Goal: Task Accomplishment & Management: Manage account settings

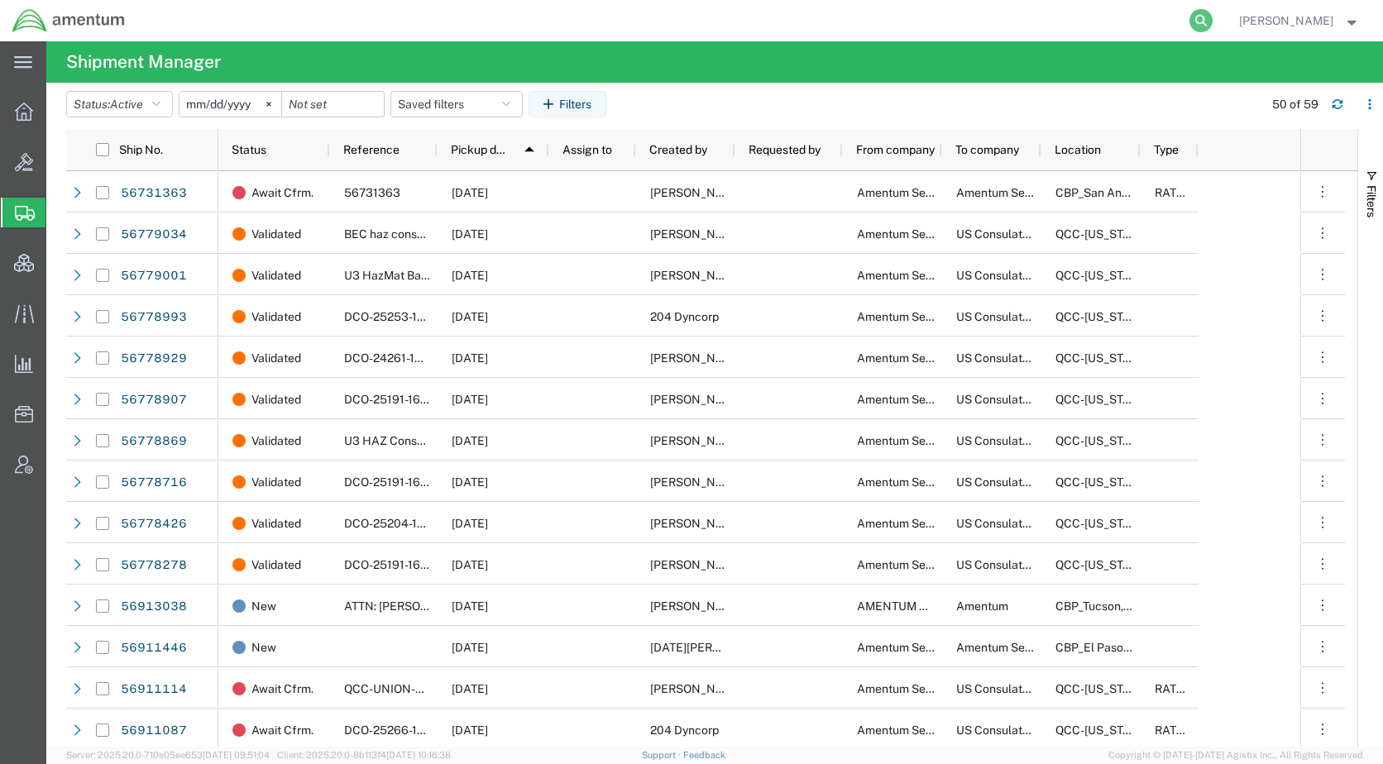
click at [1213, 16] on icon at bounding box center [1201, 20] width 23 height 23
paste input "ILL-25266-0239"
click at [1213, 21] on icon at bounding box center [1201, 20] width 23 height 23
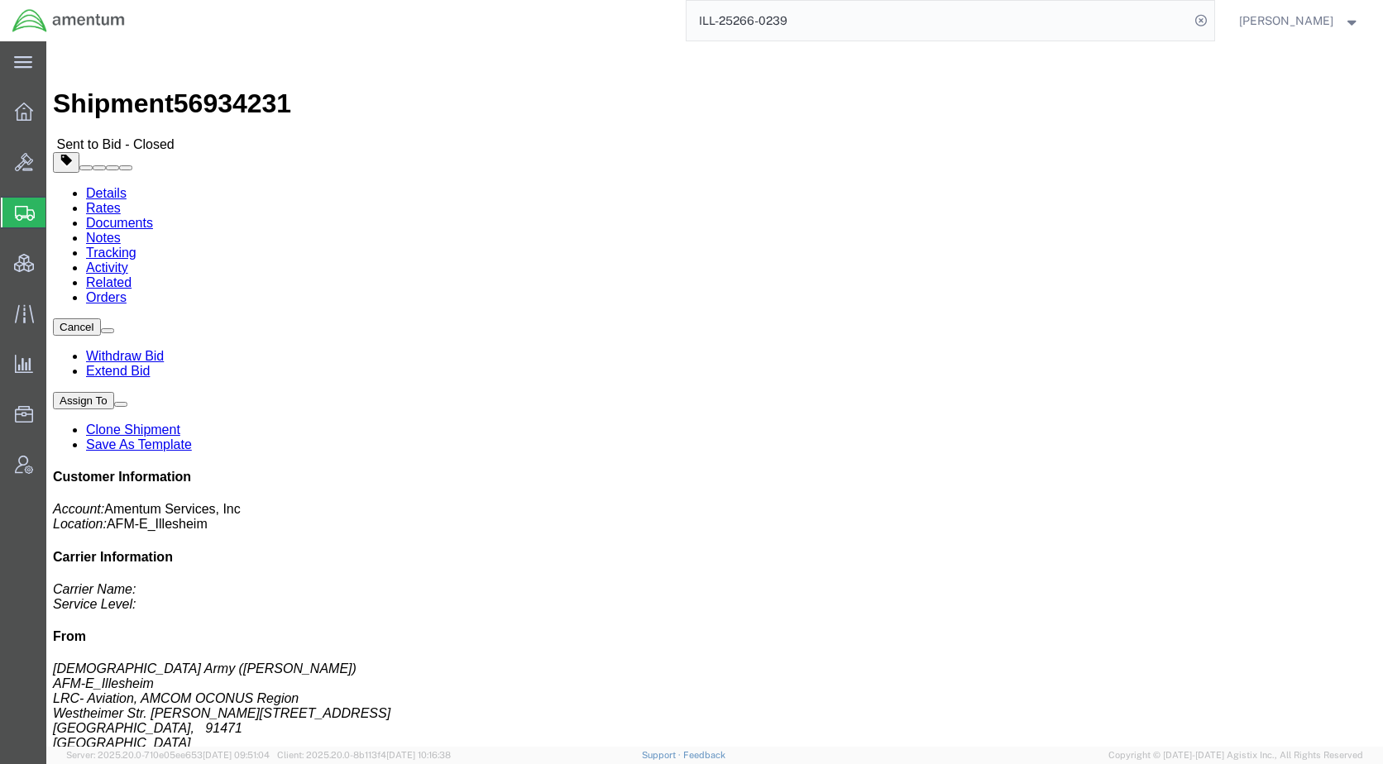
click link "Rates"
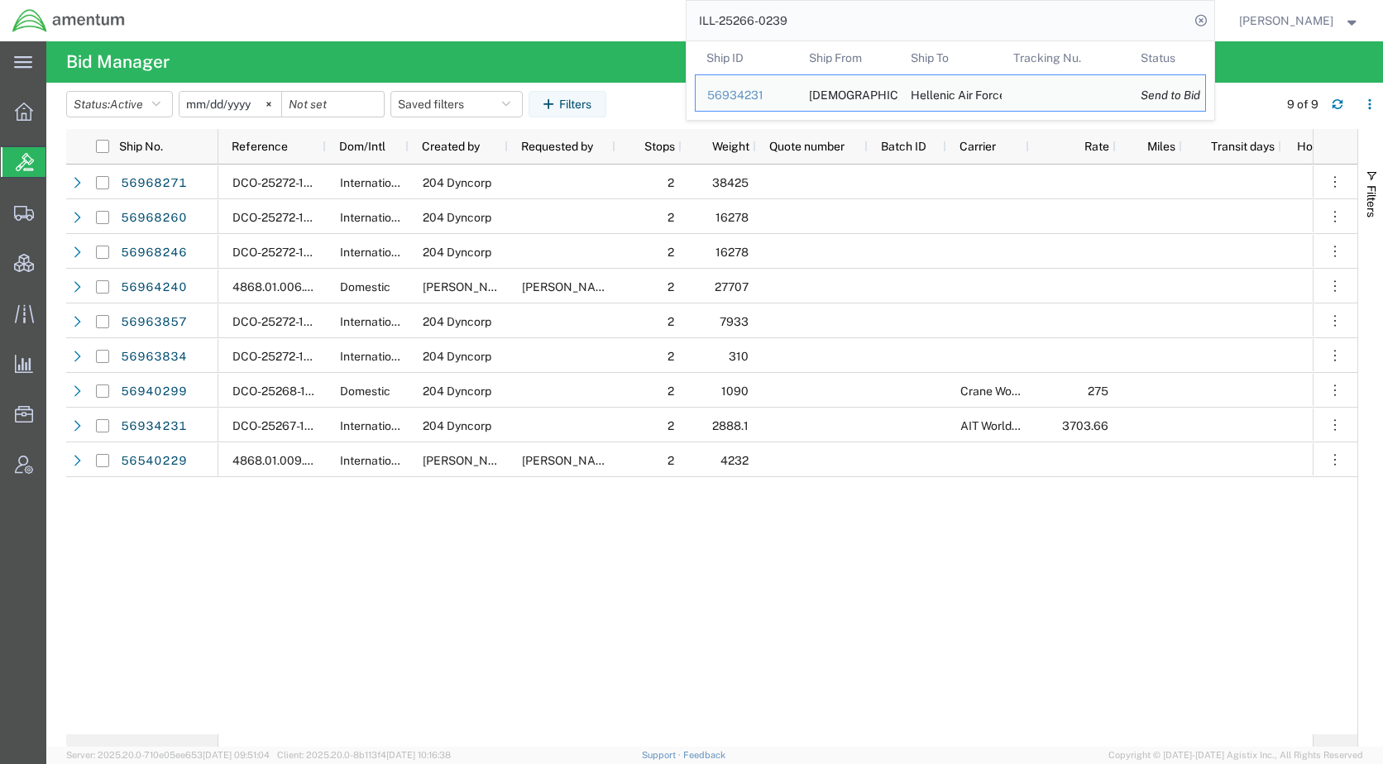
drag, startPoint x: 781, startPoint y: 28, endPoint x: 709, endPoint y: 28, distance: 72.0
click at [709, 28] on div "ILL-25266-0239 Ship ID Ship From Ship To Tracking Nu. Status Ship ID 56934231 S…" at bounding box center [675, 20] width 1077 height 41
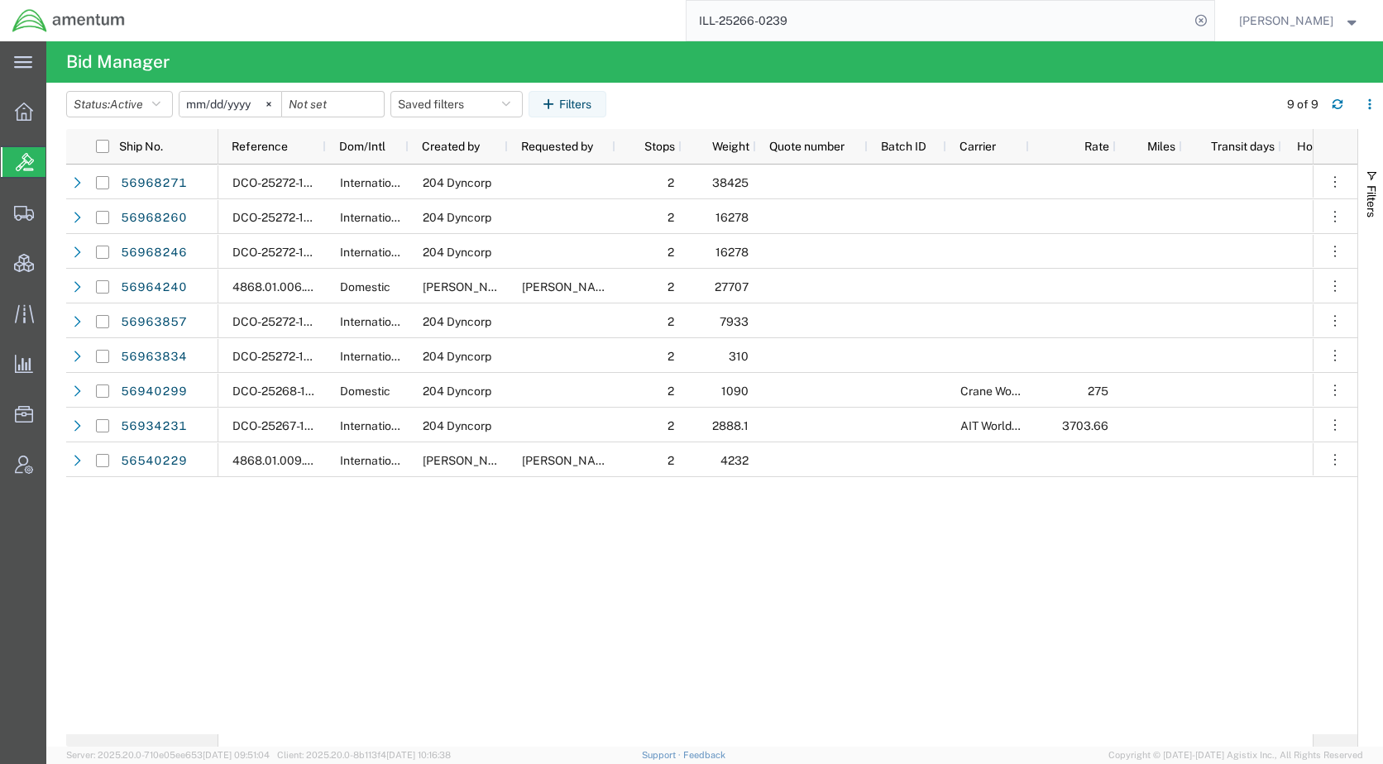
paste input "56964801"
type input "56964801"
click at [1213, 16] on icon at bounding box center [1201, 20] width 23 height 23
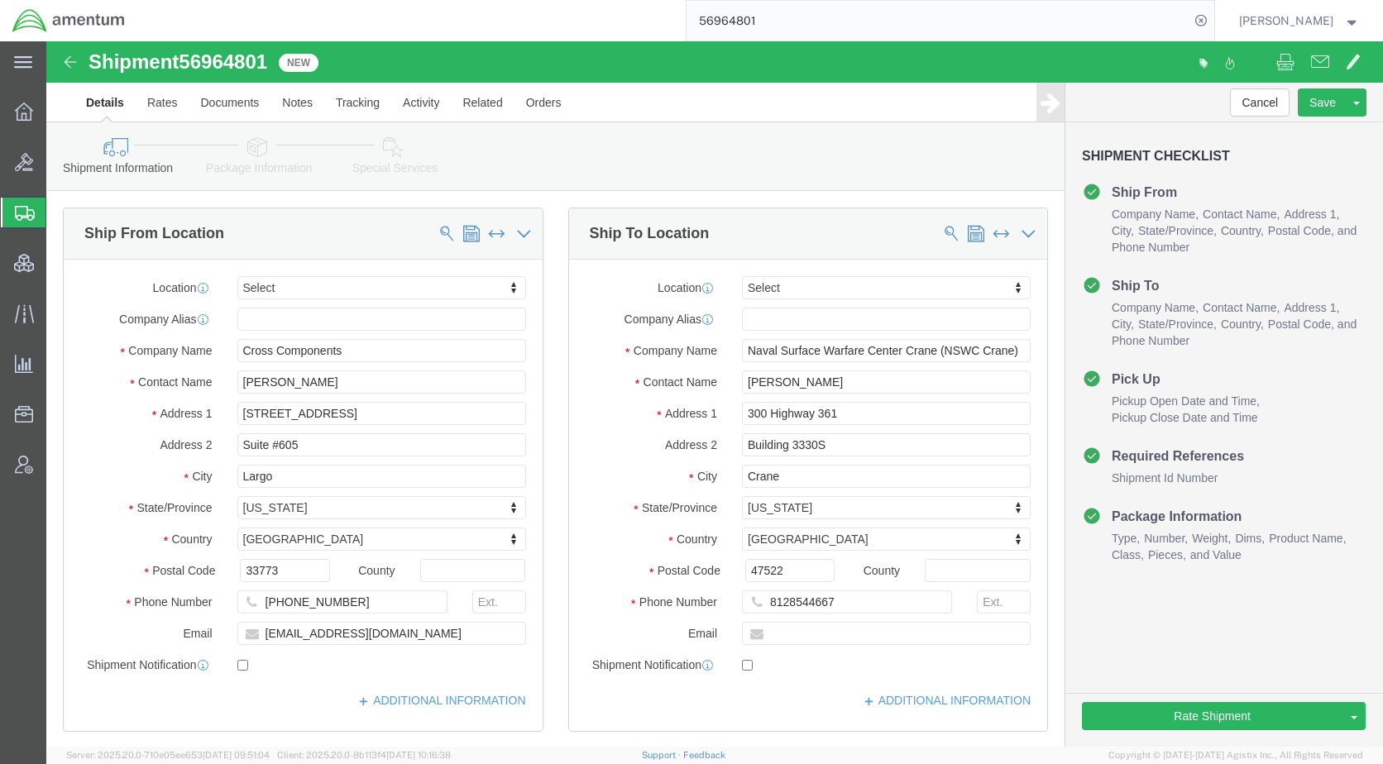
select select
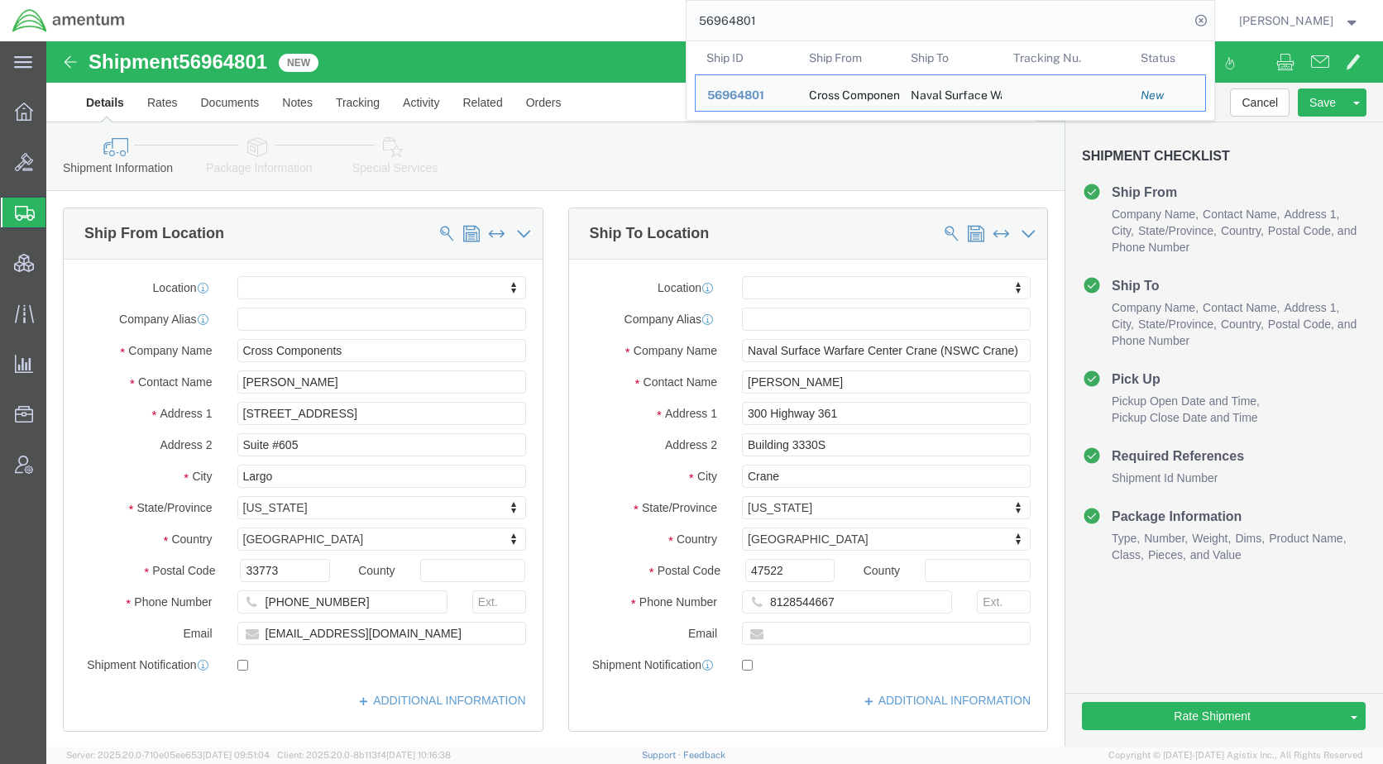
click div "Shipment Information Package Information Special Services Loading Routing"
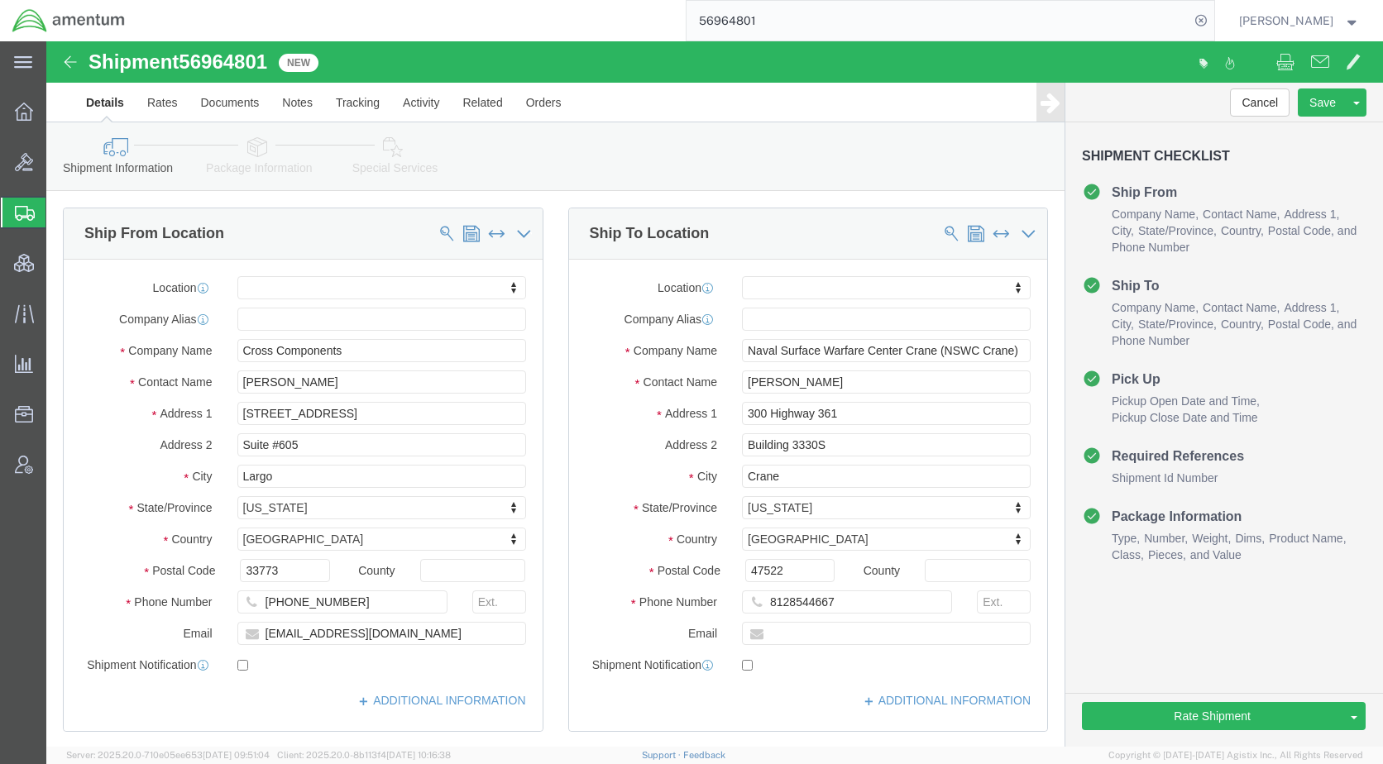
click icon
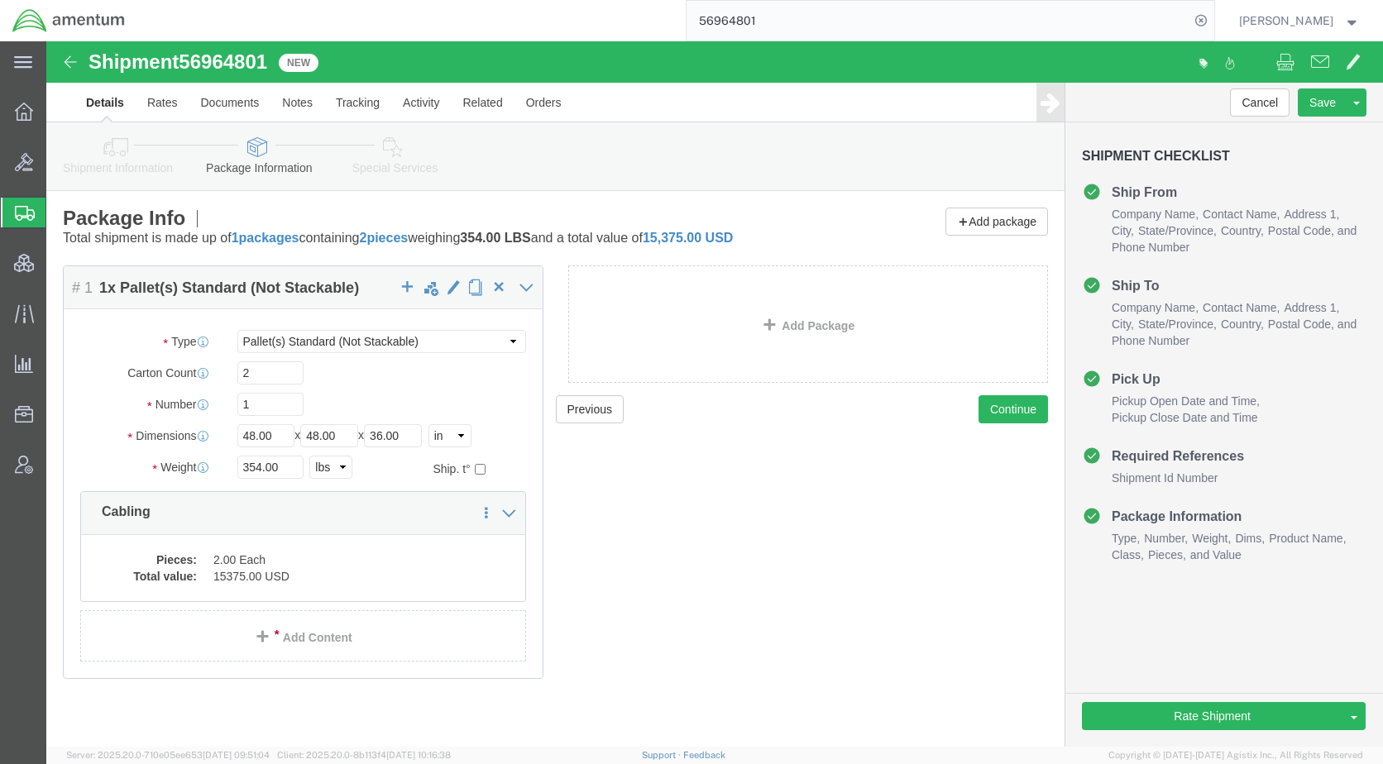
click icon
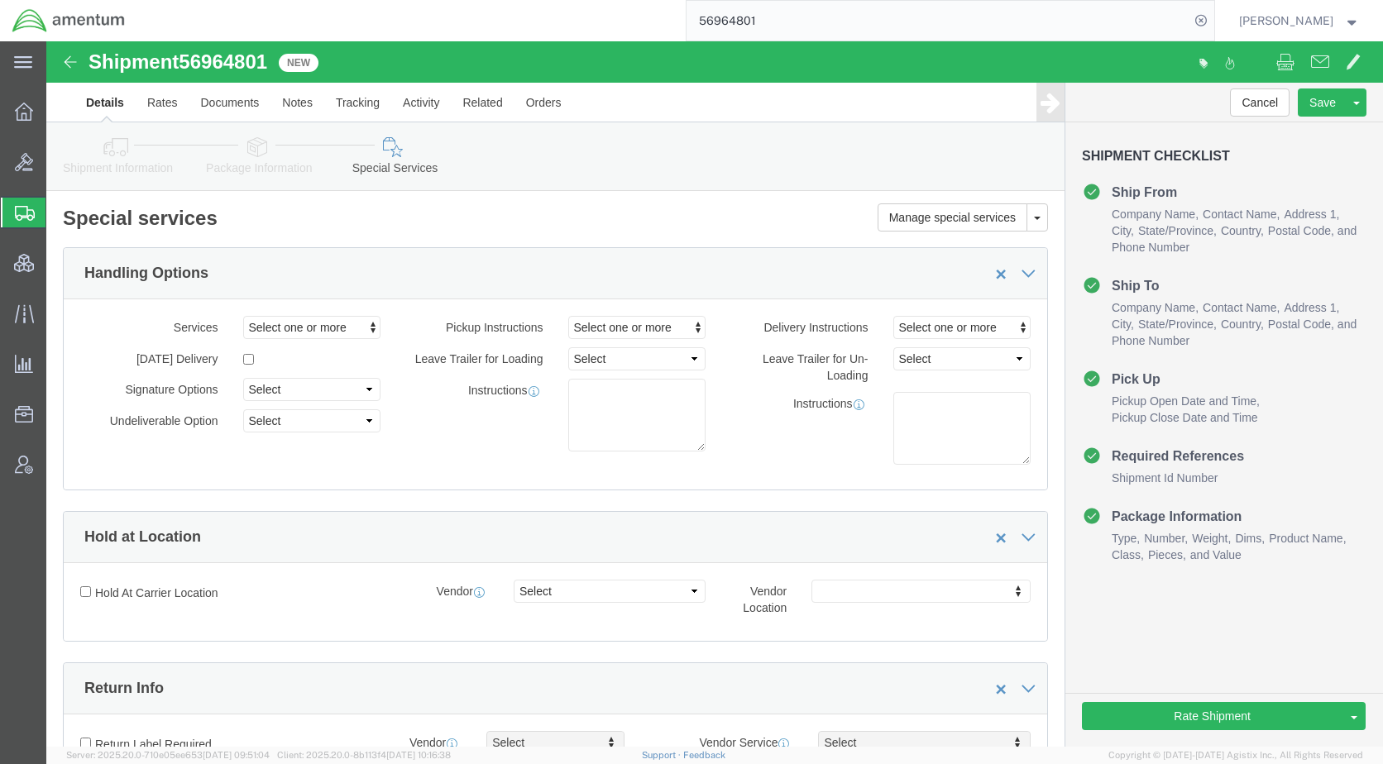
click icon
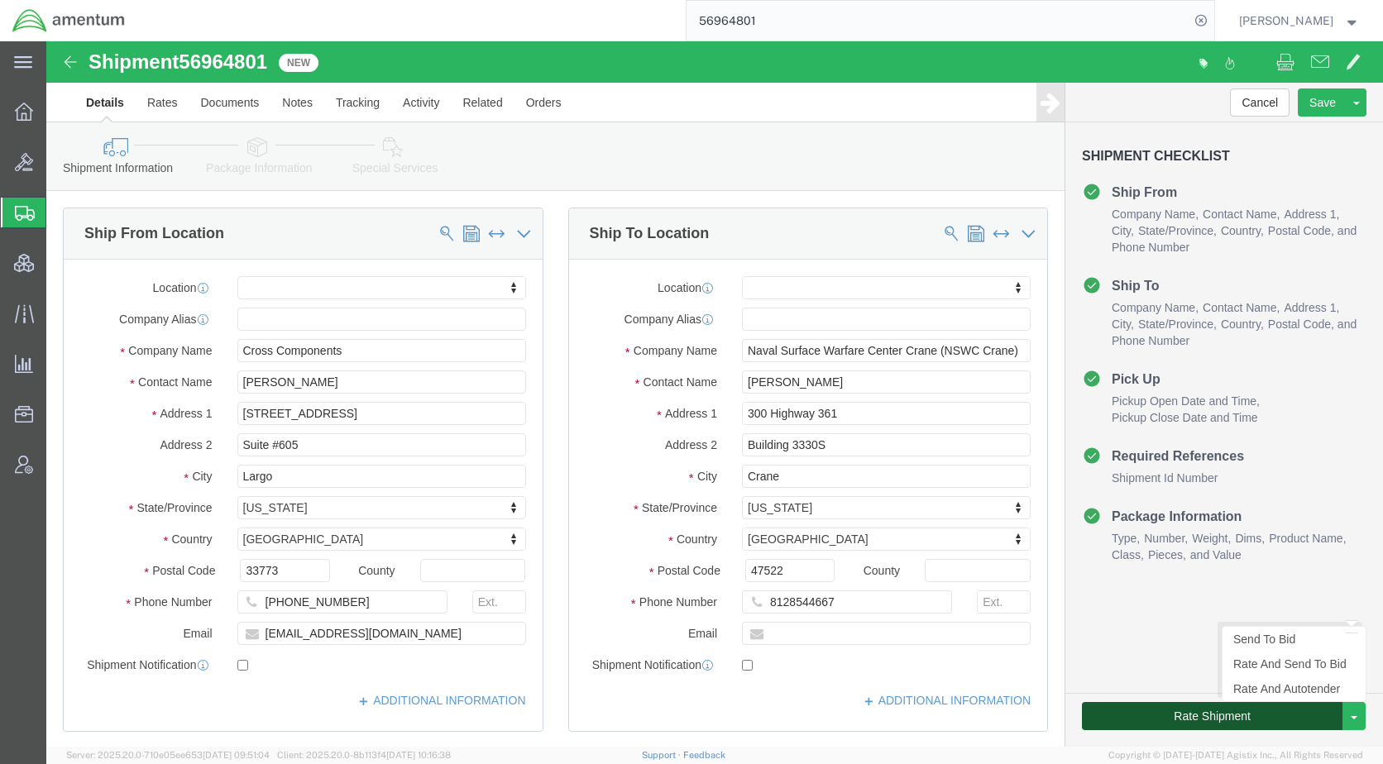
click button "Rate Shipment"
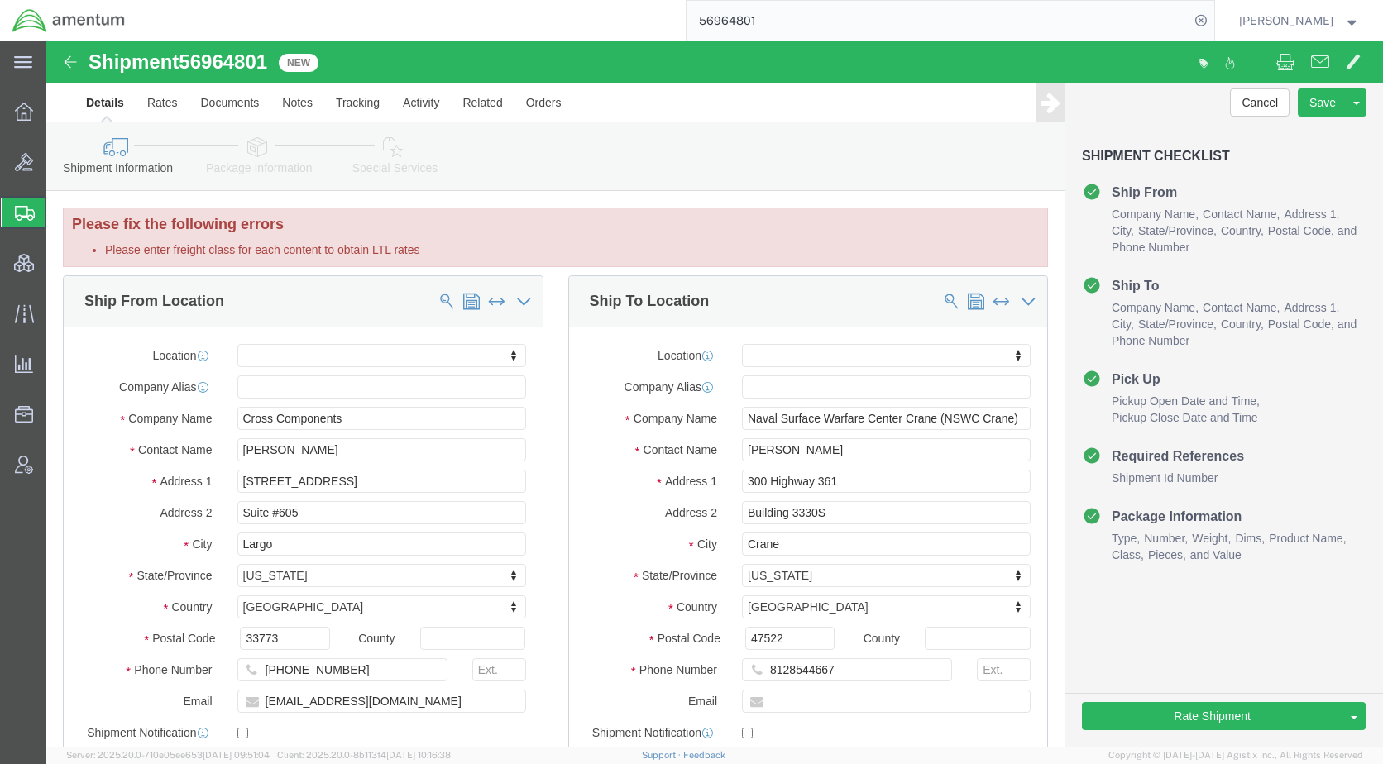
click icon
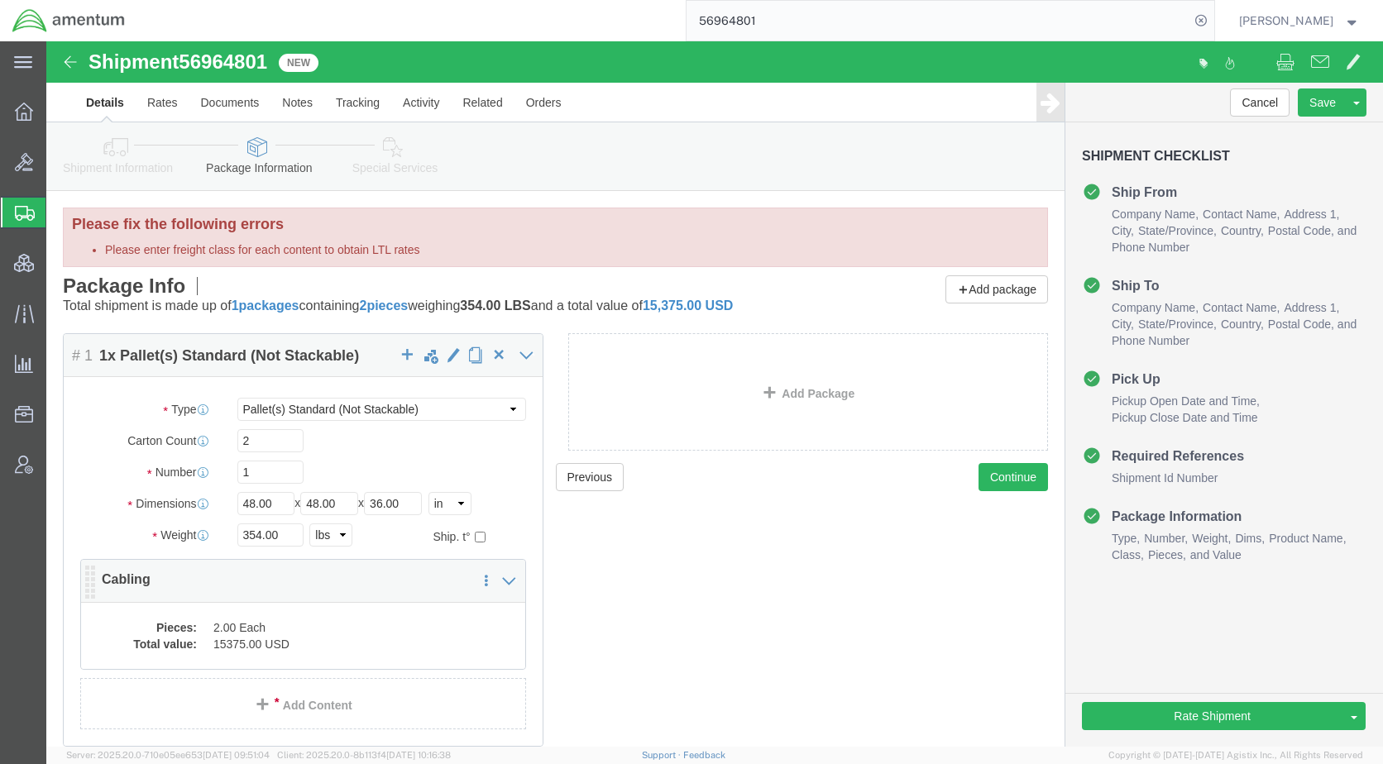
click dd "2.00 Each"
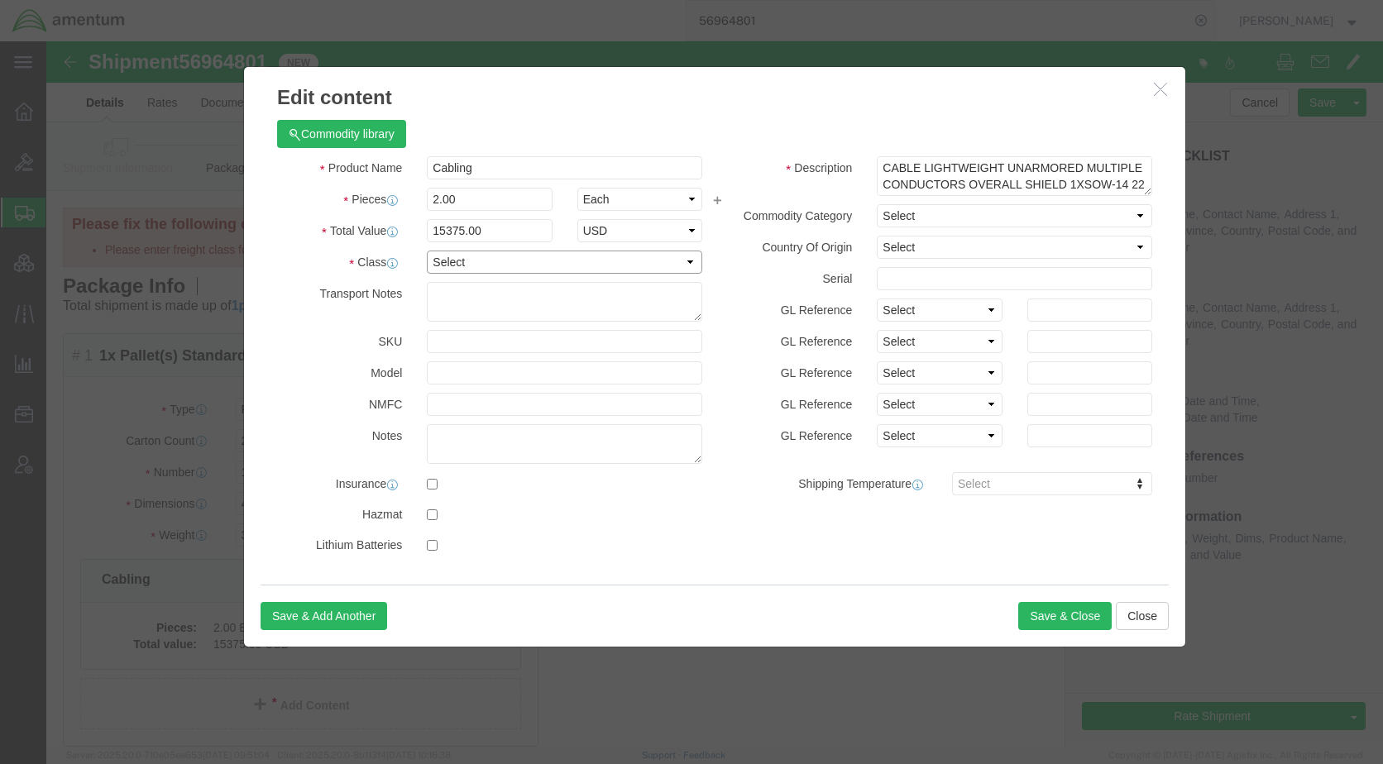
click select "Select 50 55 60 65 70 85 92.5 100 125 175 250 300 400"
select select "50"
click select "Select 50 55 60 65 70 85 92.5 100 125 175 250 300 400"
click button "Save & Close"
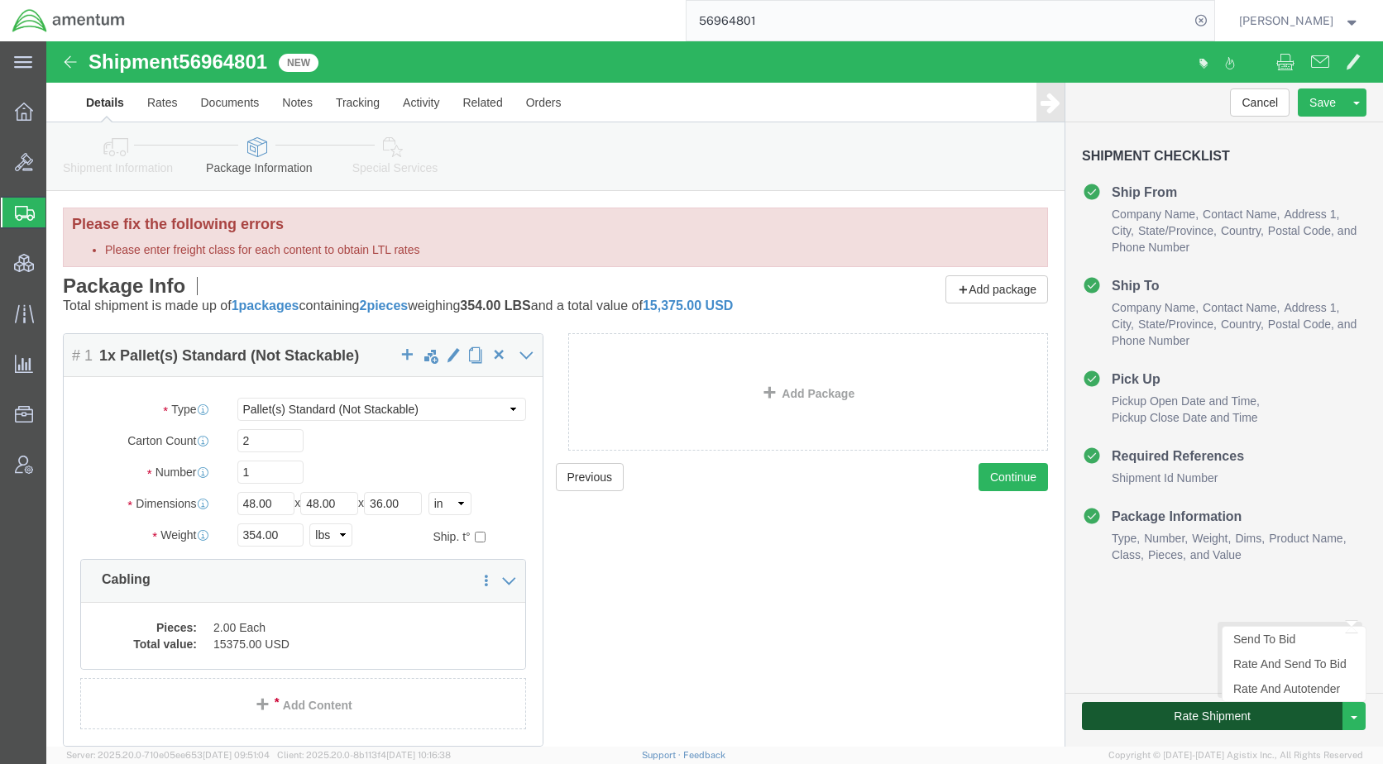
click button "Rate Shipment"
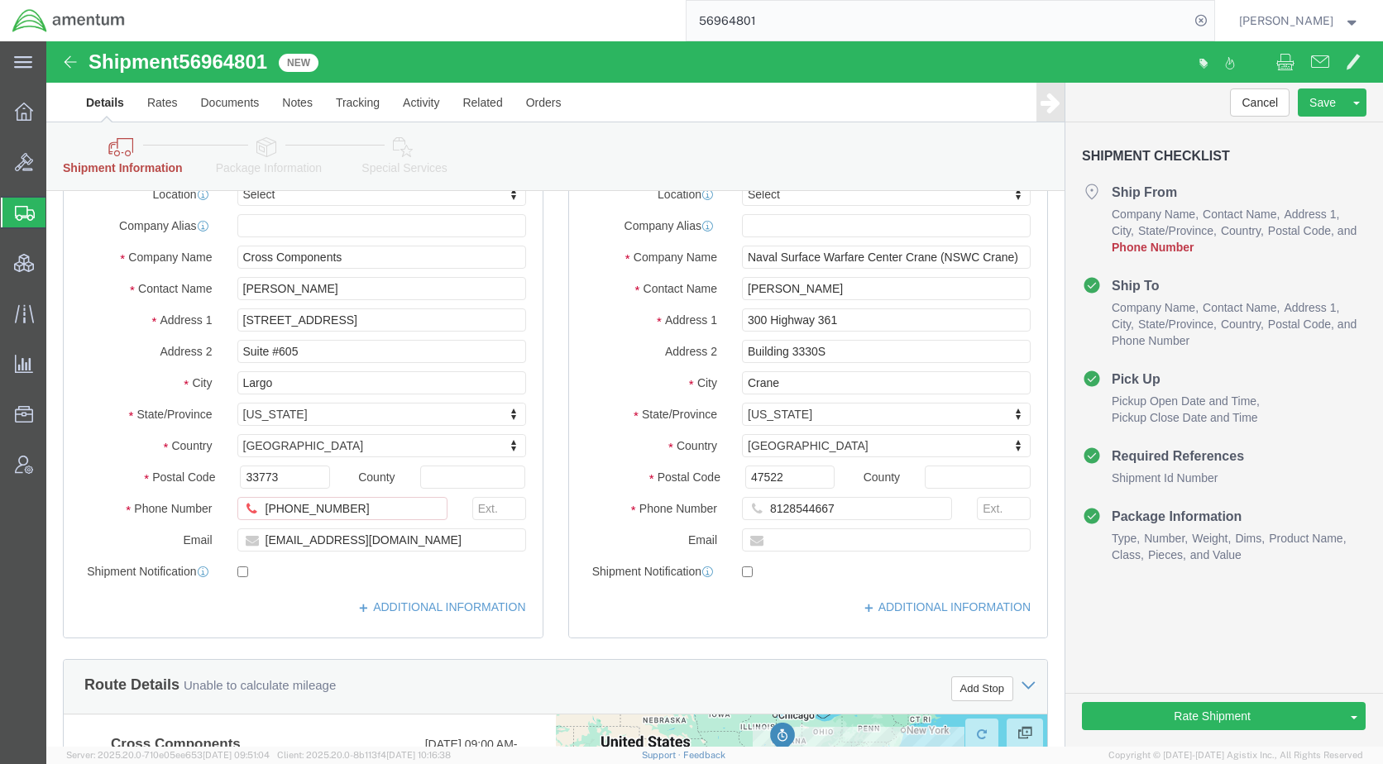
scroll to position [165, 0]
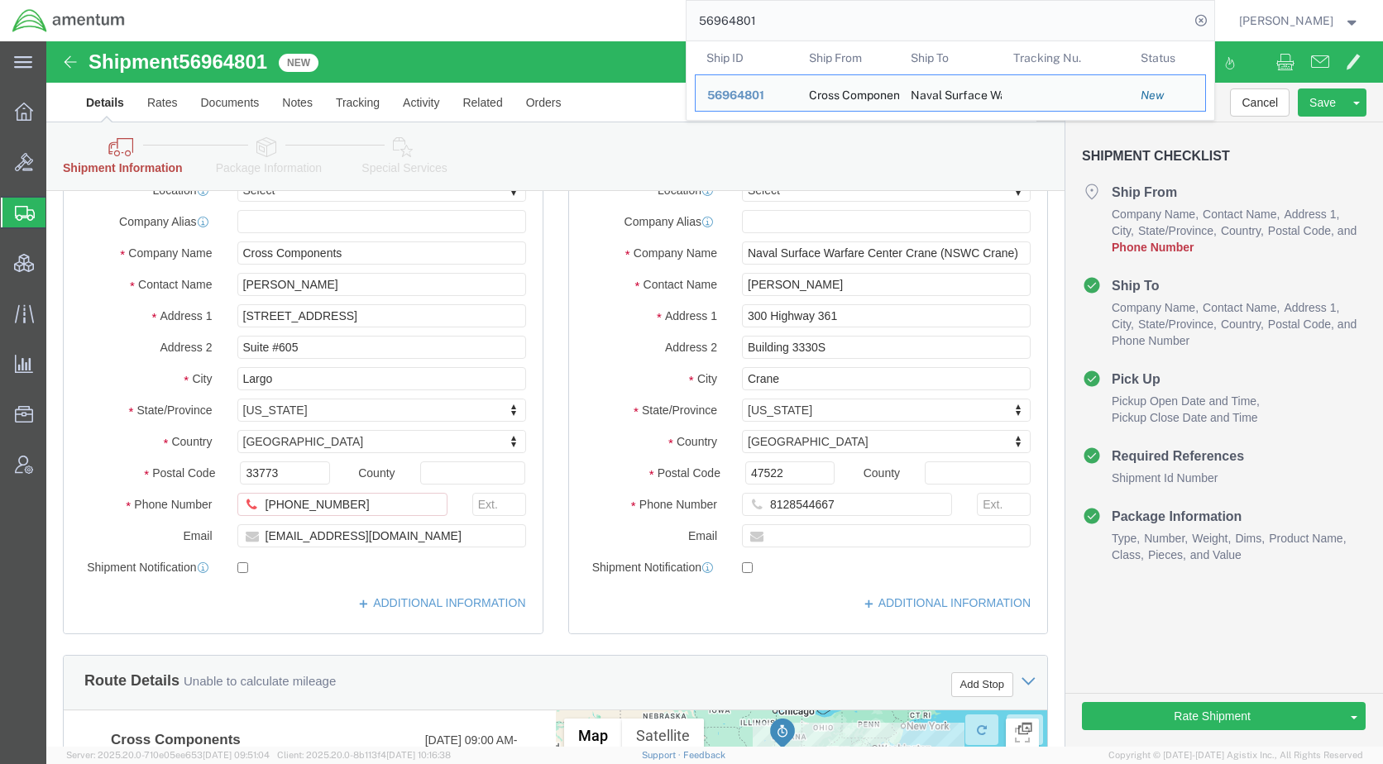
drag, startPoint x: 819, startPoint y: 25, endPoint x: 721, endPoint y: 31, distance: 97.8
click at [721, 31] on input "56964801" at bounding box center [938, 21] width 503 height 40
paste input "3563"
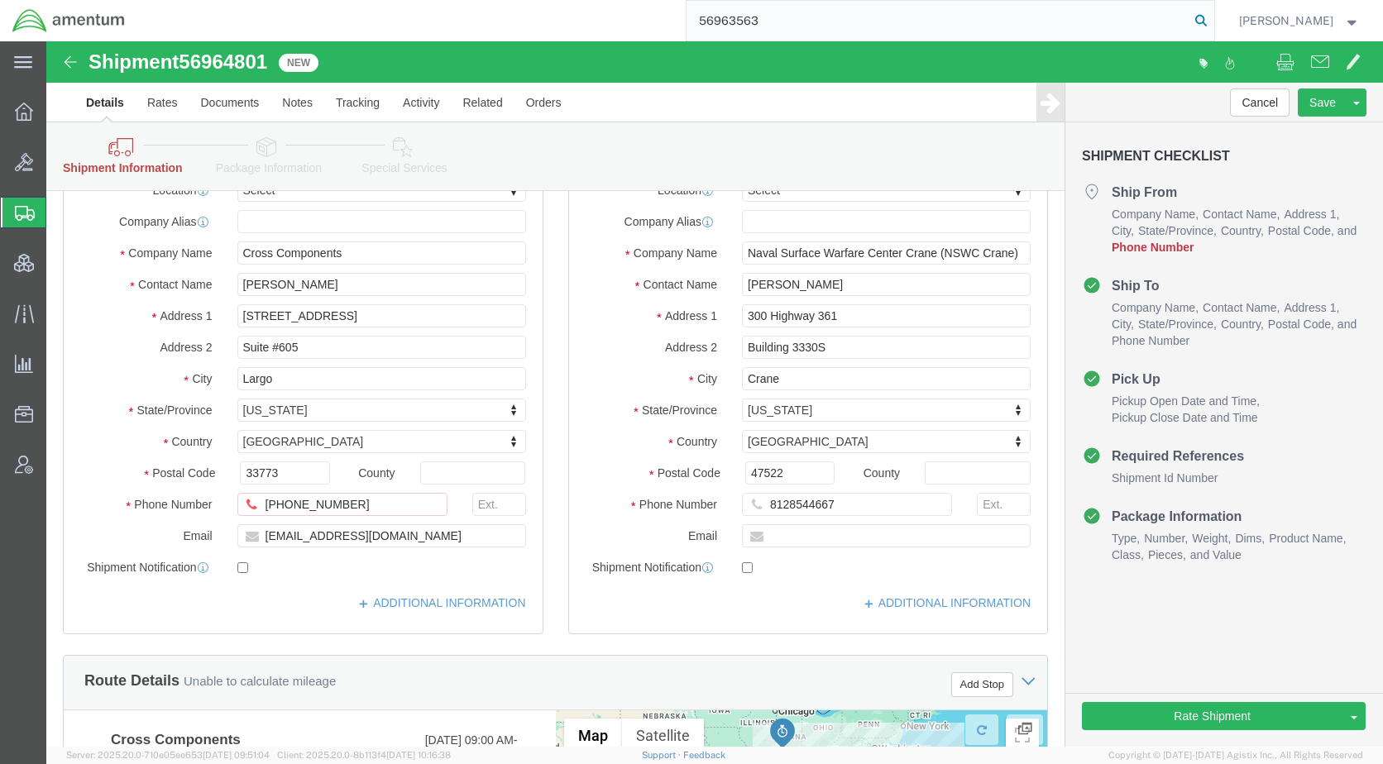
type input "56963563"
click at [1213, 20] on icon at bounding box center [1201, 20] width 23 height 23
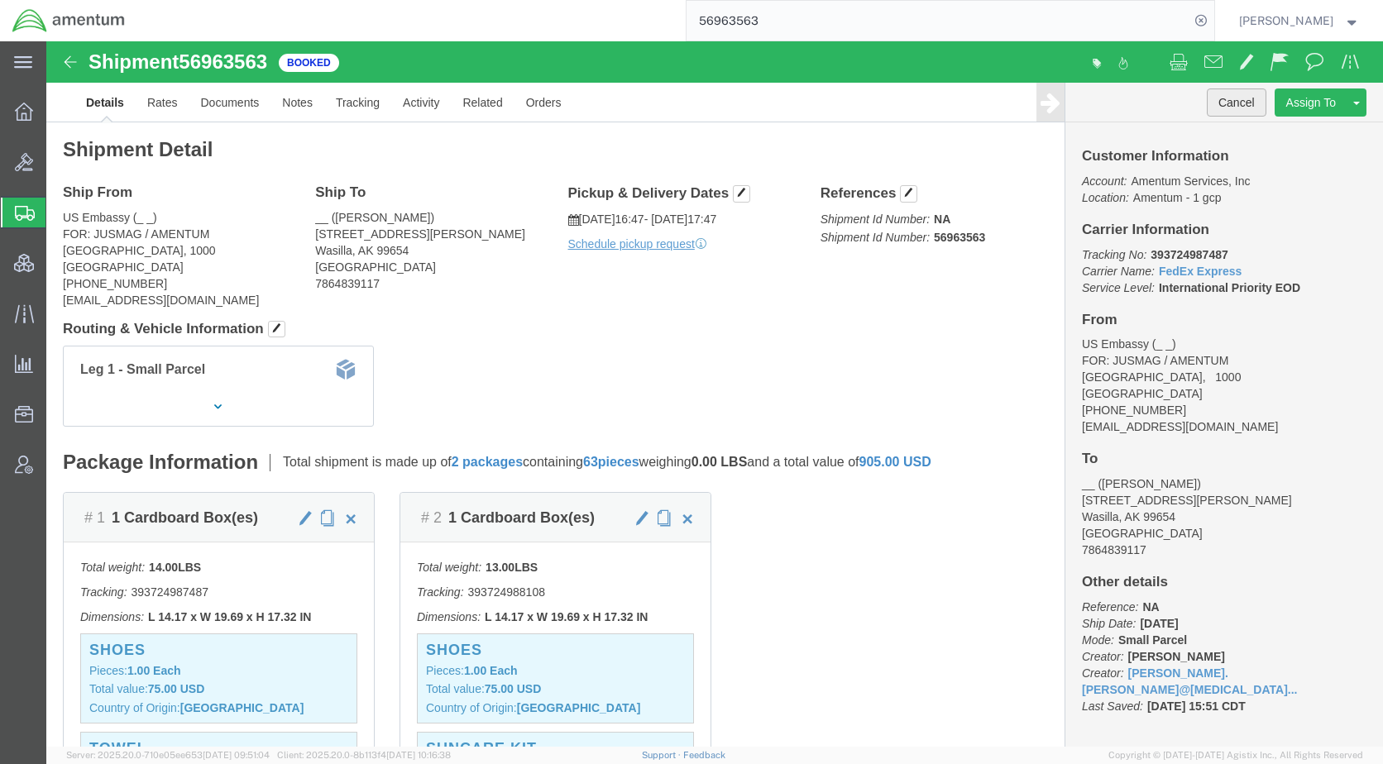
click button "Cancel"
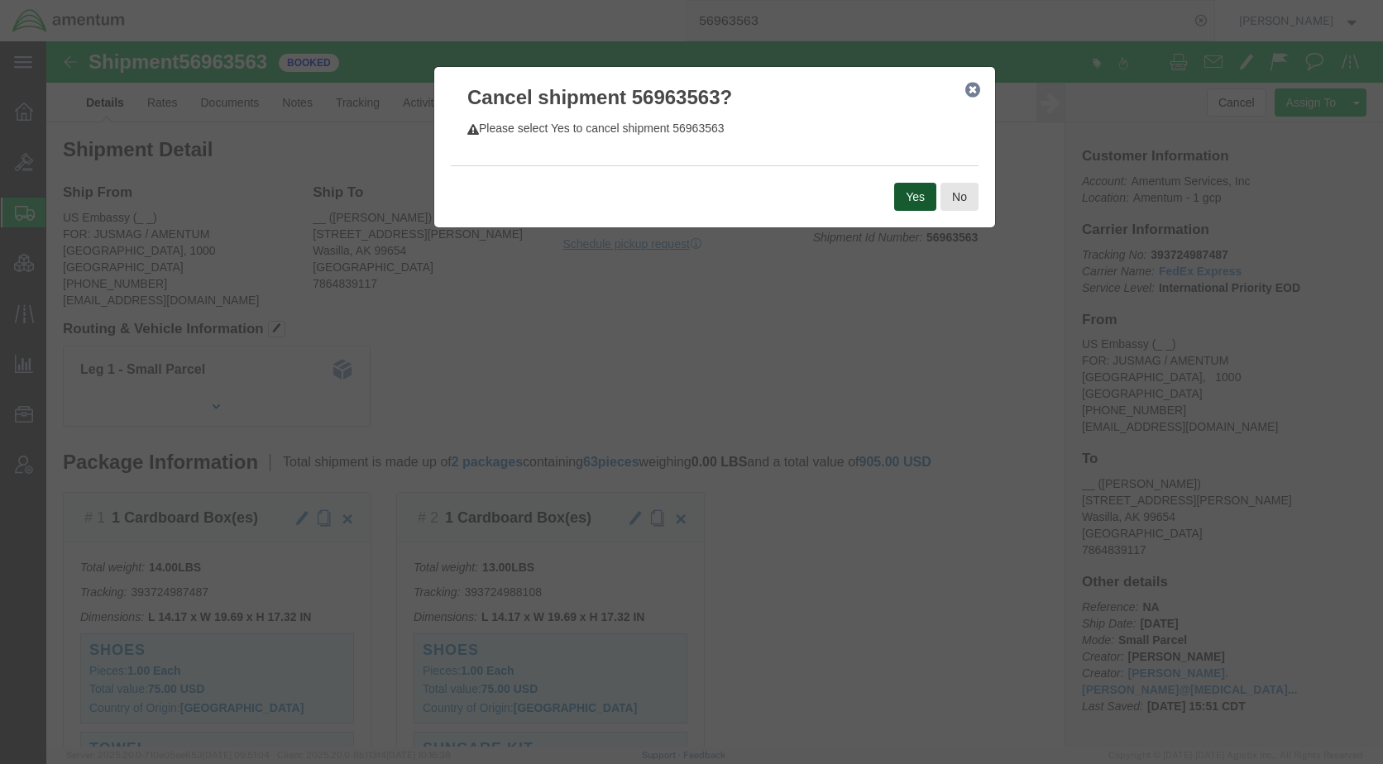
click button "Yes"
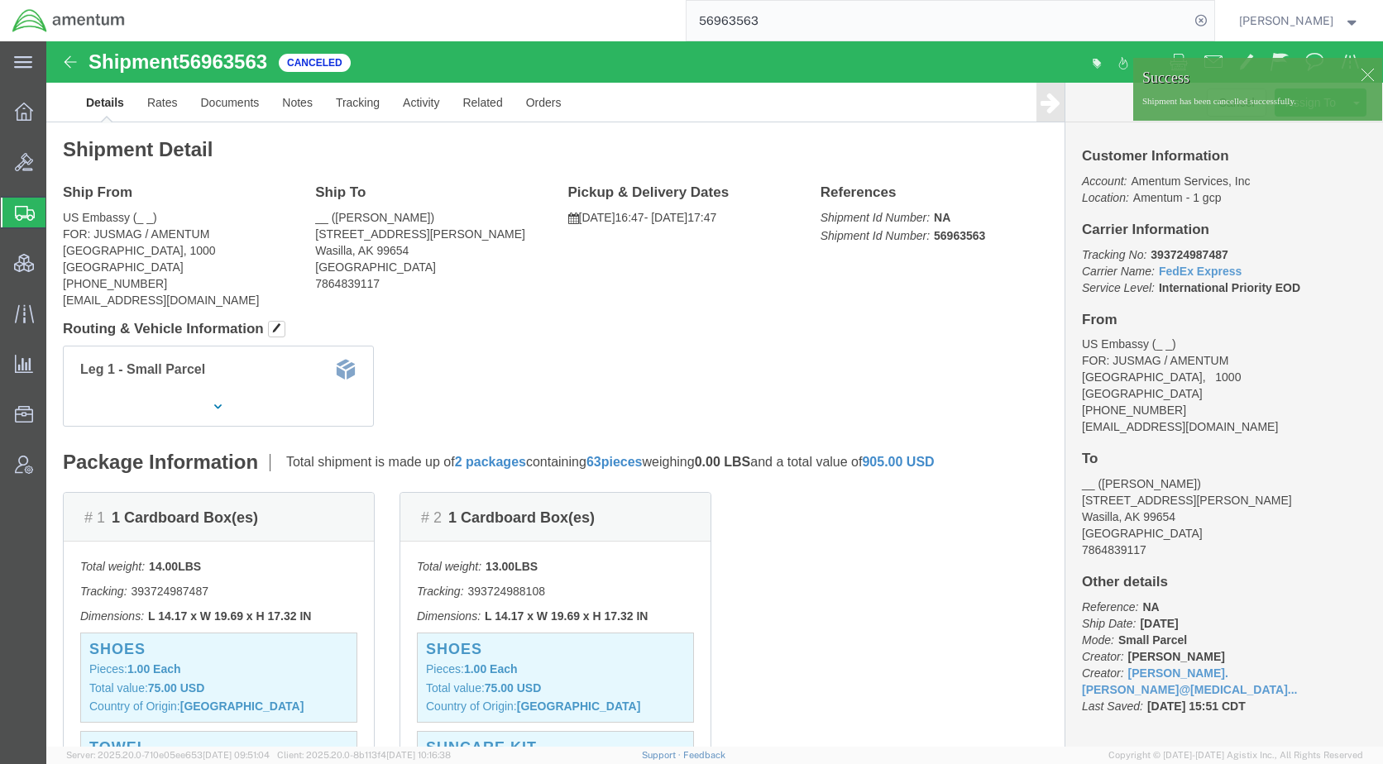
click div
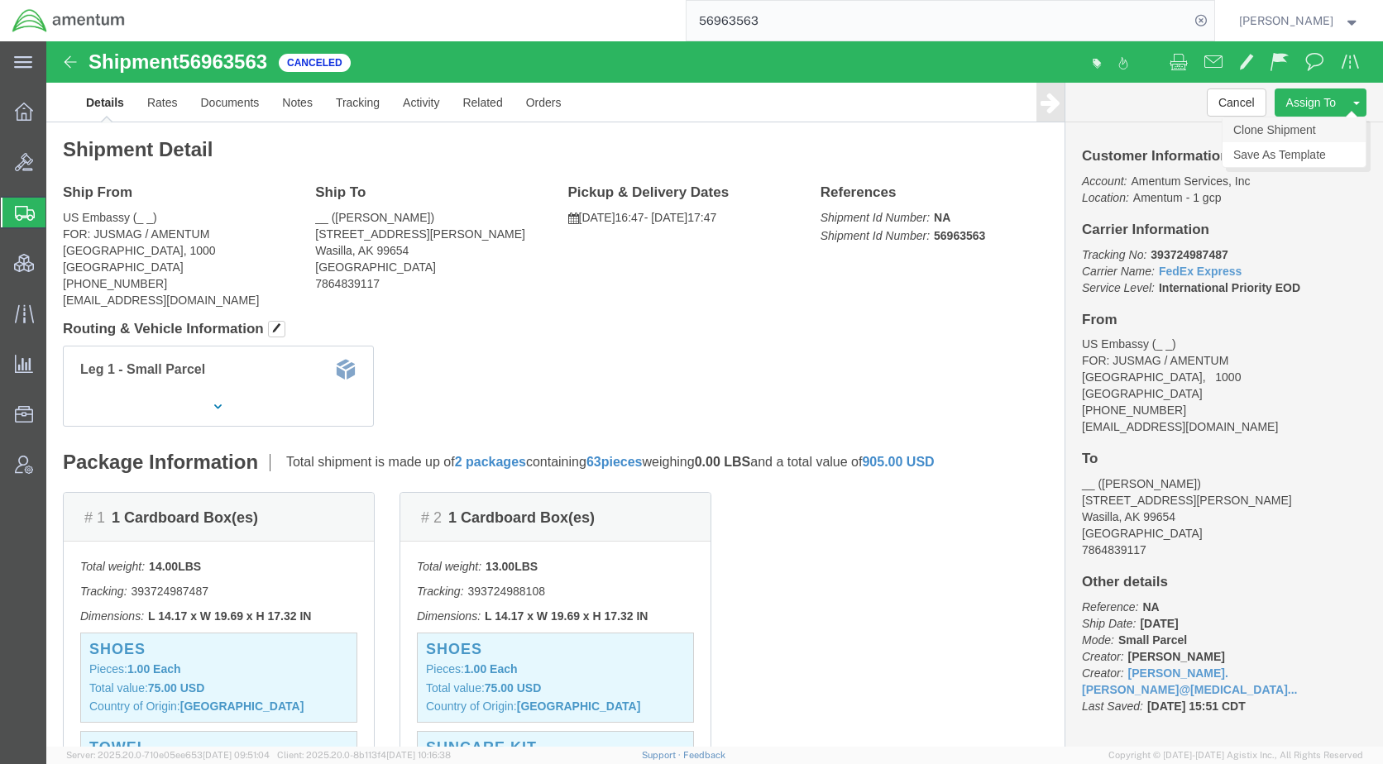
click link "Clone Shipment"
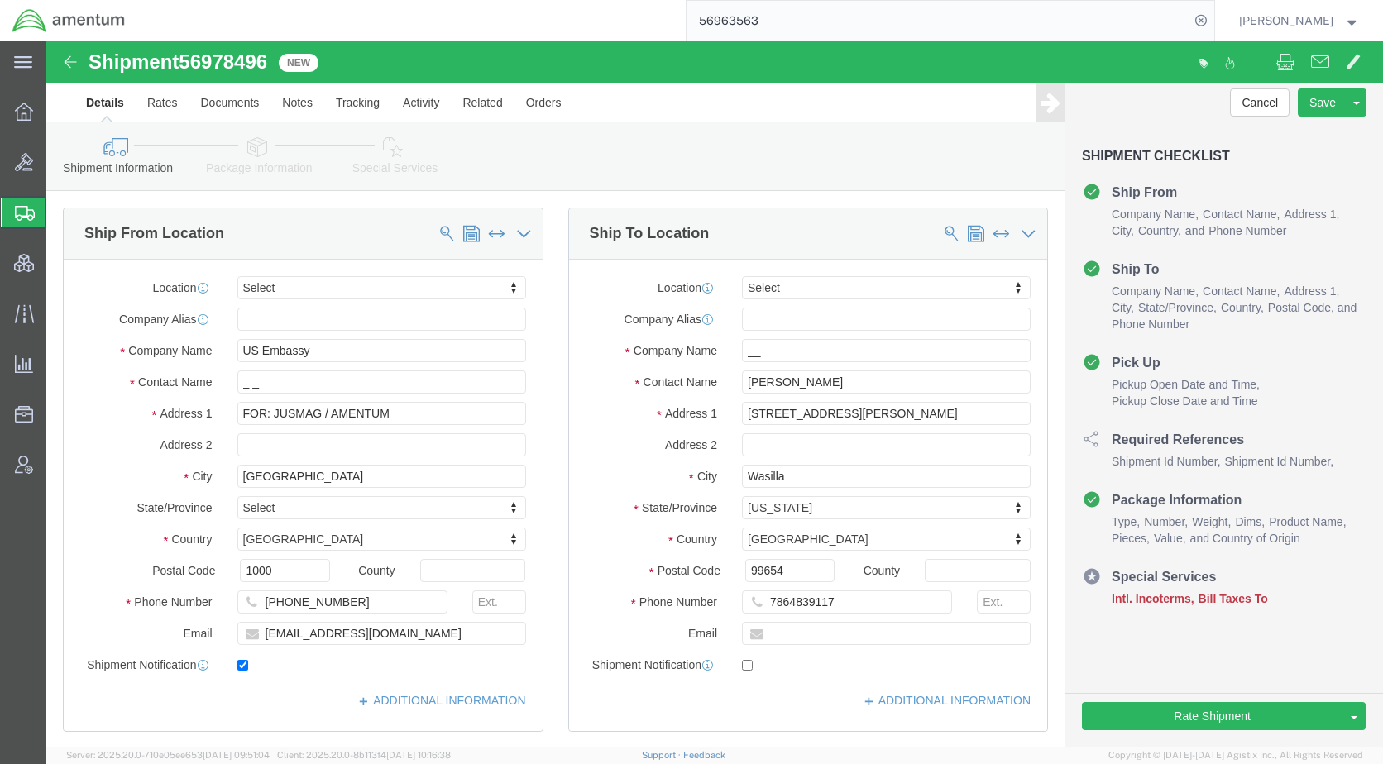
click icon
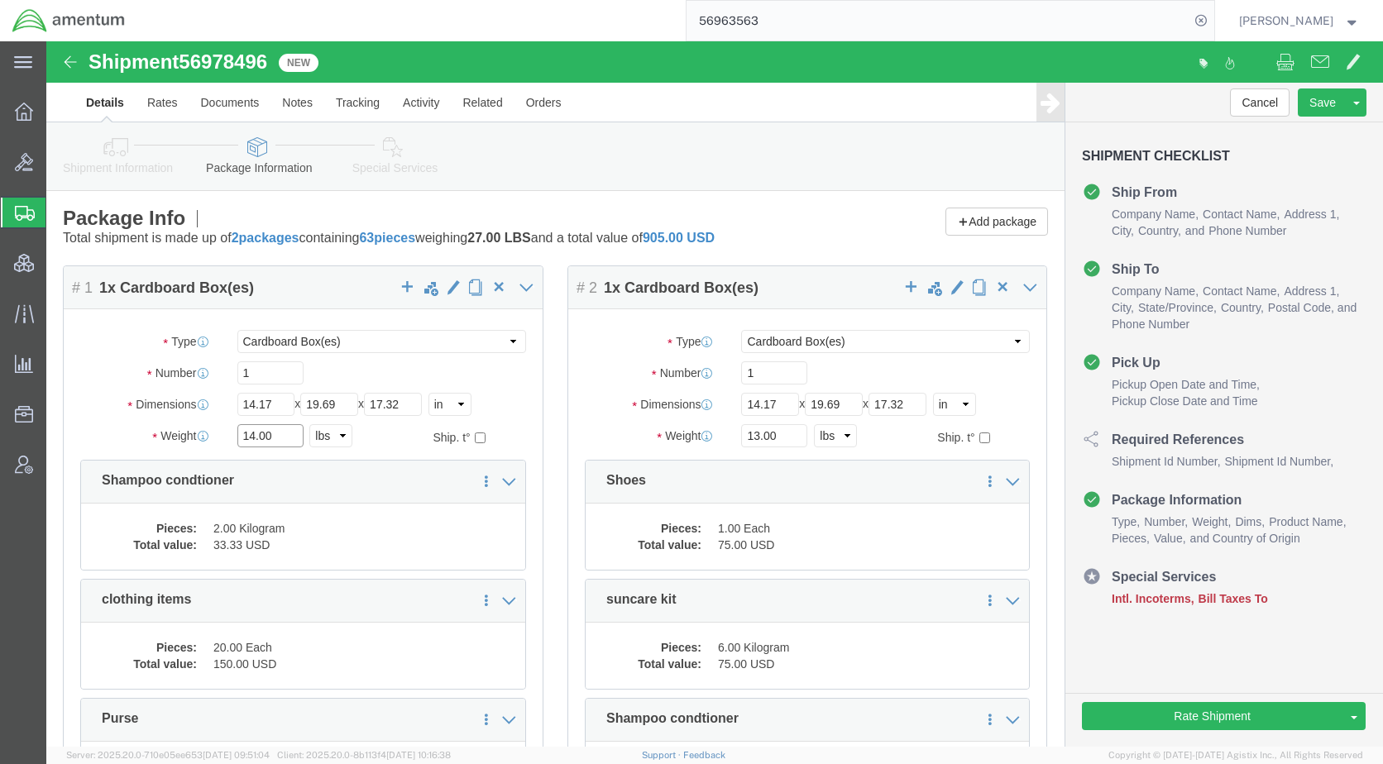
drag, startPoint x: 236, startPoint y: 399, endPoint x: 157, endPoint y: 399, distance: 78.6
click div "Weight Total weight of packages in pounds or kilograms 14.00 Select kgs lbs Shi…"
type input "27"
drag, startPoint x: 732, startPoint y: 390, endPoint x: 660, endPoint y: 400, distance: 72.8
click div "Weight 13.00 Select kgs lbs Ship. t°"
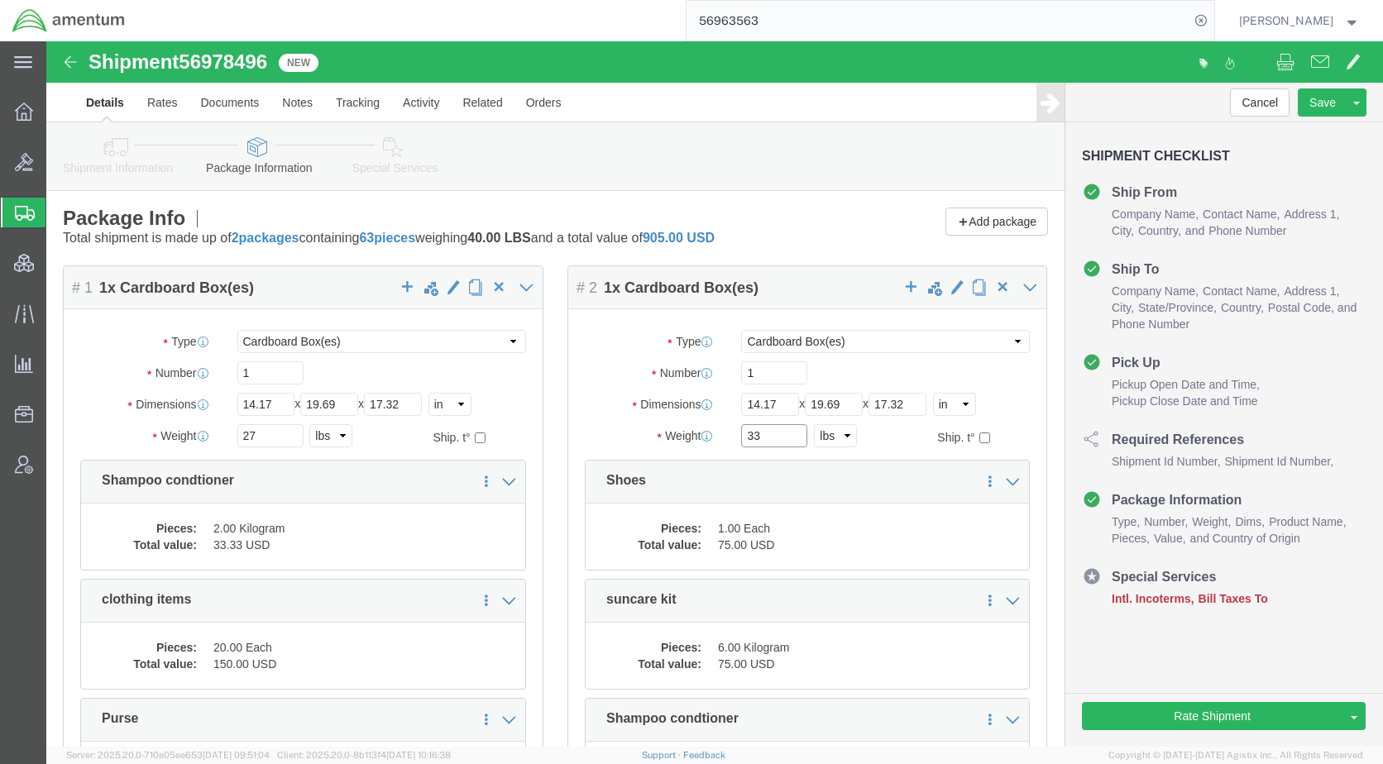
type input "33"
click icon
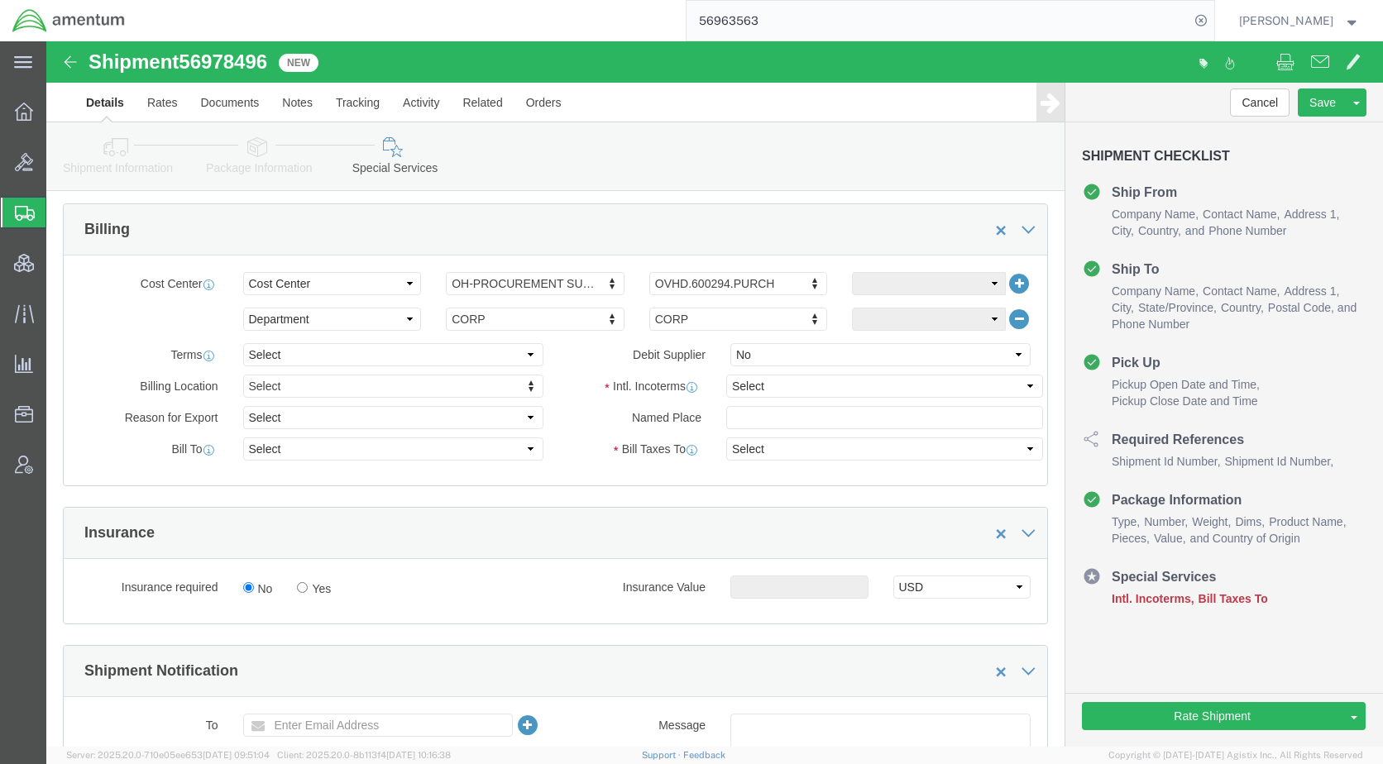
scroll to position [744, 0]
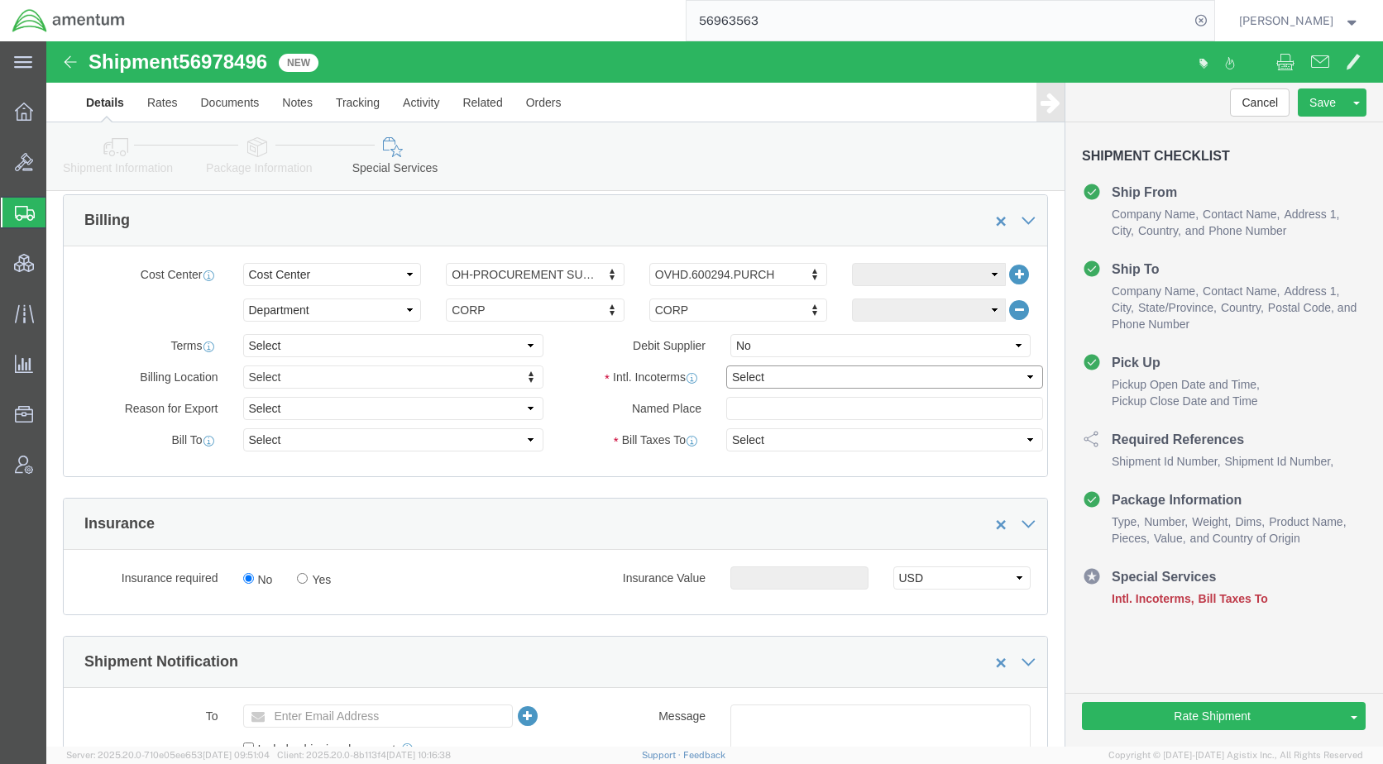
click select "Select Carriage Insurance Paid Carriage Paid To Cost and Freight Cost Insurance…"
select select "DDP"
click select "Select Carriage Insurance Paid Carriage Paid To Cost and Freight Cost Insurance…"
select select "SHIP"
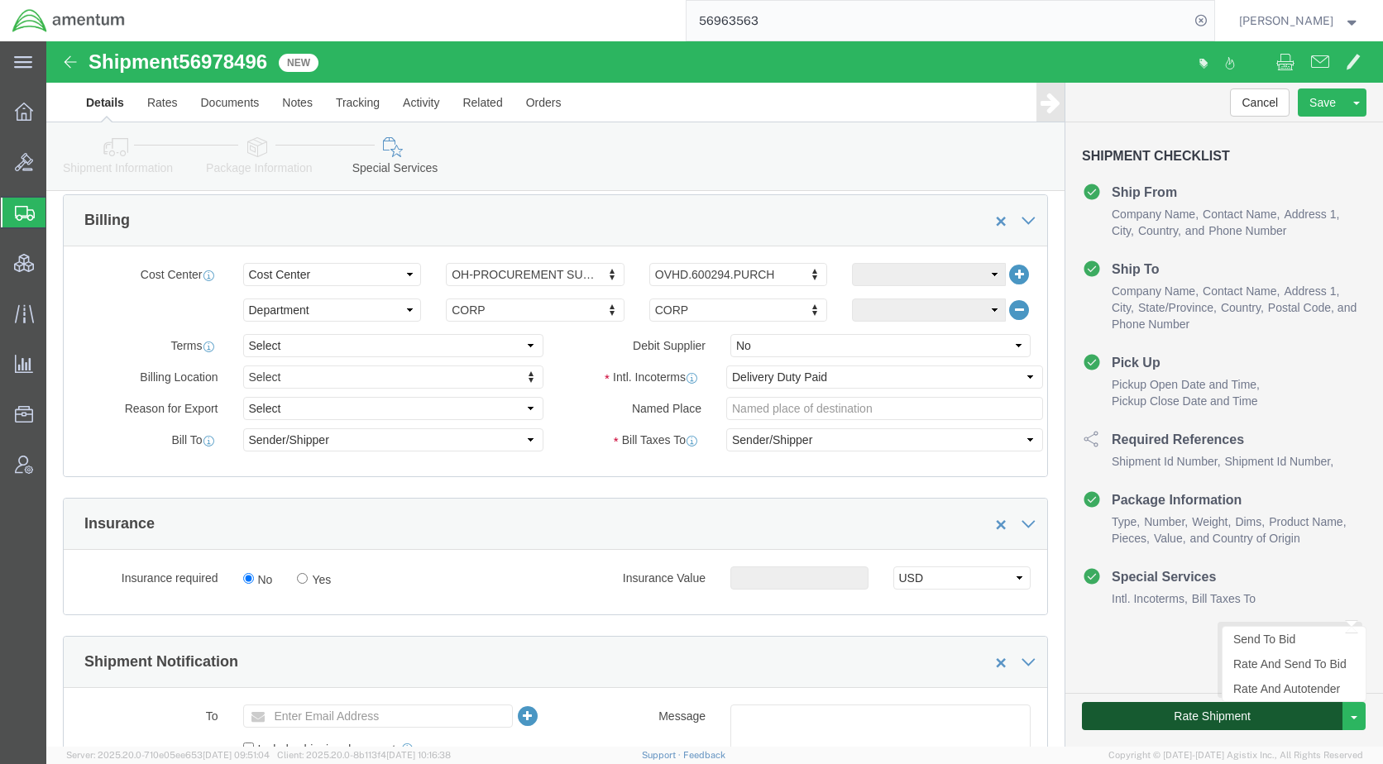
click button "Rate Shipment"
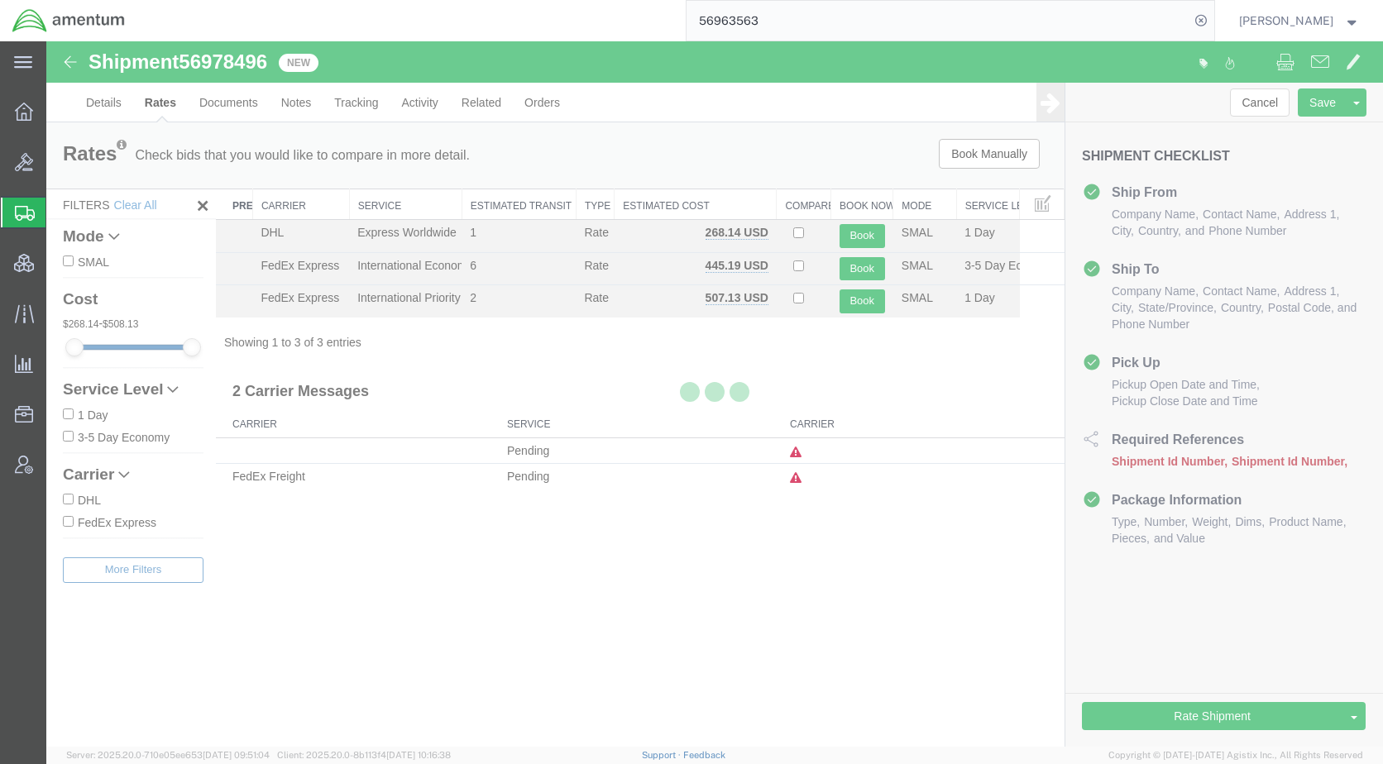
scroll to position [0, 0]
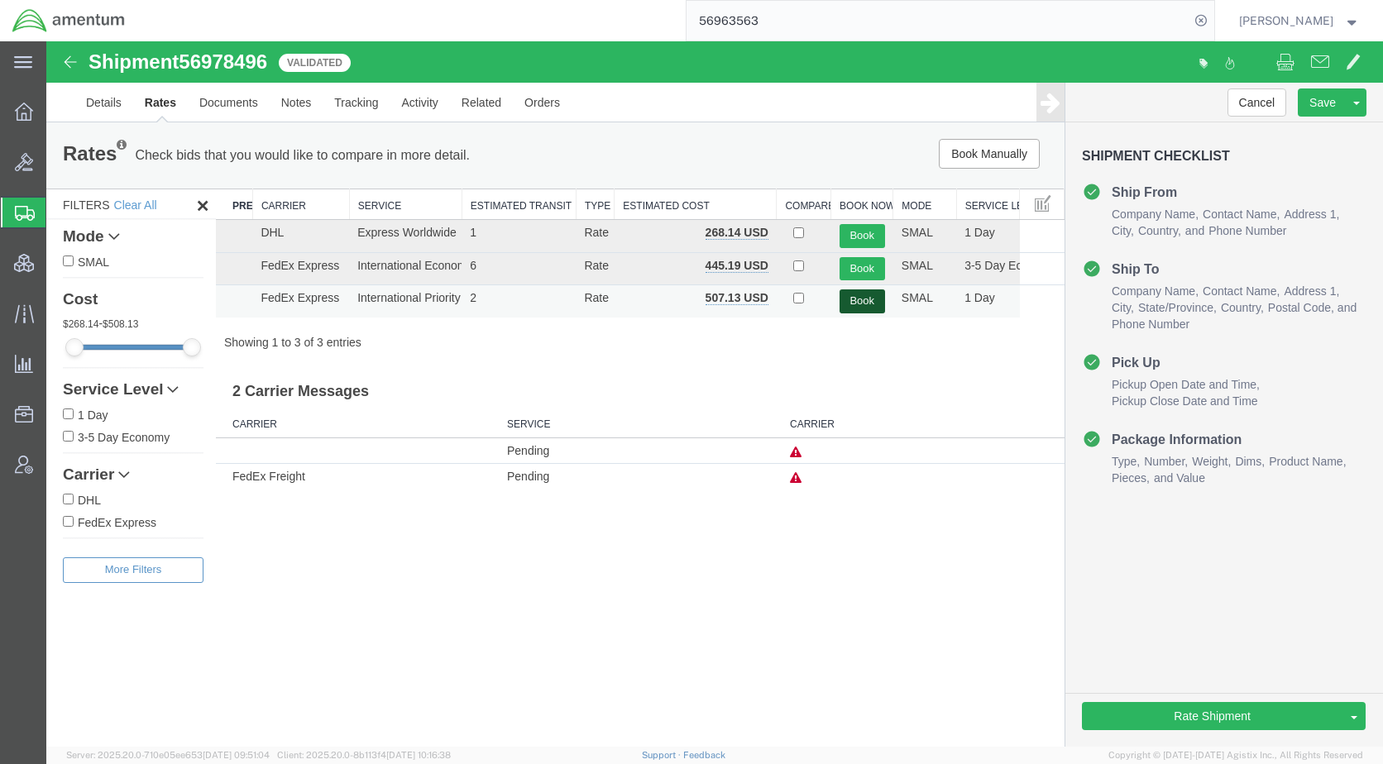
click at [862, 299] on button "Book" at bounding box center [862, 302] width 45 height 24
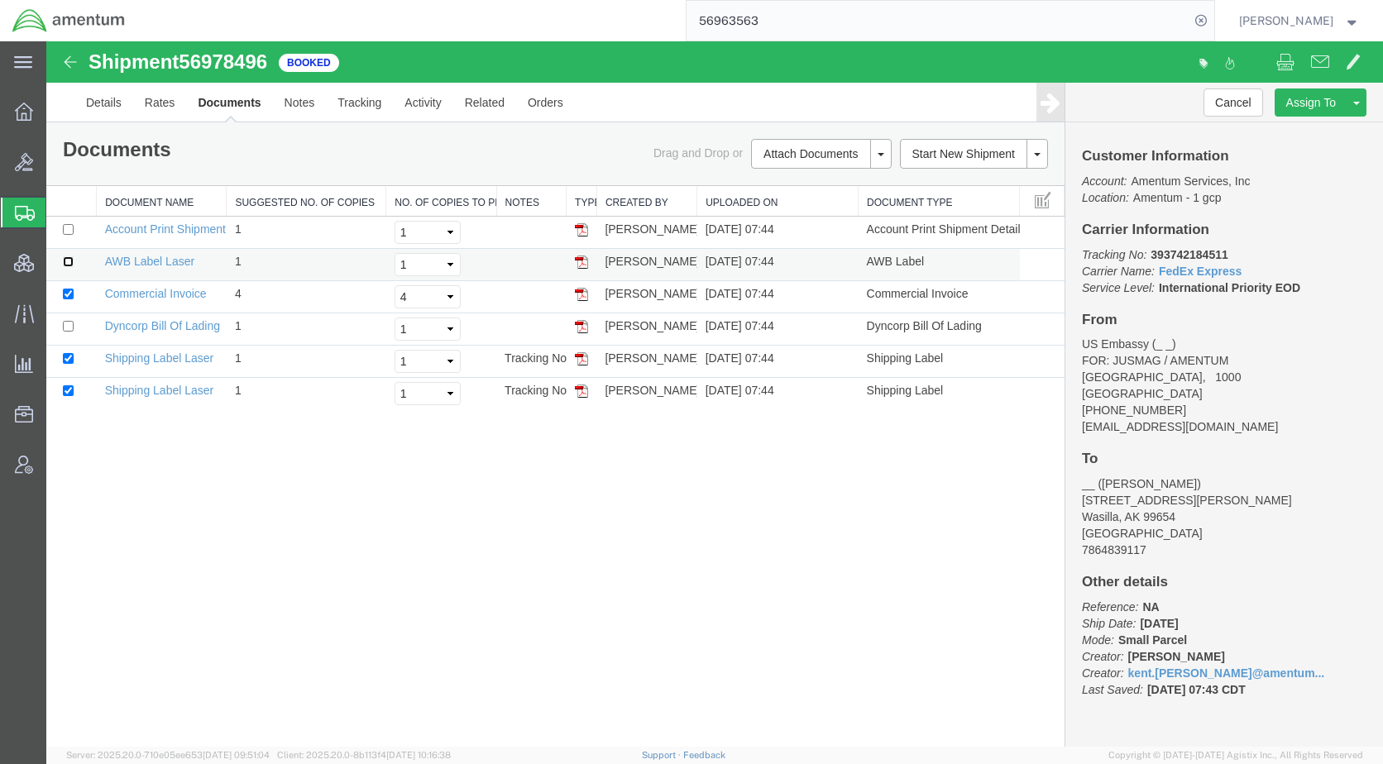
click at [67, 262] on input "checkbox" at bounding box center [68, 261] width 11 height 11
checkbox input "true"
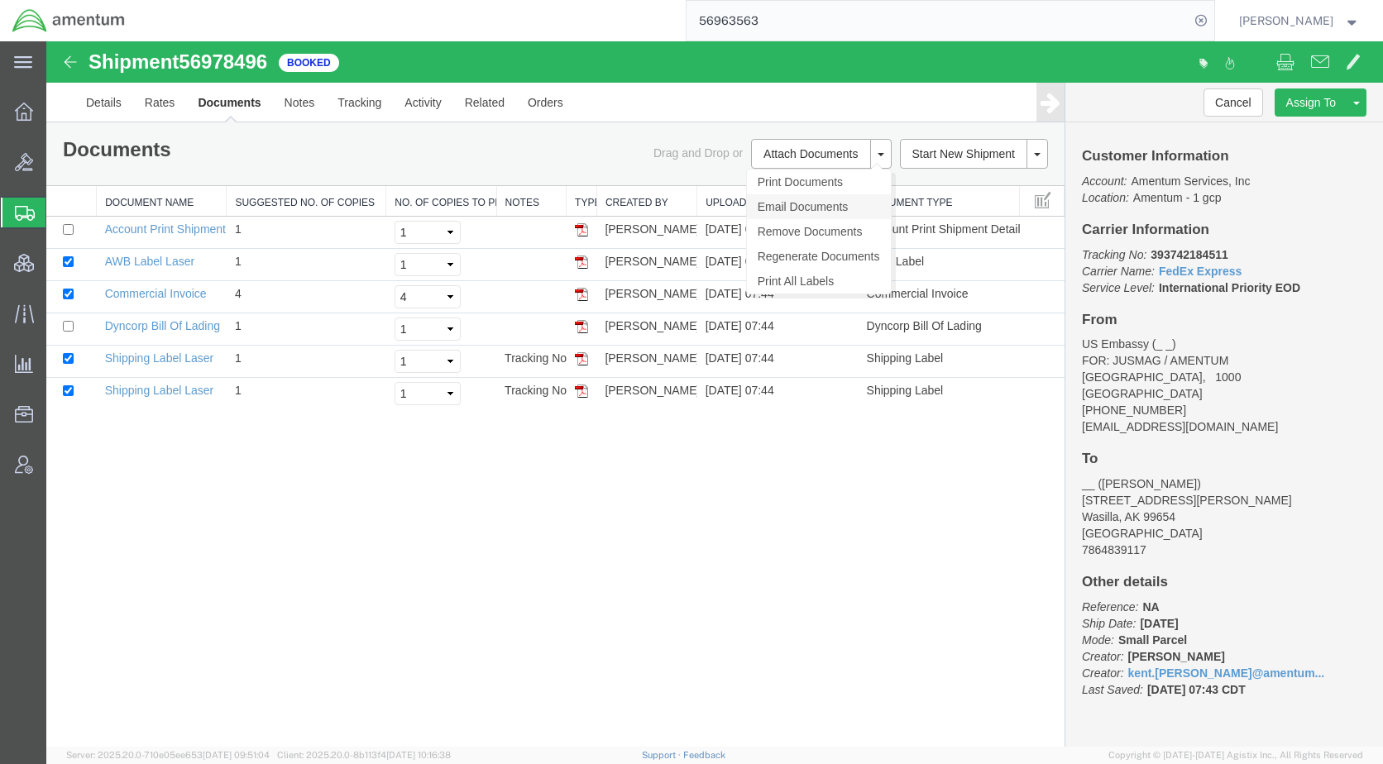
click at [815, 199] on link "Email Documents" at bounding box center [819, 206] width 144 height 25
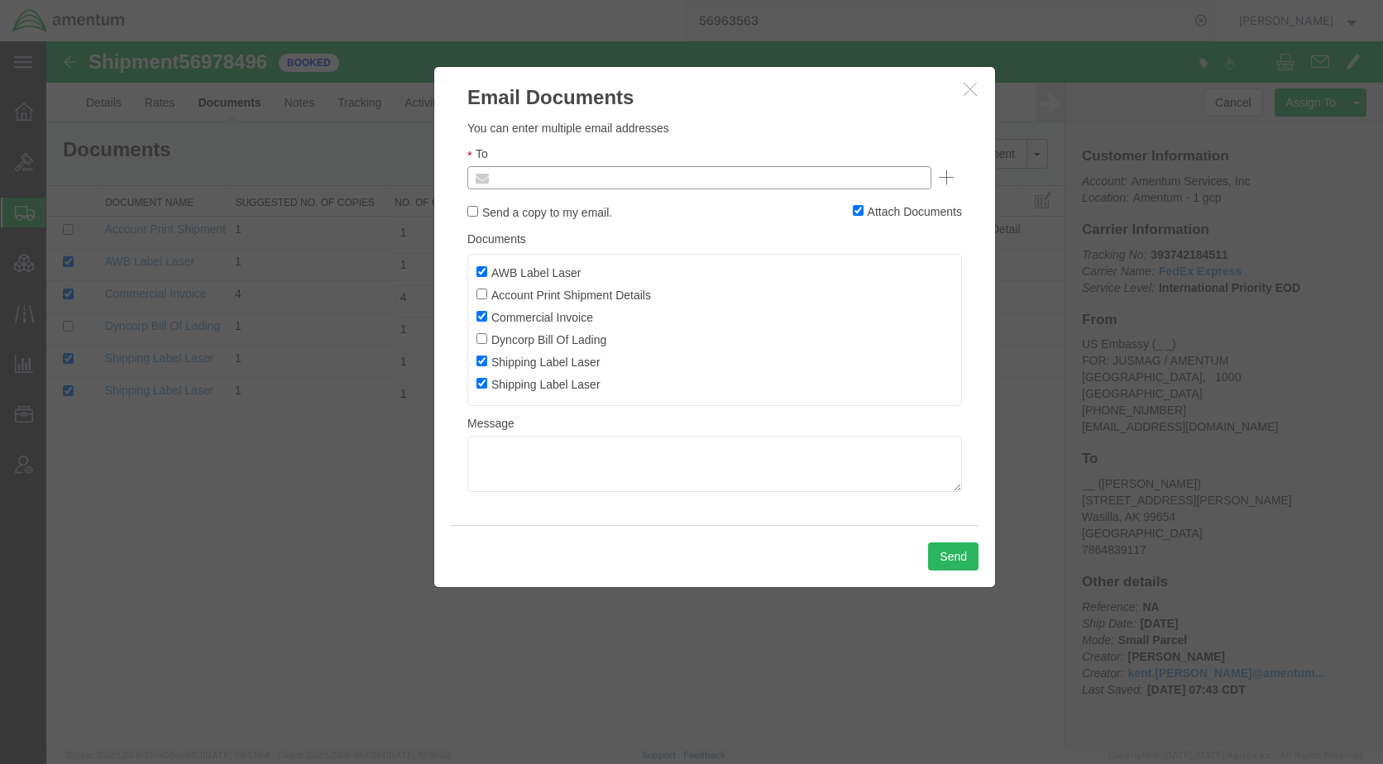
click at [654, 186] on input "text" at bounding box center [588, 178] width 194 height 22
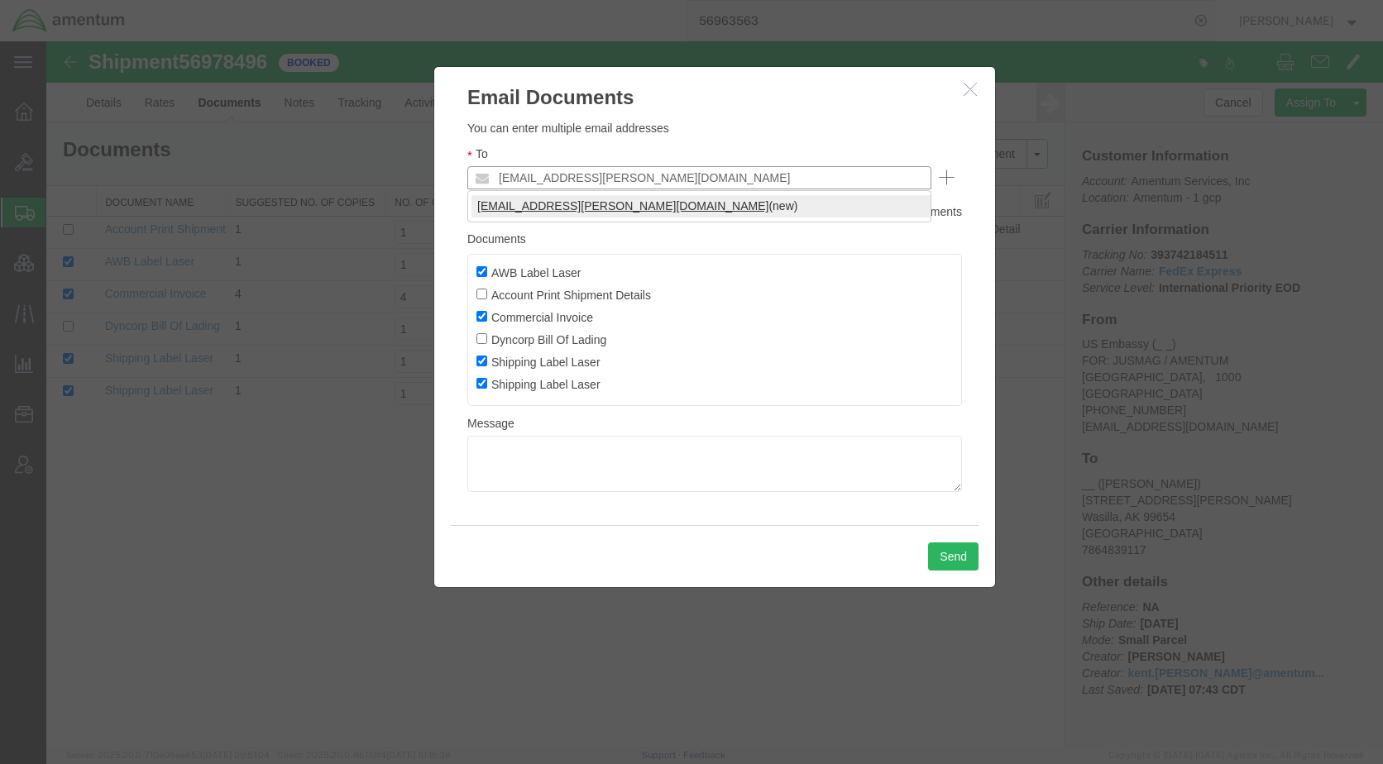
type input "[EMAIL_ADDRESS][PERSON_NAME][DOMAIN_NAME]"
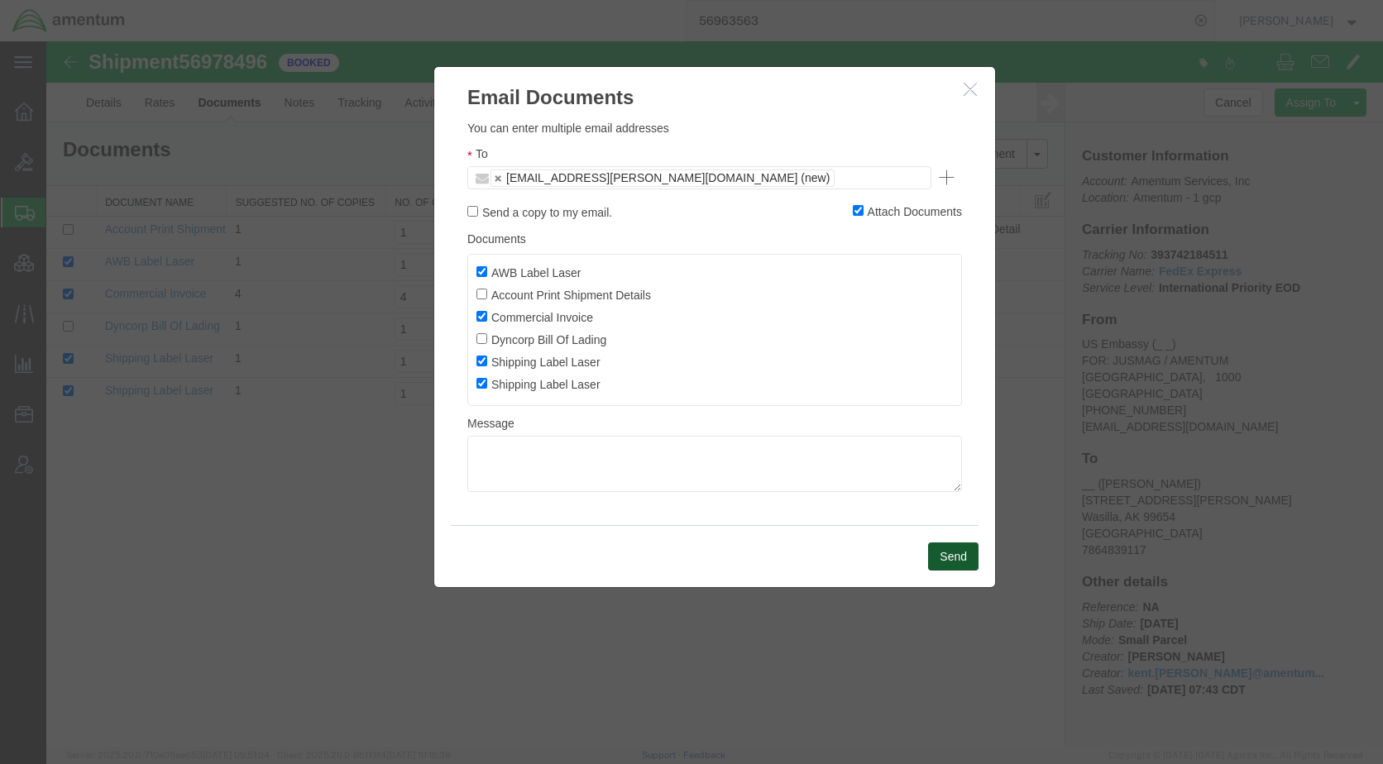
click at [945, 558] on button "Send" at bounding box center [953, 557] width 50 height 28
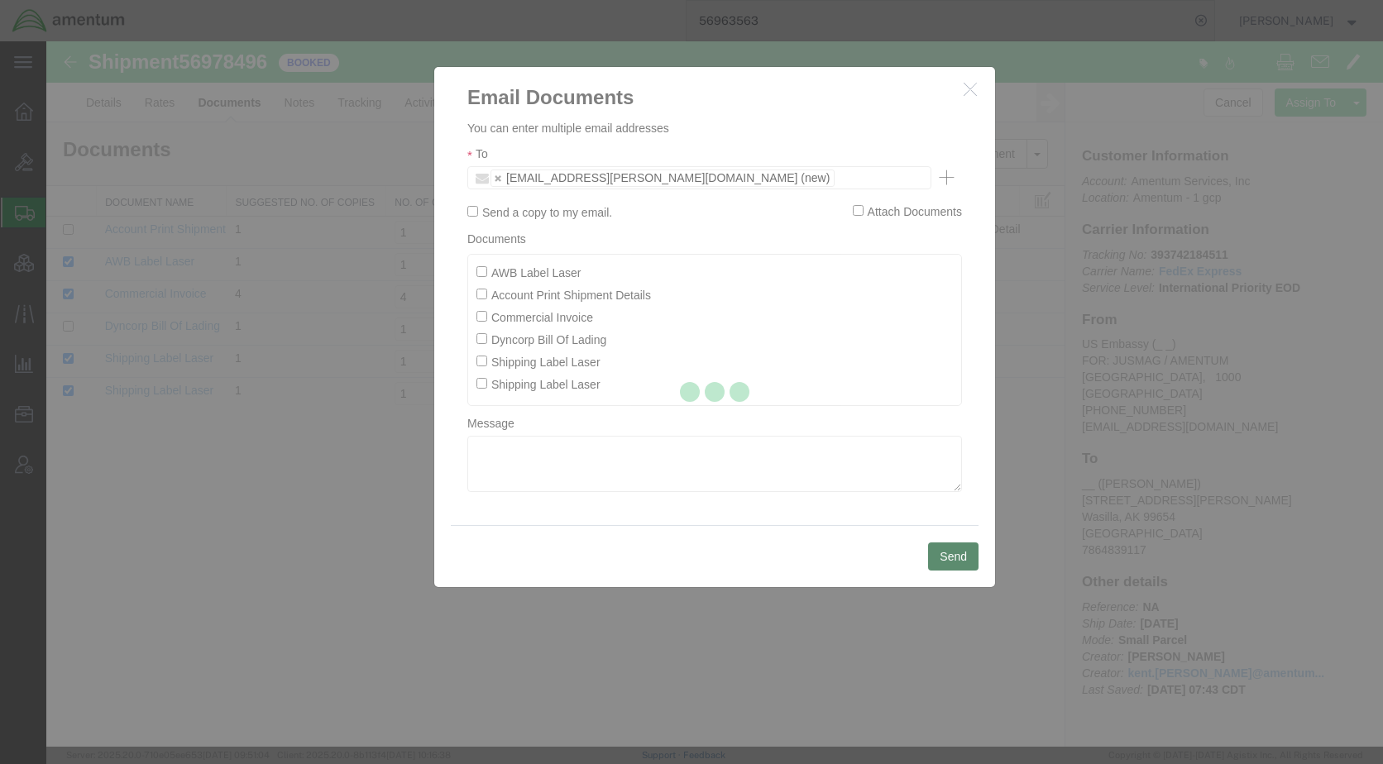
checkbox input "false"
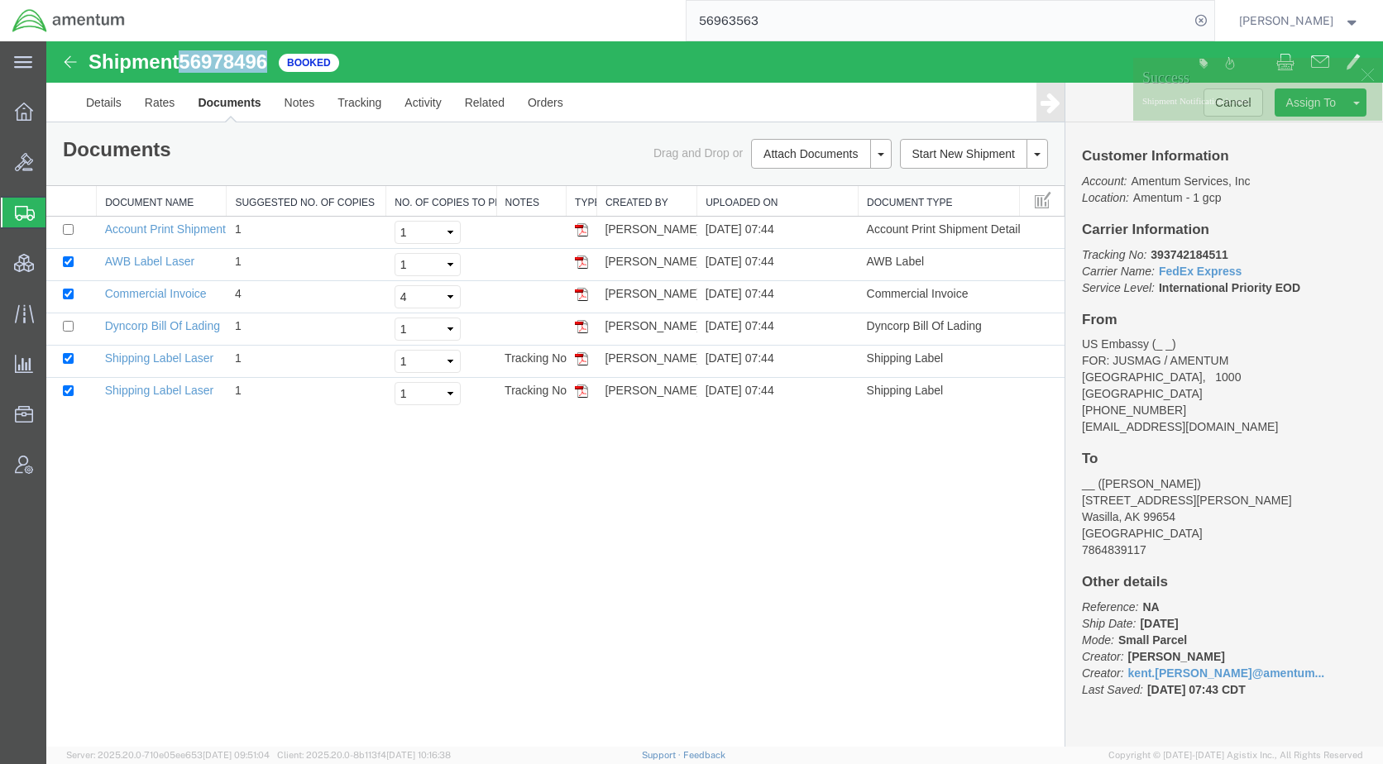
drag, startPoint x: 271, startPoint y: 62, endPoint x: 187, endPoint y: 63, distance: 84.4
click at [187, 63] on div "Shipment 56978496 6 of 6 Booked" at bounding box center [381, 66] width 667 height 31
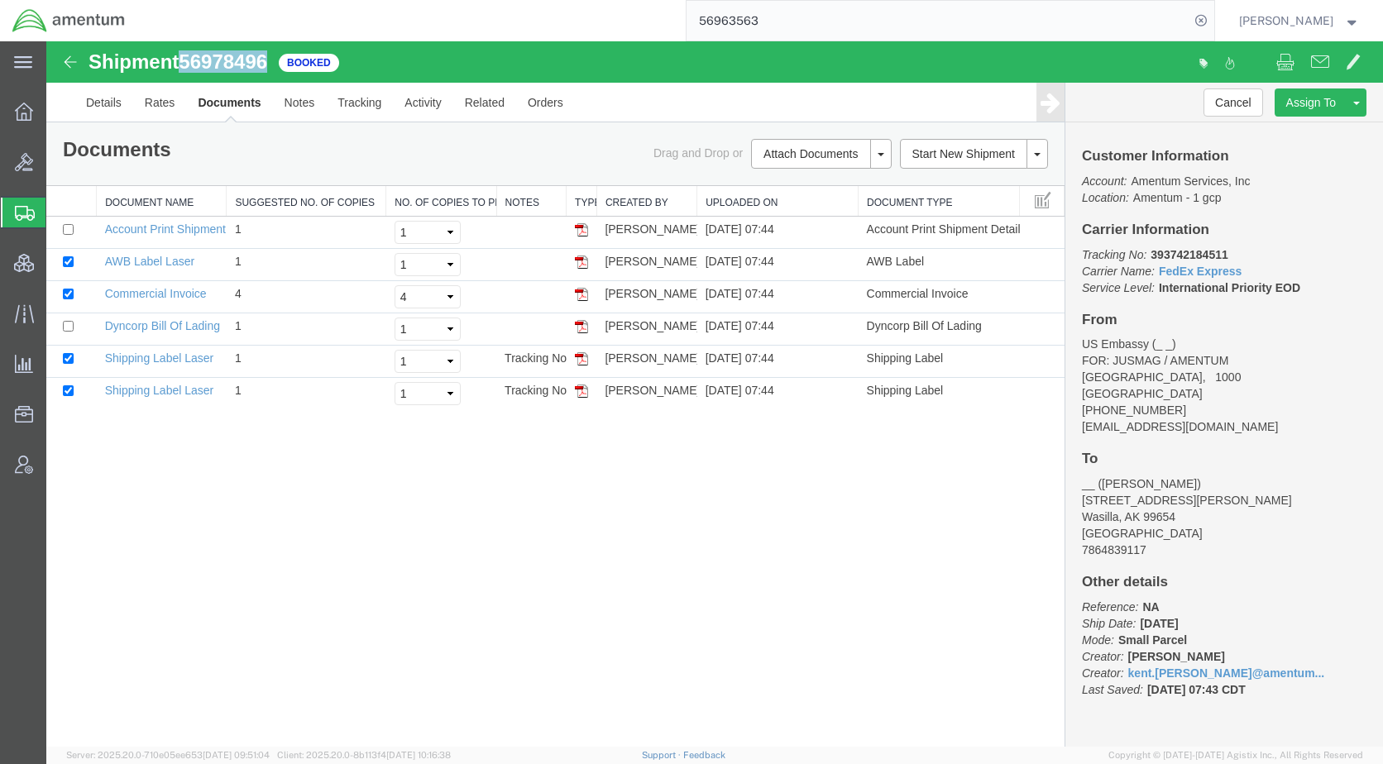
copy span "56978496"
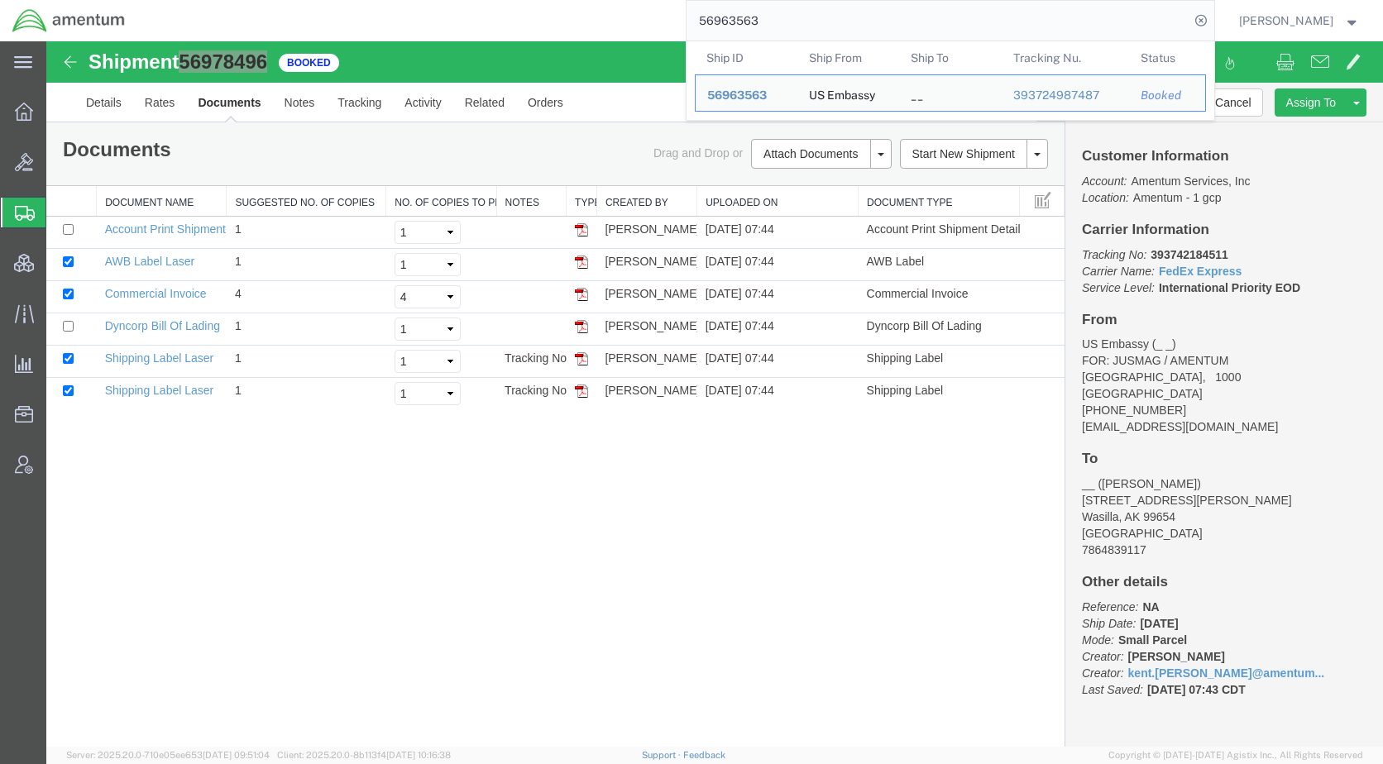
drag, startPoint x: 812, startPoint y: 21, endPoint x: 653, endPoint y: 24, distance: 158.9
click at [653, 24] on div "56963563 Ship ID Ship From Ship To Tracking Nu. Status Ship ID 56963563 Ship Fr…" at bounding box center [675, 20] width 1077 height 41
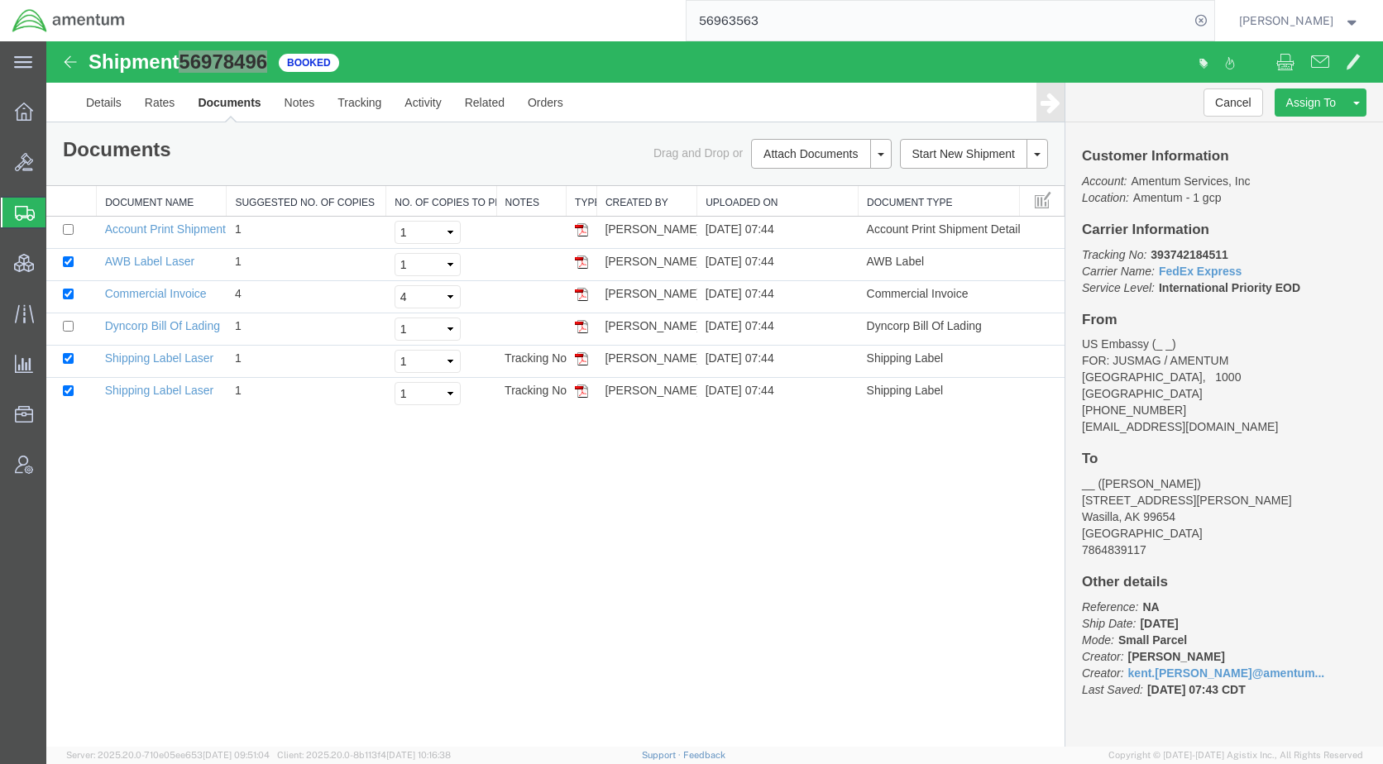
paste input "4801"
type input "56964801"
click at [1213, 19] on icon at bounding box center [1201, 20] width 23 height 23
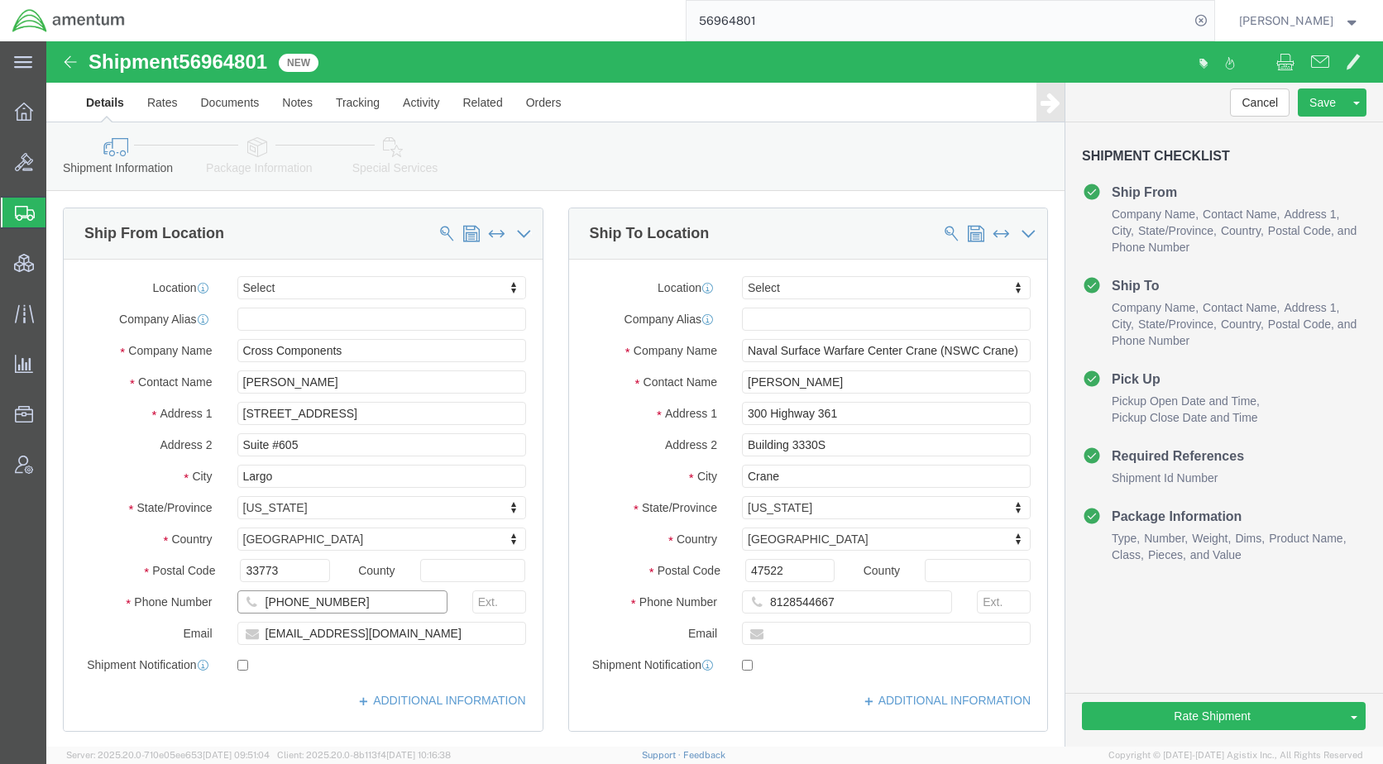
drag, startPoint x: 216, startPoint y: 562, endPoint x: 228, endPoint y: 573, distance: 16.4
click input "[PHONE_NUMBER]"
type input "[PHONE_NUMBER]"
click button "Rate Shipment"
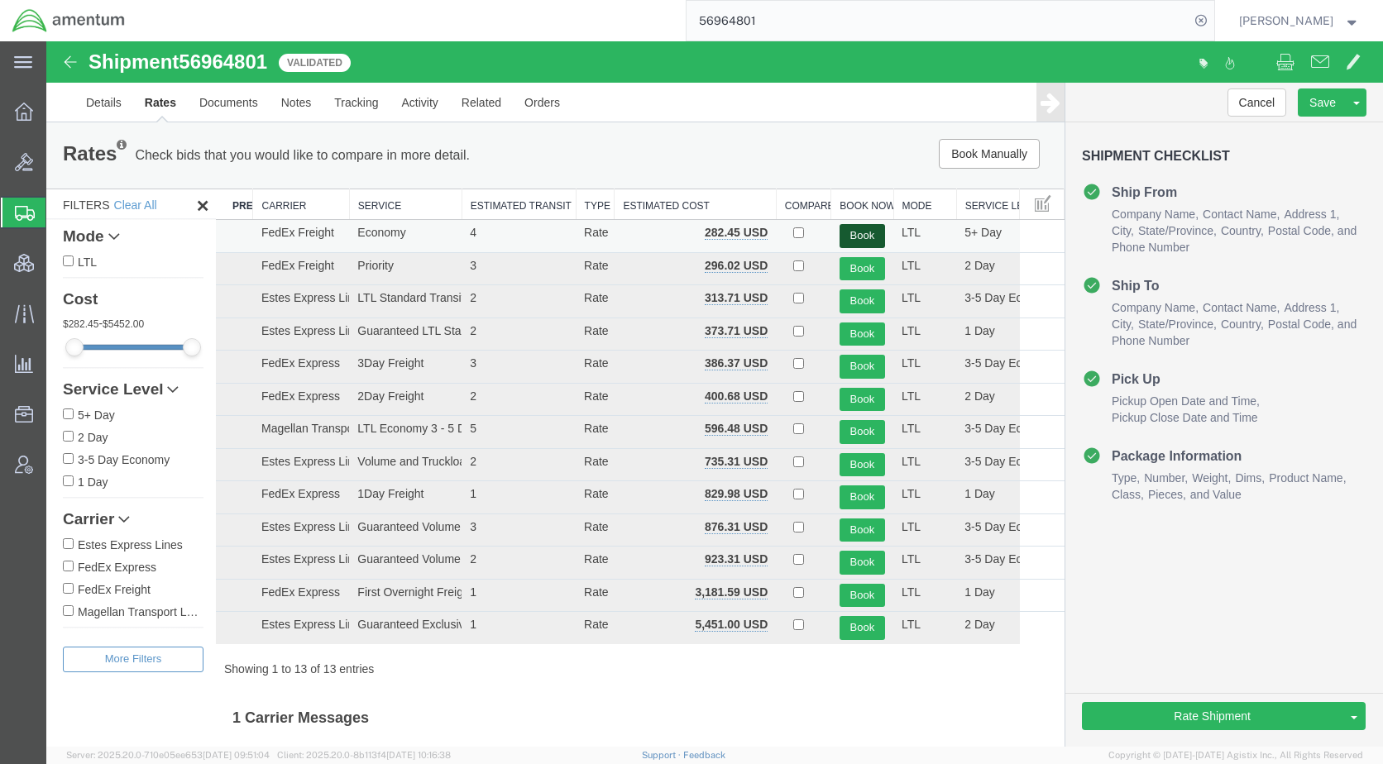
click at [855, 229] on button "Book" at bounding box center [862, 236] width 45 height 24
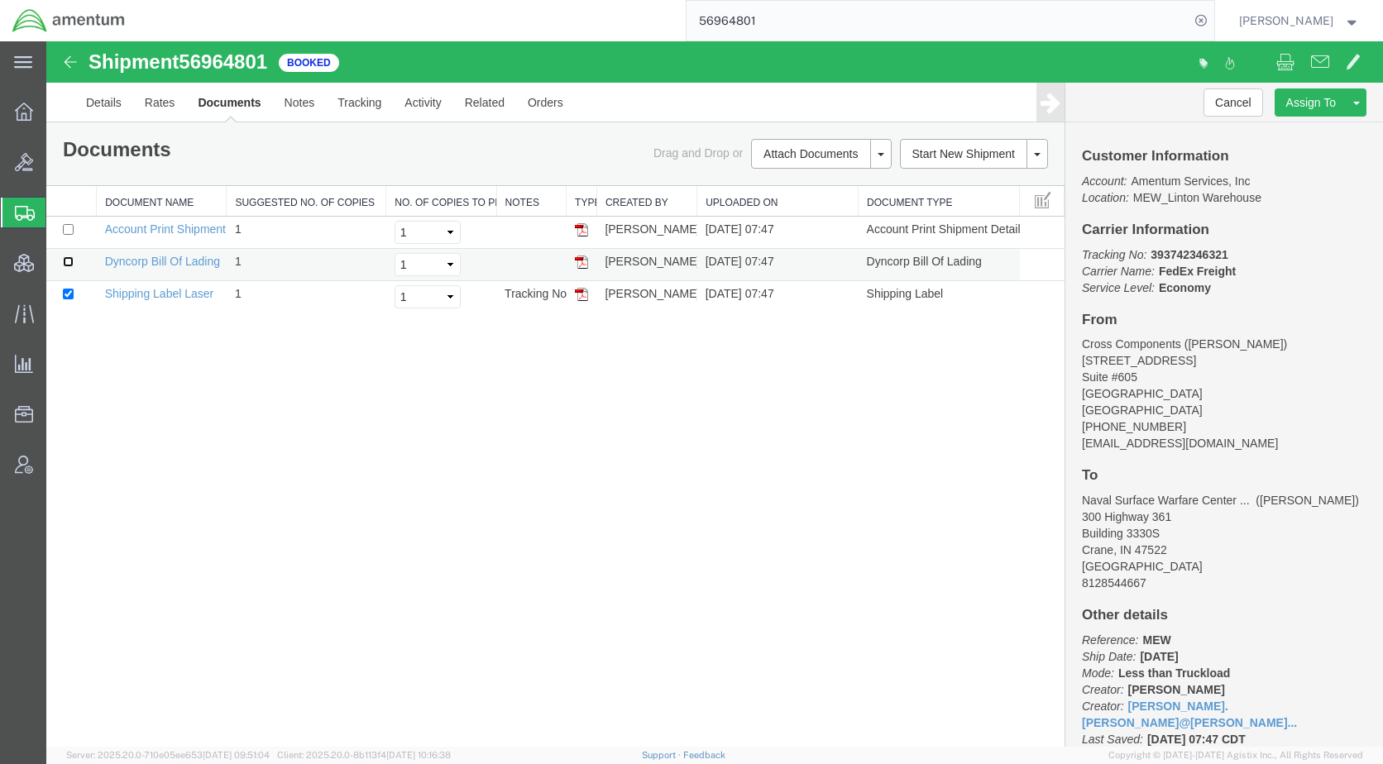
click at [69, 263] on input "checkbox" at bounding box center [68, 261] width 11 height 11
checkbox input "true"
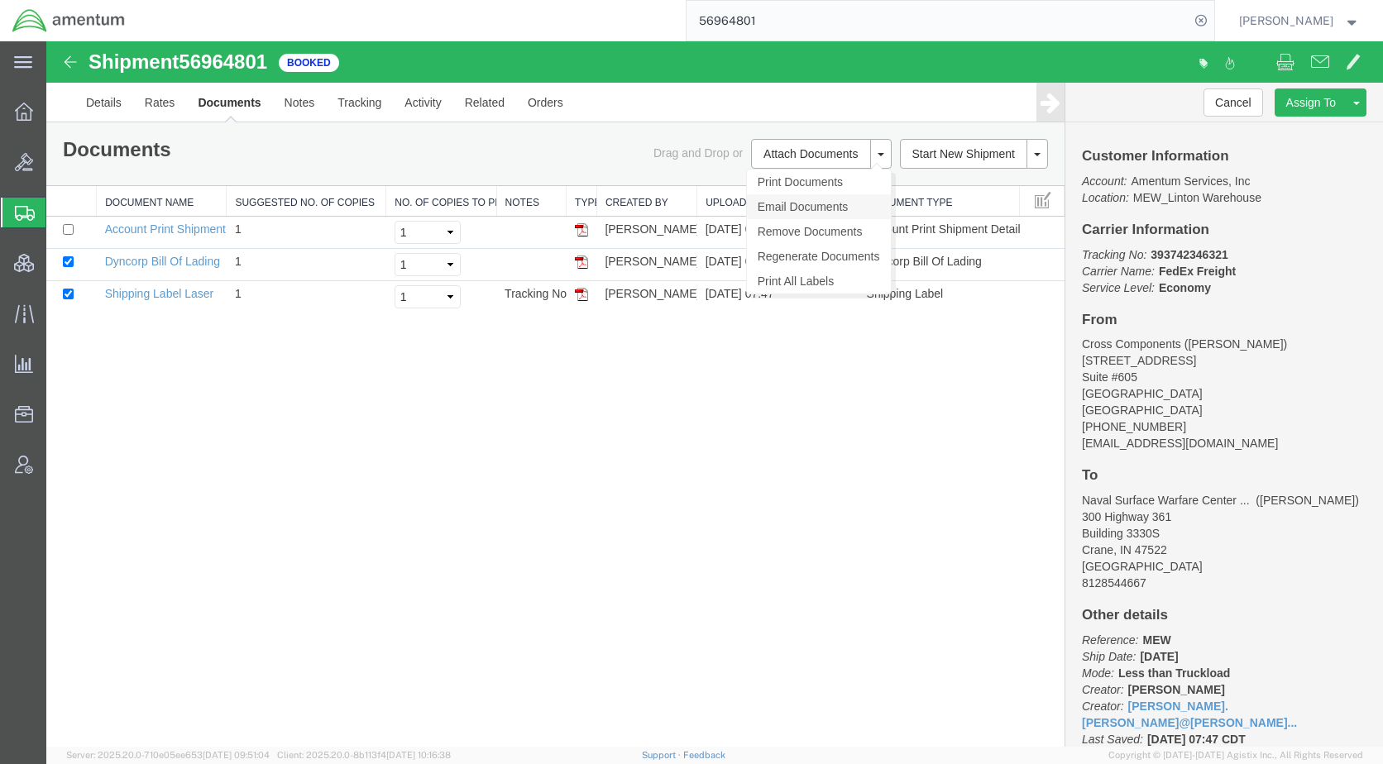
click at [812, 210] on link "Email Documents" at bounding box center [819, 206] width 144 height 25
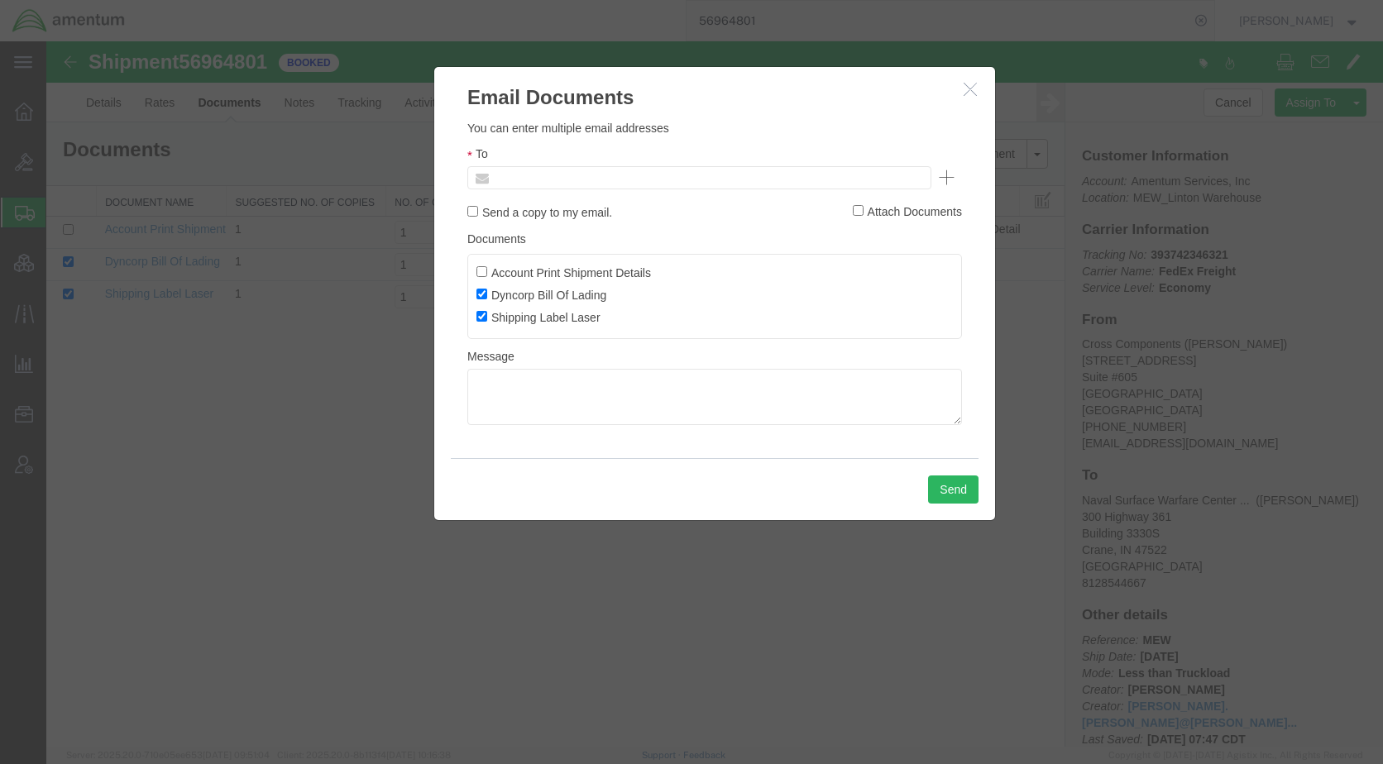
click at [624, 181] on input "text" at bounding box center [588, 178] width 194 height 22
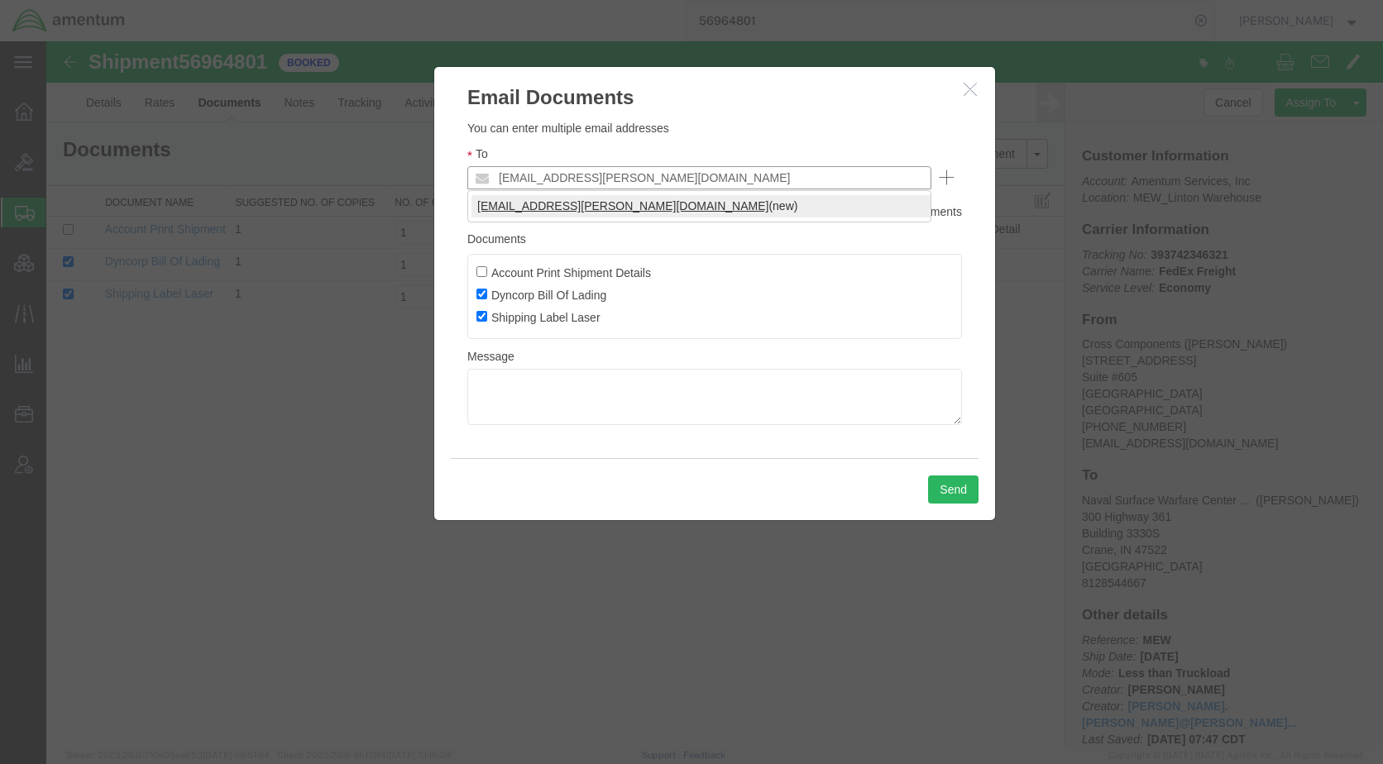
type input "[EMAIL_ADDRESS][PERSON_NAME][DOMAIN_NAME]"
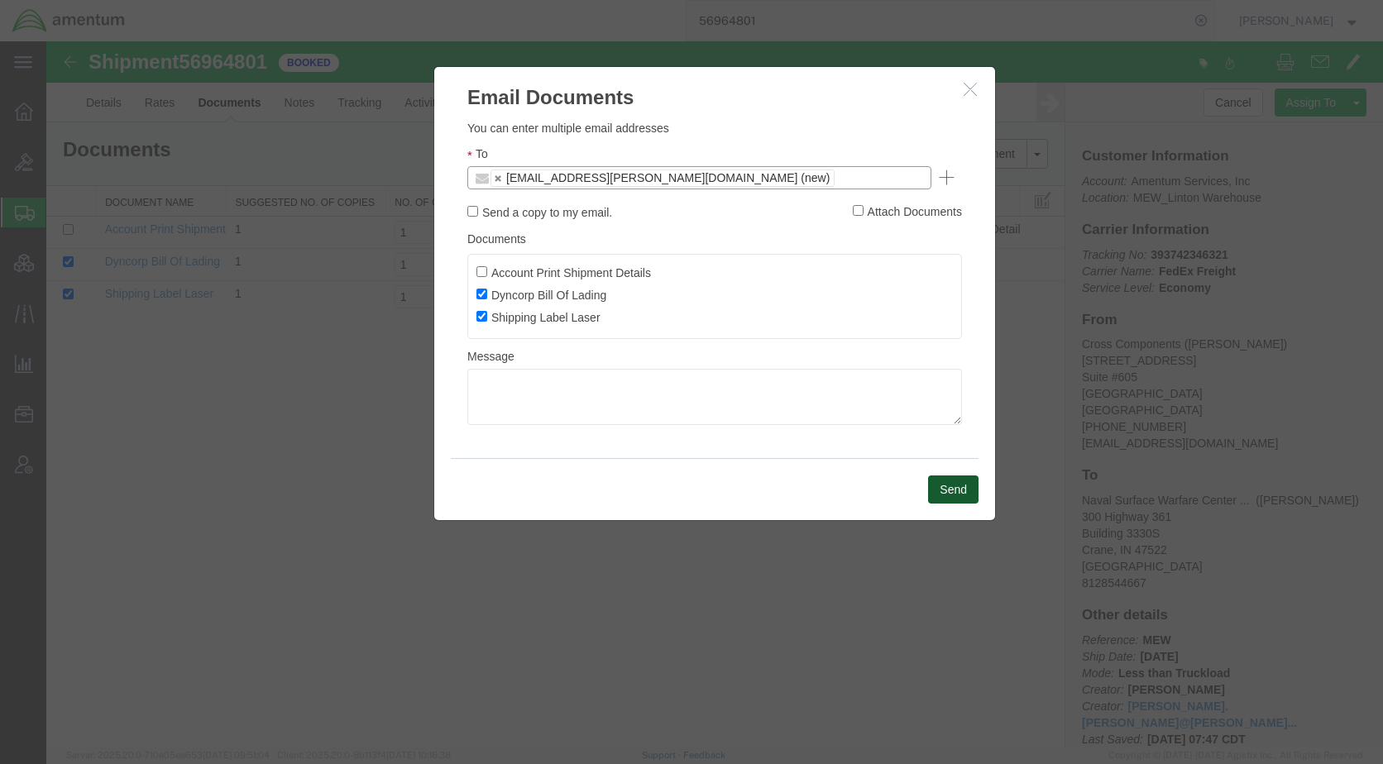
click at [937, 486] on button "Send" at bounding box center [953, 490] width 50 height 28
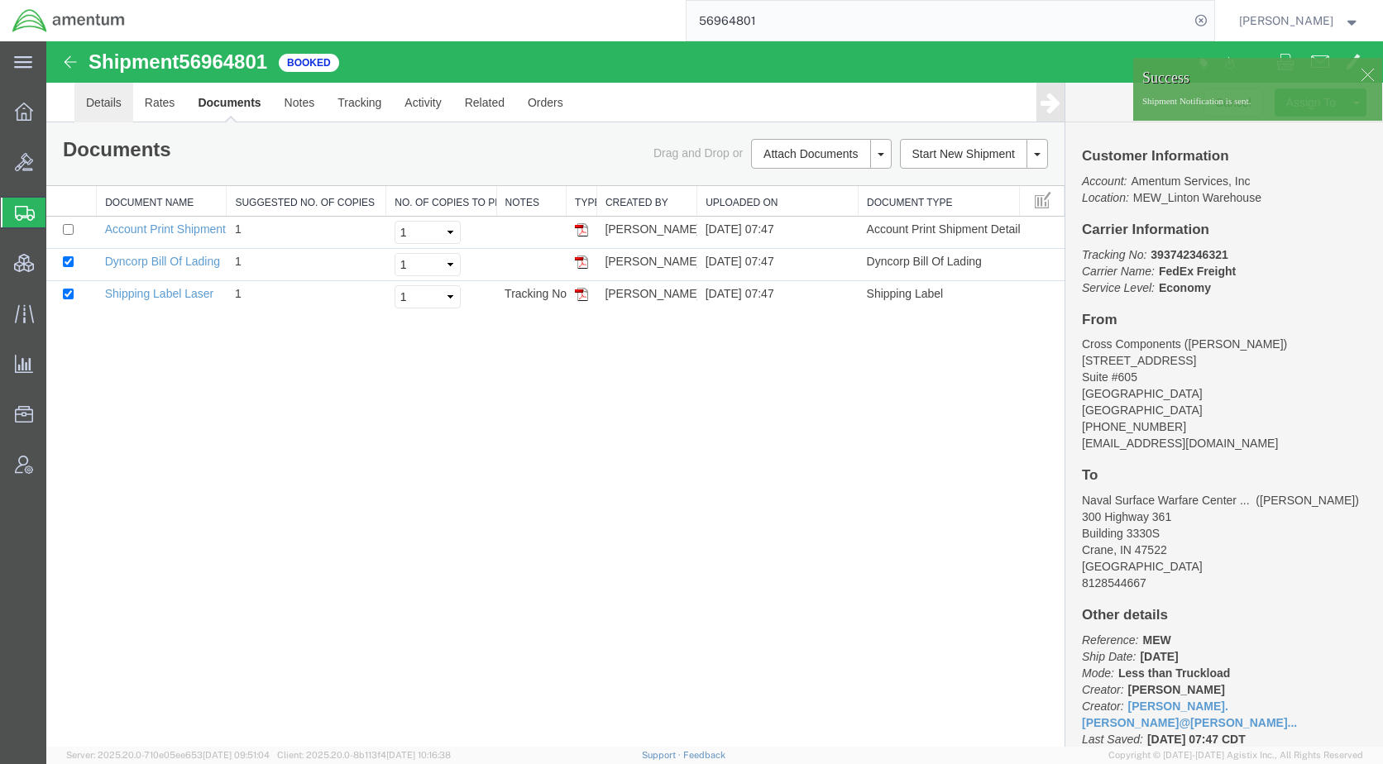
click at [107, 99] on link "Details" at bounding box center [103, 103] width 59 height 40
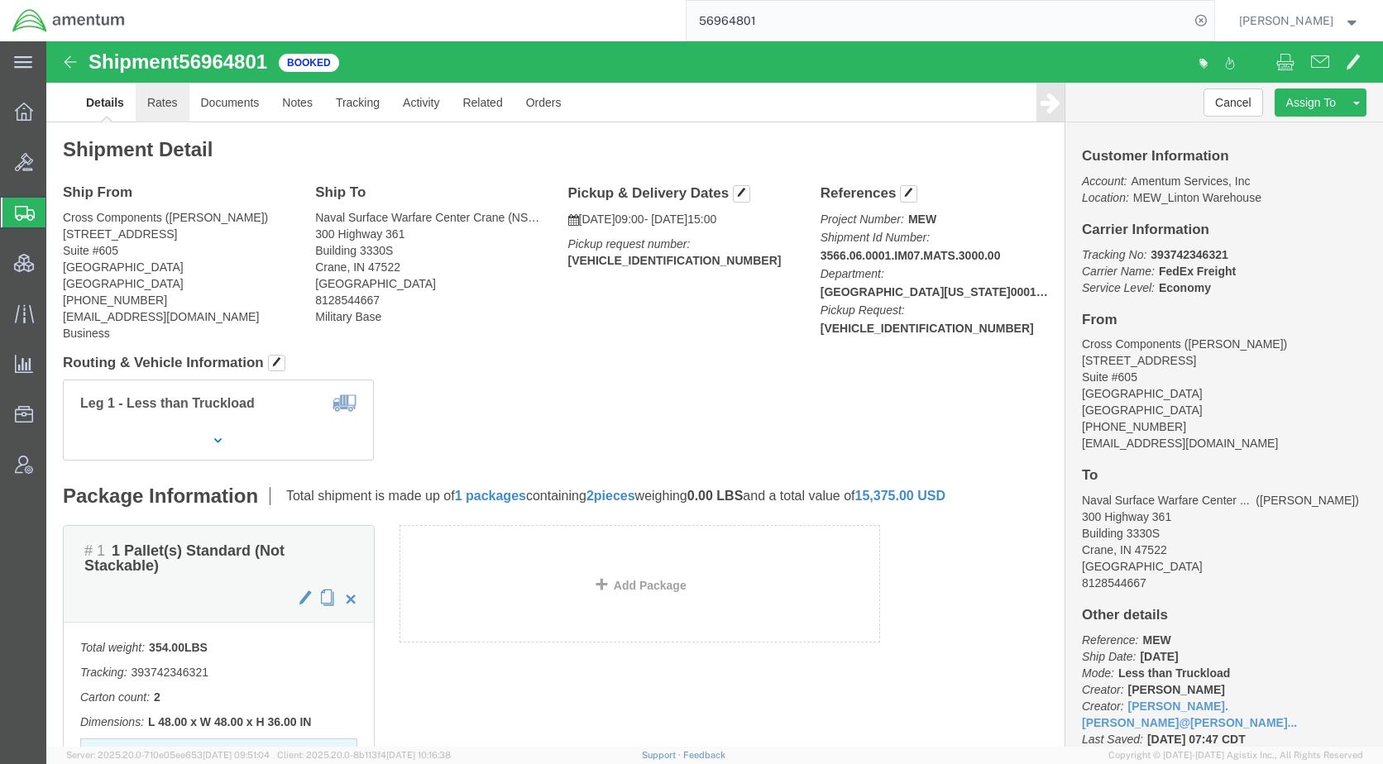
click link "Rates"
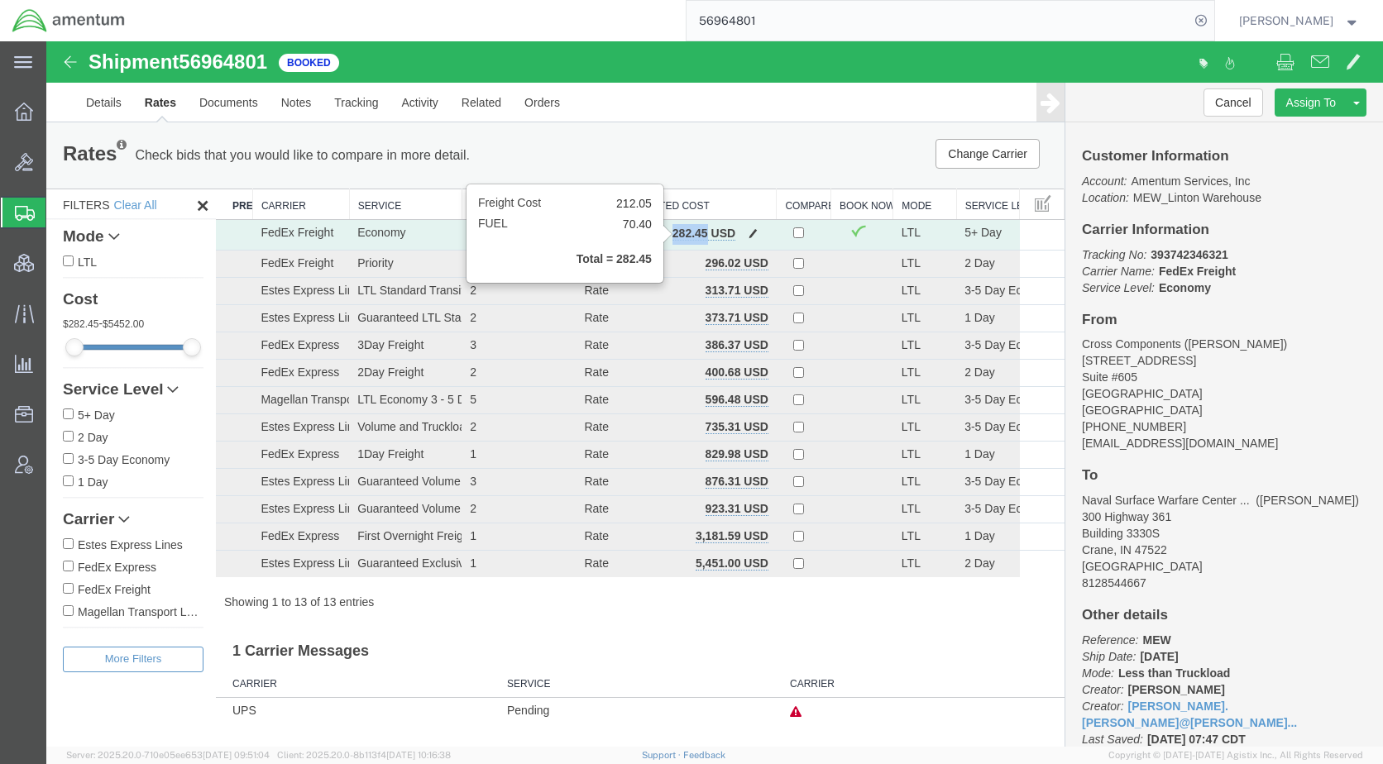
drag, startPoint x: 674, startPoint y: 232, endPoint x: 706, endPoint y: 233, distance: 31.4
click at [706, 233] on b "282.45 USD" at bounding box center [704, 233] width 63 height 13
drag, startPoint x: 706, startPoint y: 233, endPoint x: 694, endPoint y: 239, distance: 12.9
copy b "282.45"
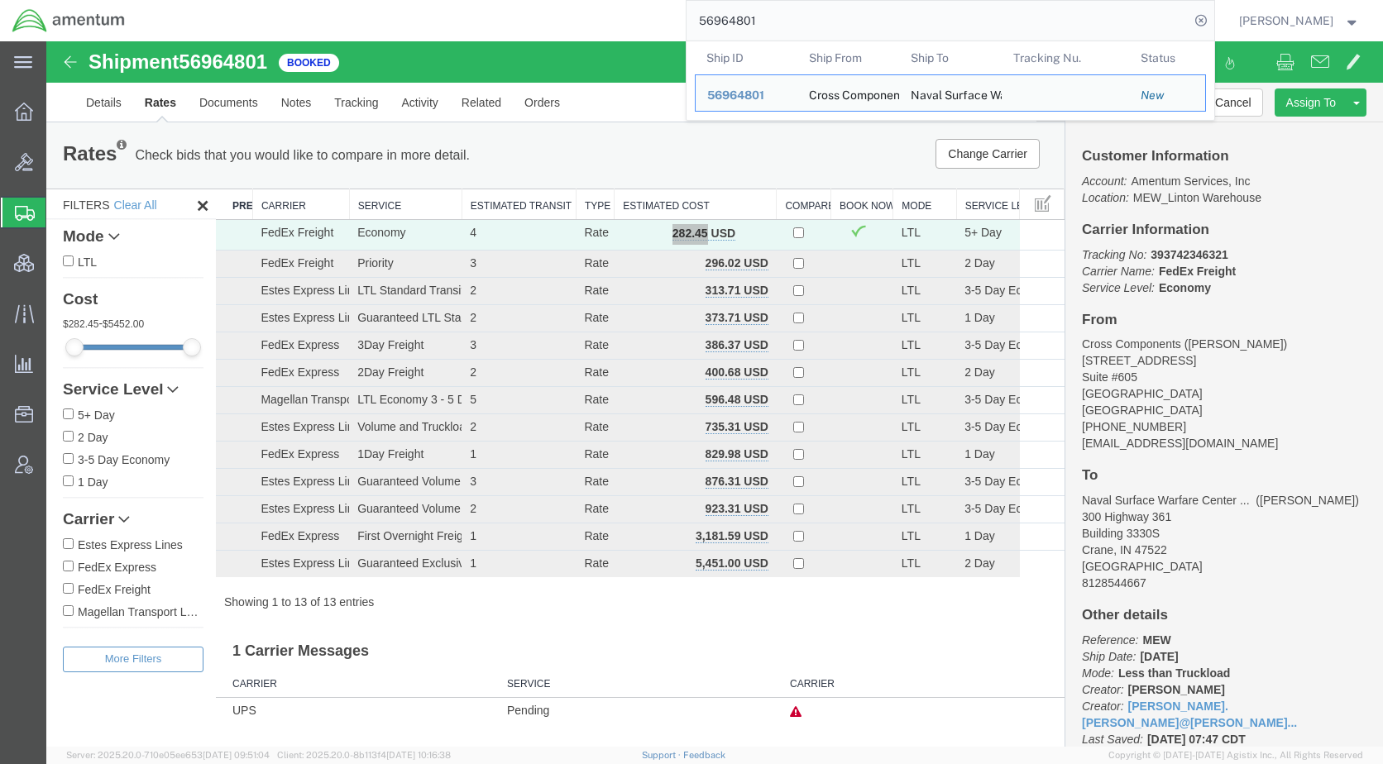
drag, startPoint x: 820, startPoint y: 26, endPoint x: 709, endPoint y: 24, distance: 110.9
click at [709, 24] on div "56964801 Ship ID Ship From Ship To Tracking Nu. Status Ship ID 56964801 Ship Fr…" at bounding box center [675, 20] width 1077 height 41
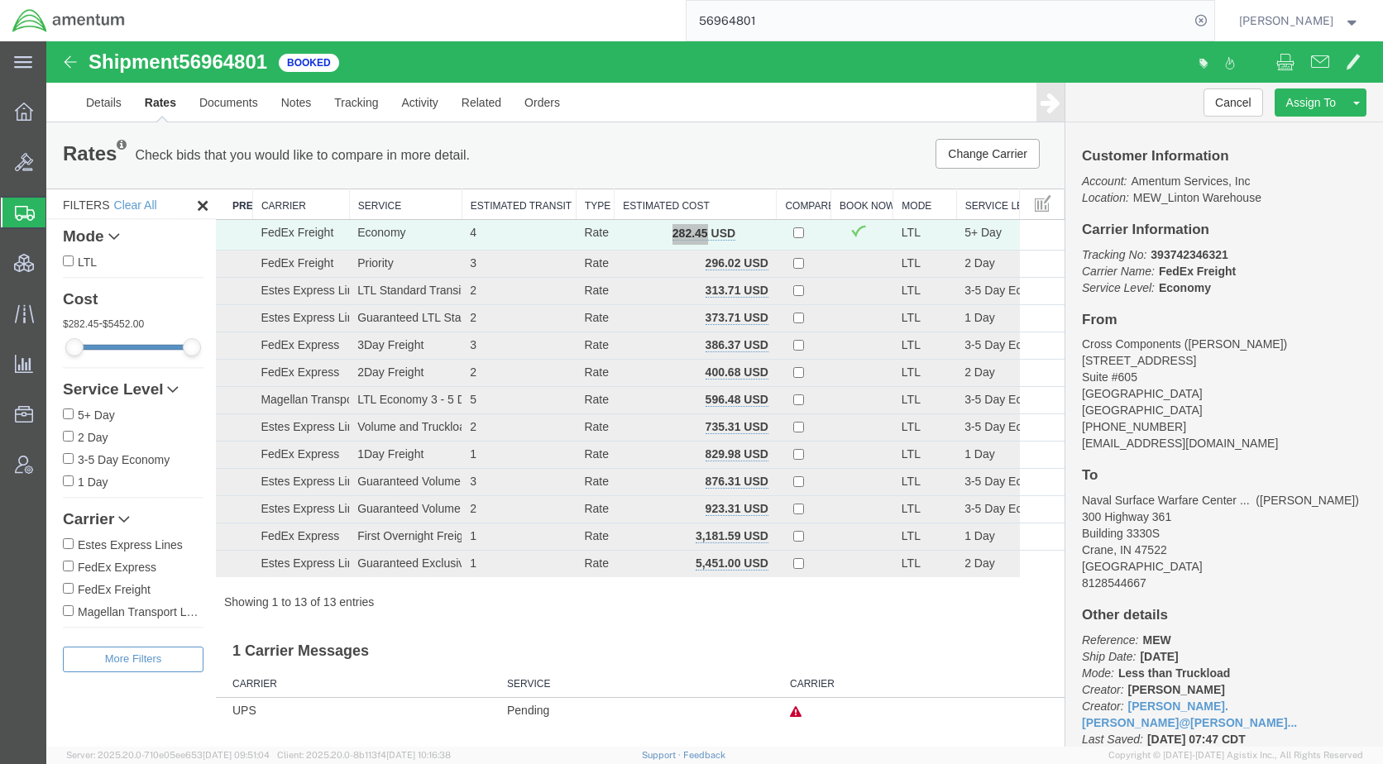
paste input "3423"
click at [1213, 21] on icon at bounding box center [1201, 20] width 23 height 23
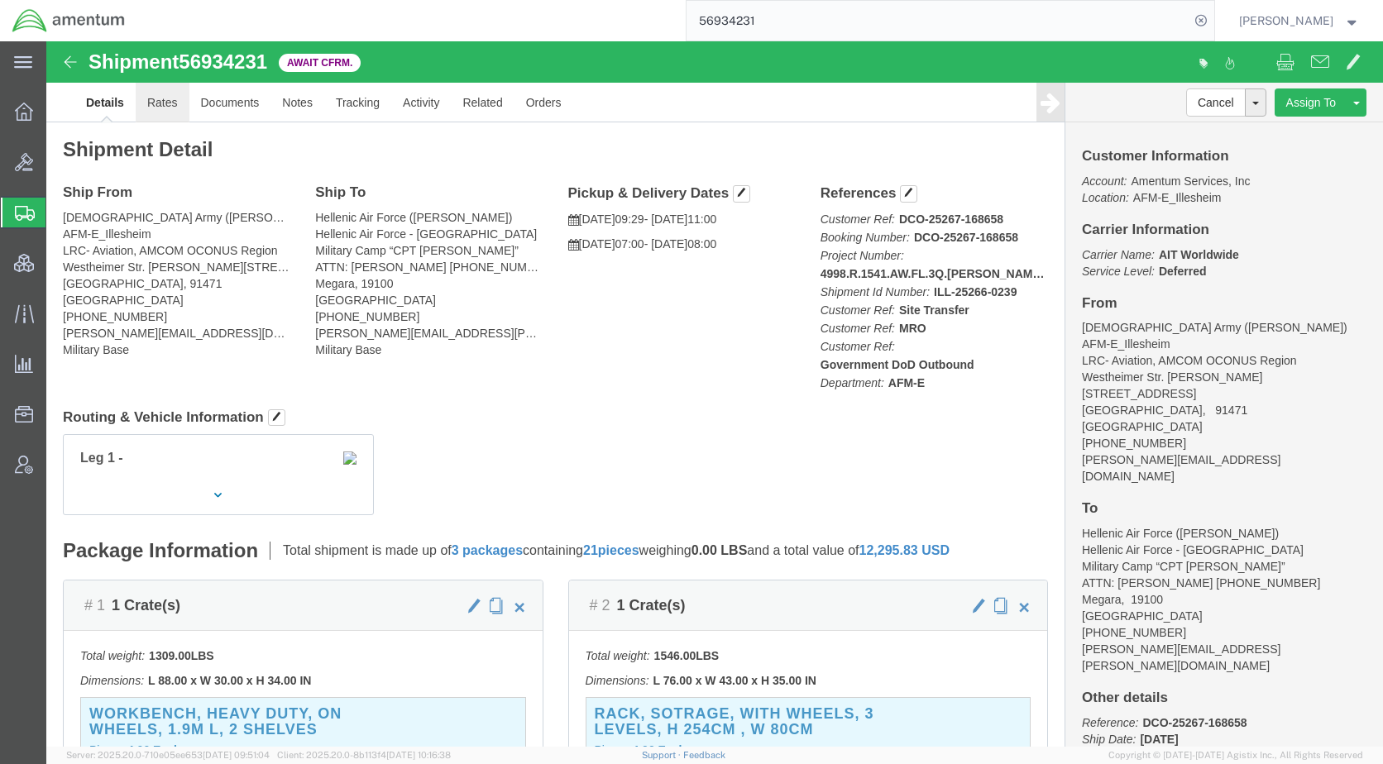
click link "Rates"
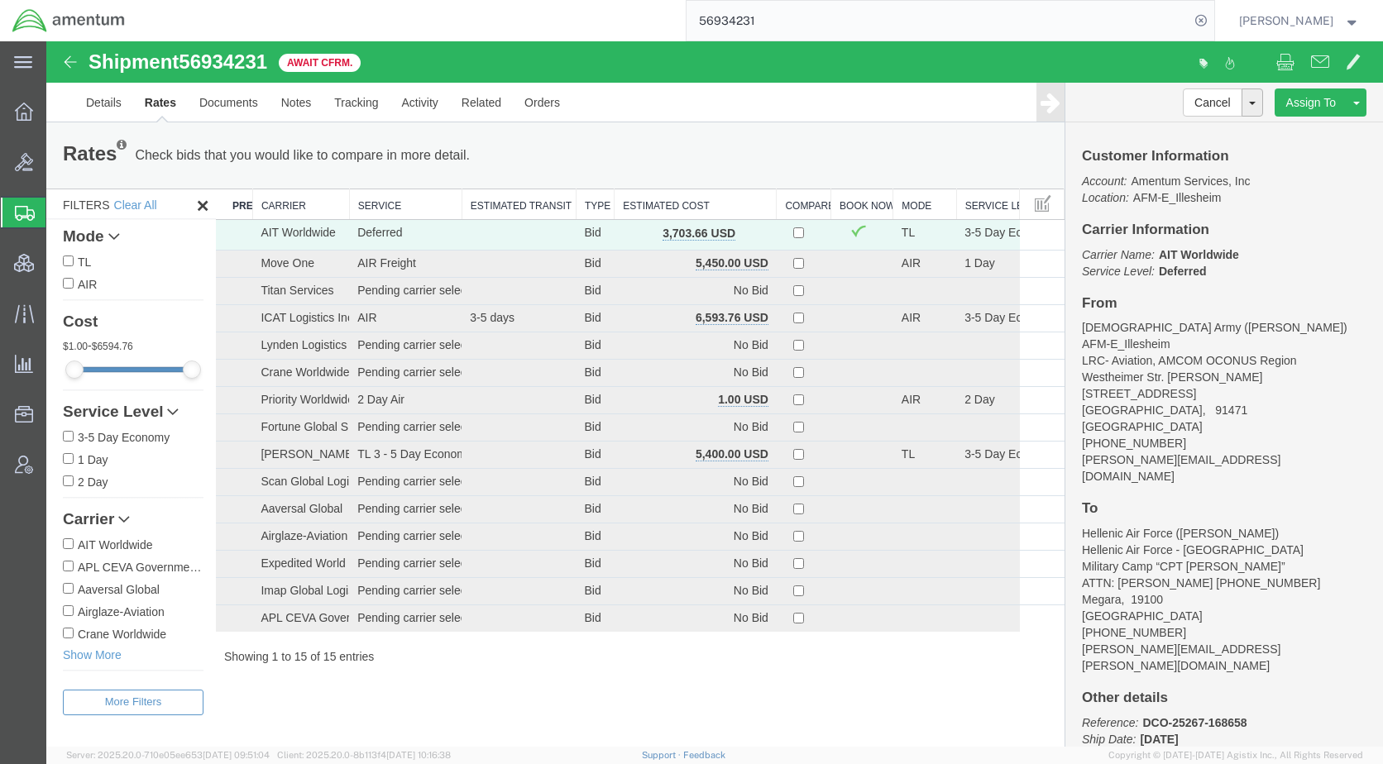
click at [674, 208] on th "Estimated Cost" at bounding box center [696, 204] width 162 height 31
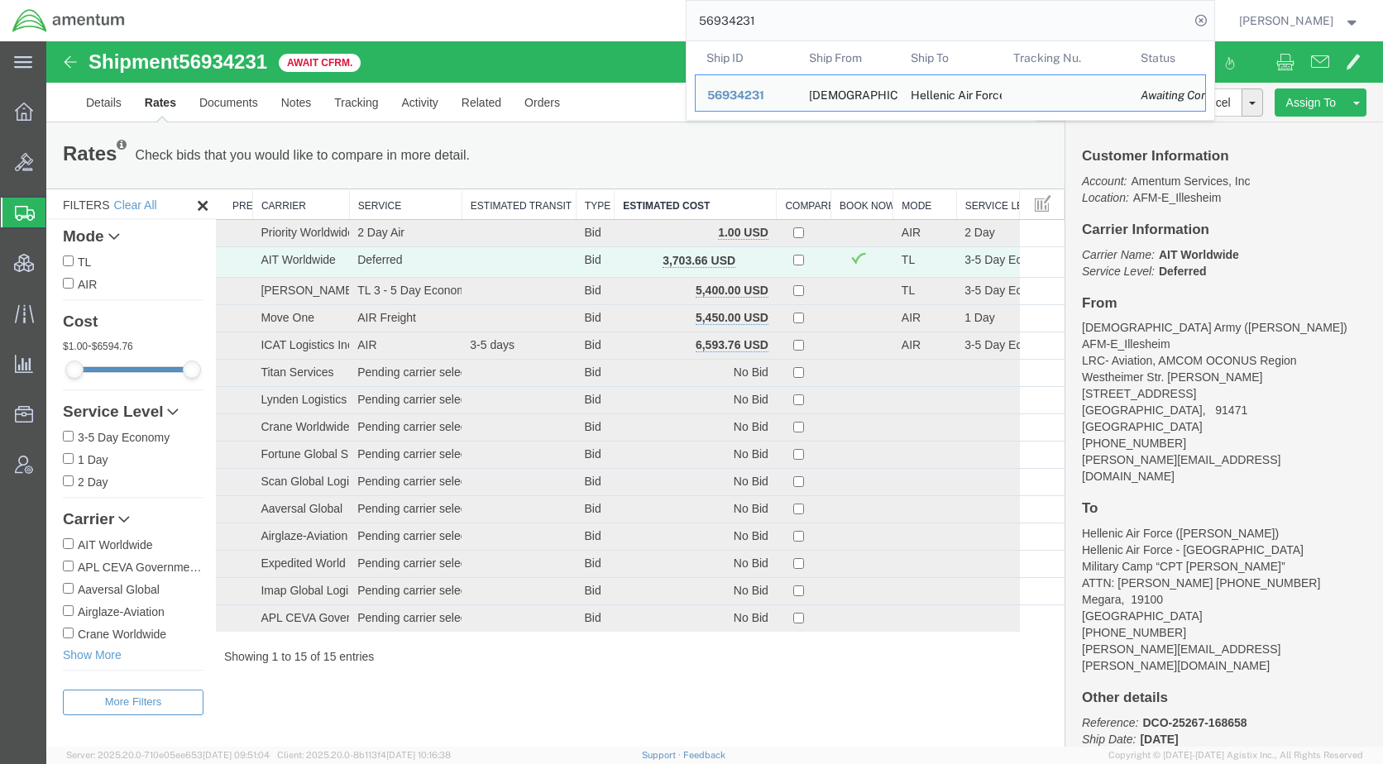
drag, startPoint x: 820, startPoint y: 18, endPoint x: 633, endPoint y: 29, distance: 187.3
click at [633, 29] on div "56934231 Ship ID Ship From Ship To Tracking Nu. Status Ship ID 56934231 Ship Fr…" at bounding box center [675, 20] width 1077 height 41
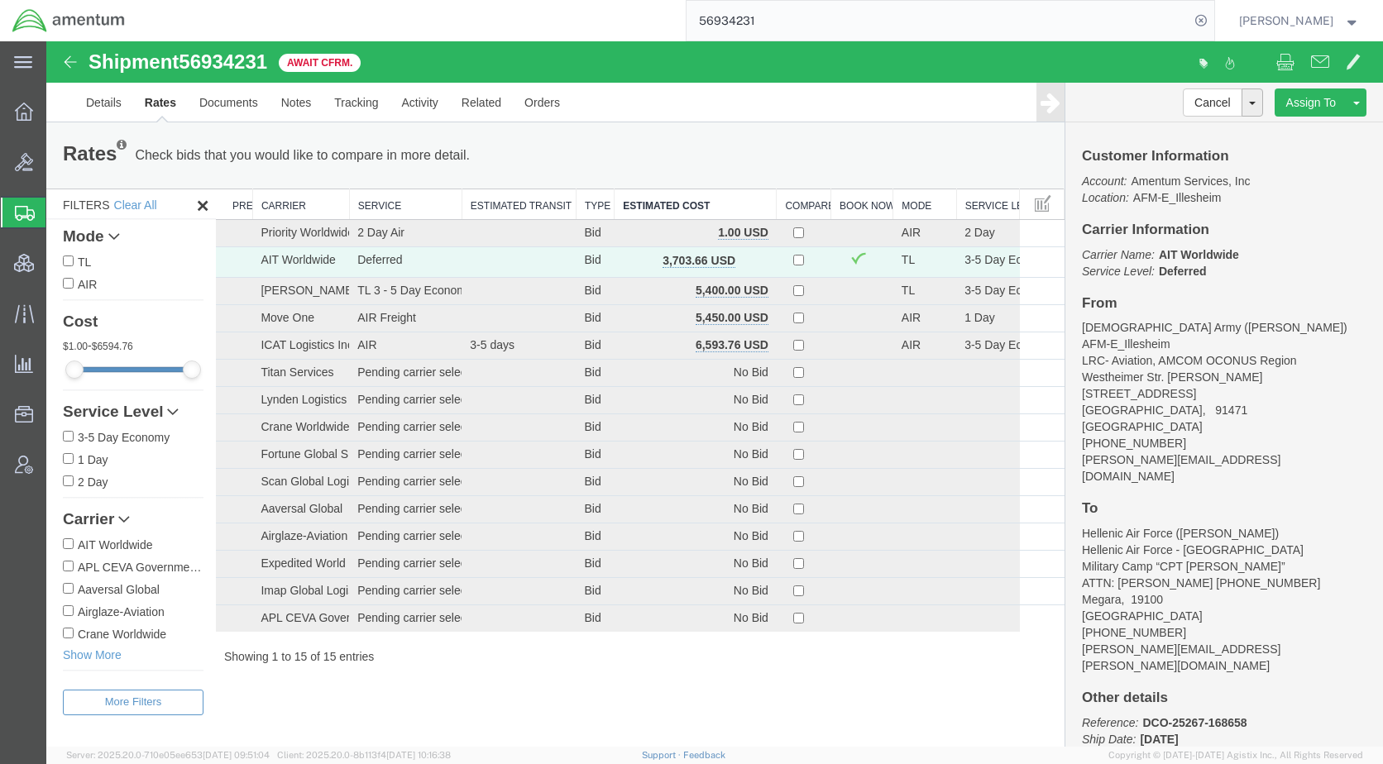
paste input "74302"
click at [1213, 17] on icon at bounding box center [1201, 20] width 23 height 23
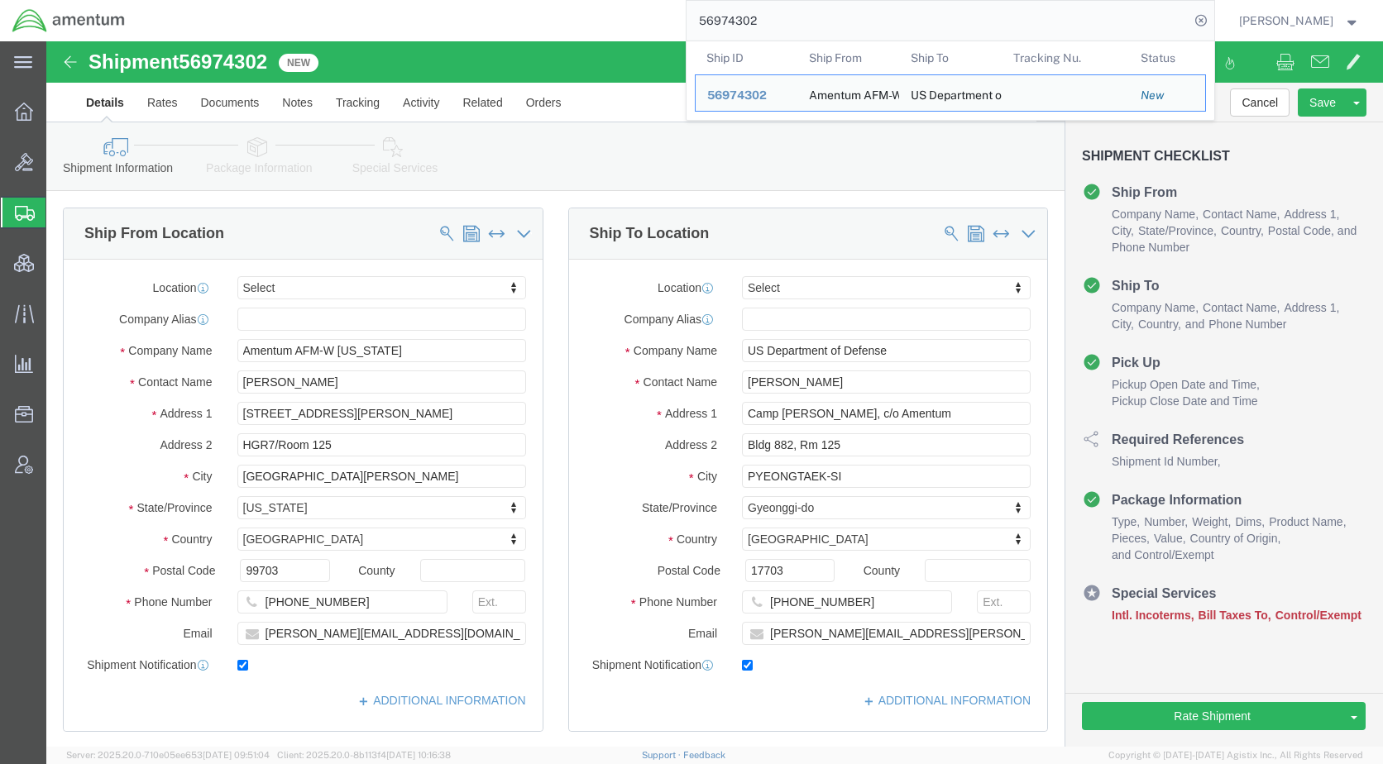
click at [59, 211] on span "Shipments" at bounding box center [51, 212] width 13 height 33
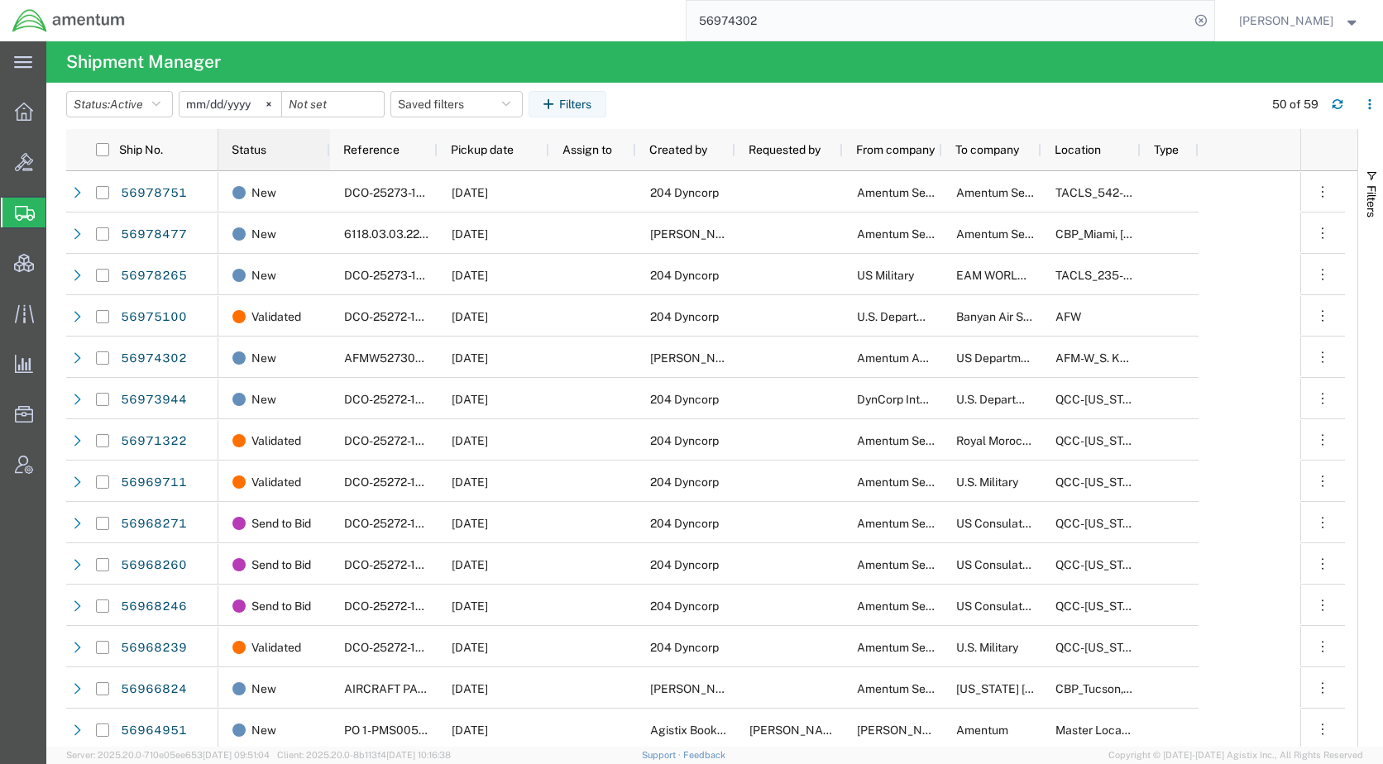
click at [256, 149] on span "Status" at bounding box center [249, 149] width 35 height 13
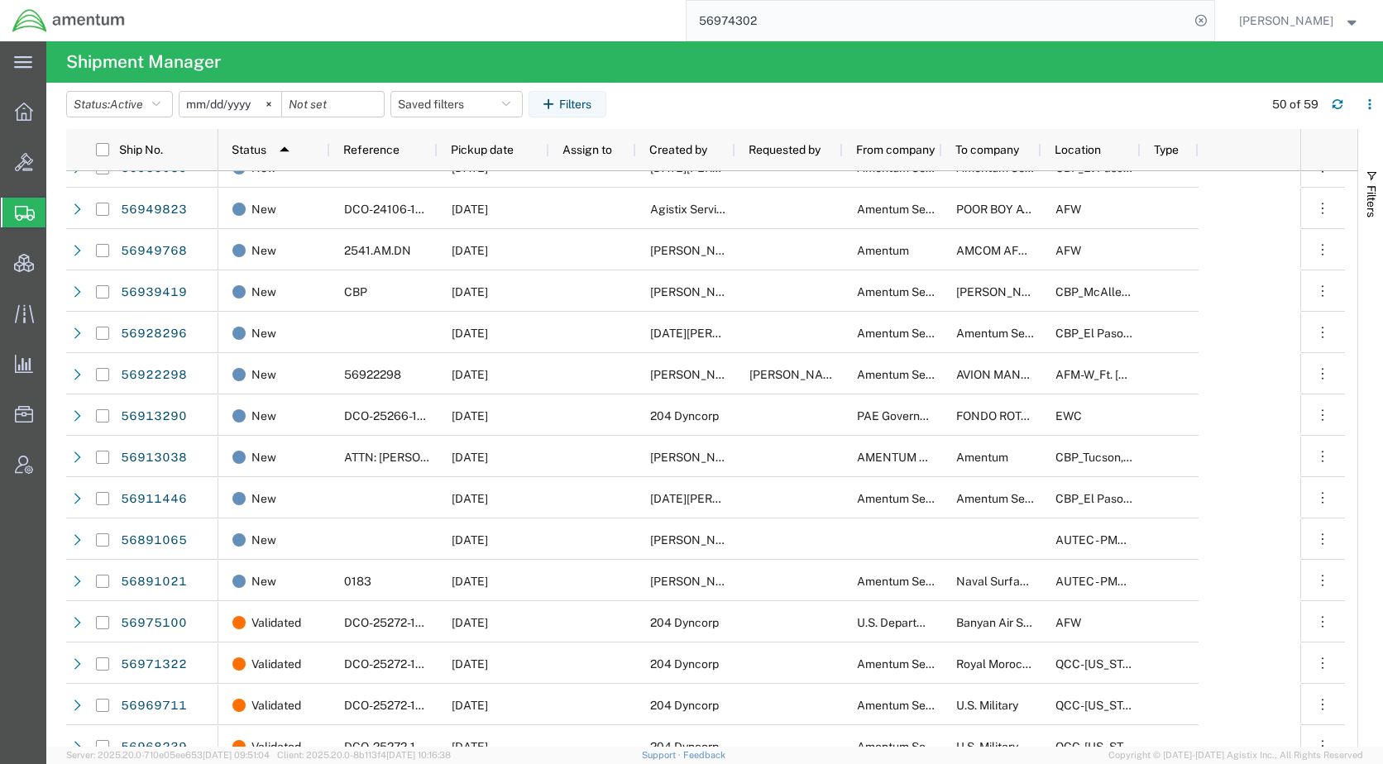
scroll to position [1737, 0]
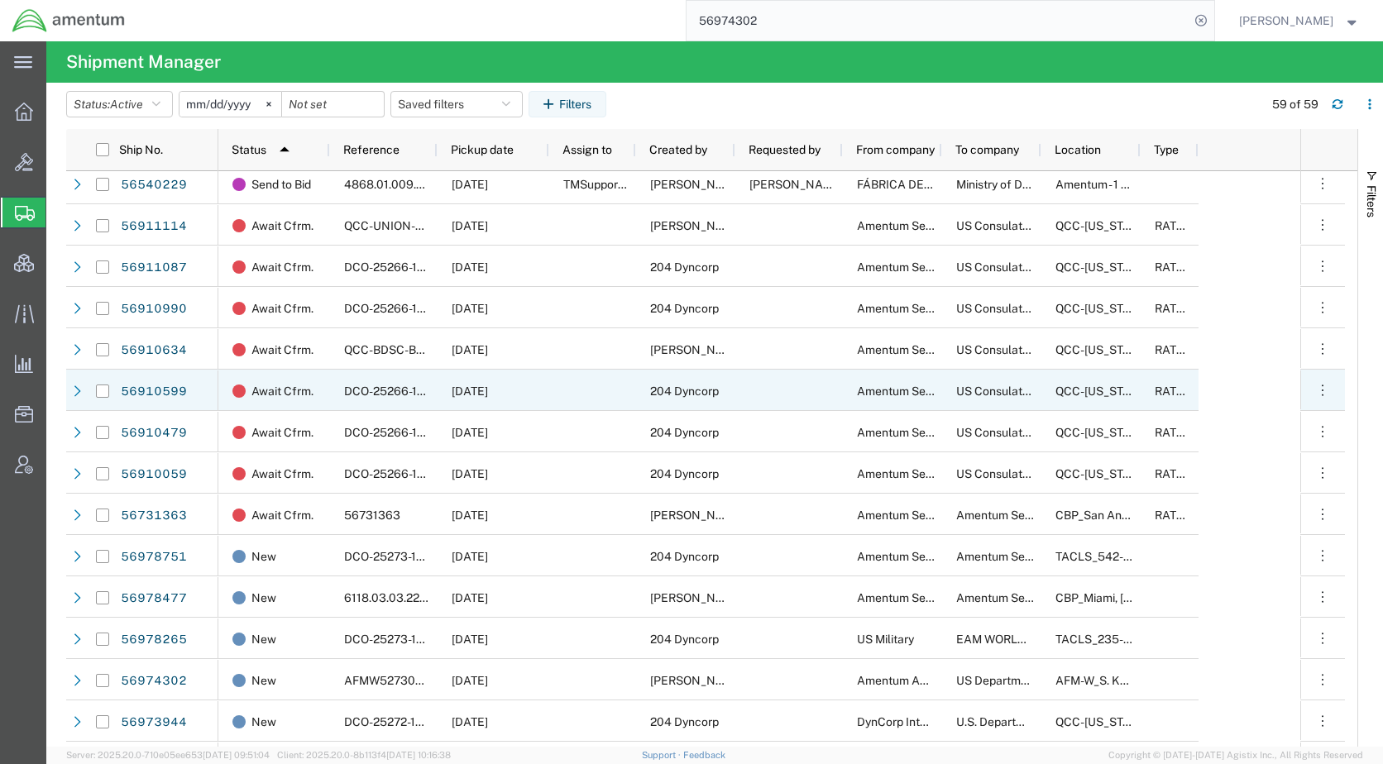
scroll to position [496, 0]
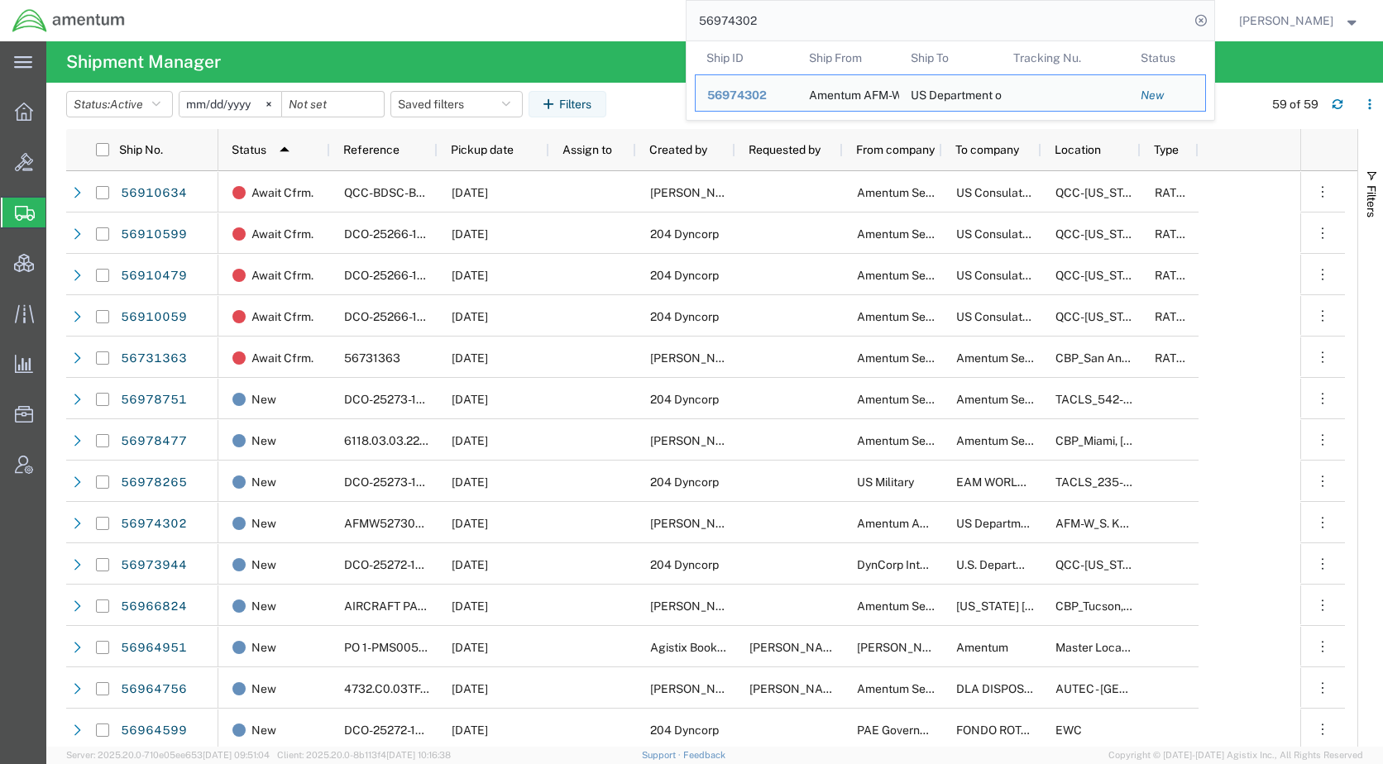
drag, startPoint x: 831, startPoint y: 20, endPoint x: 719, endPoint y: 38, distance: 113.1
click at [719, 38] on input "56974302" at bounding box center [938, 21] width 503 height 40
paste input "56783"
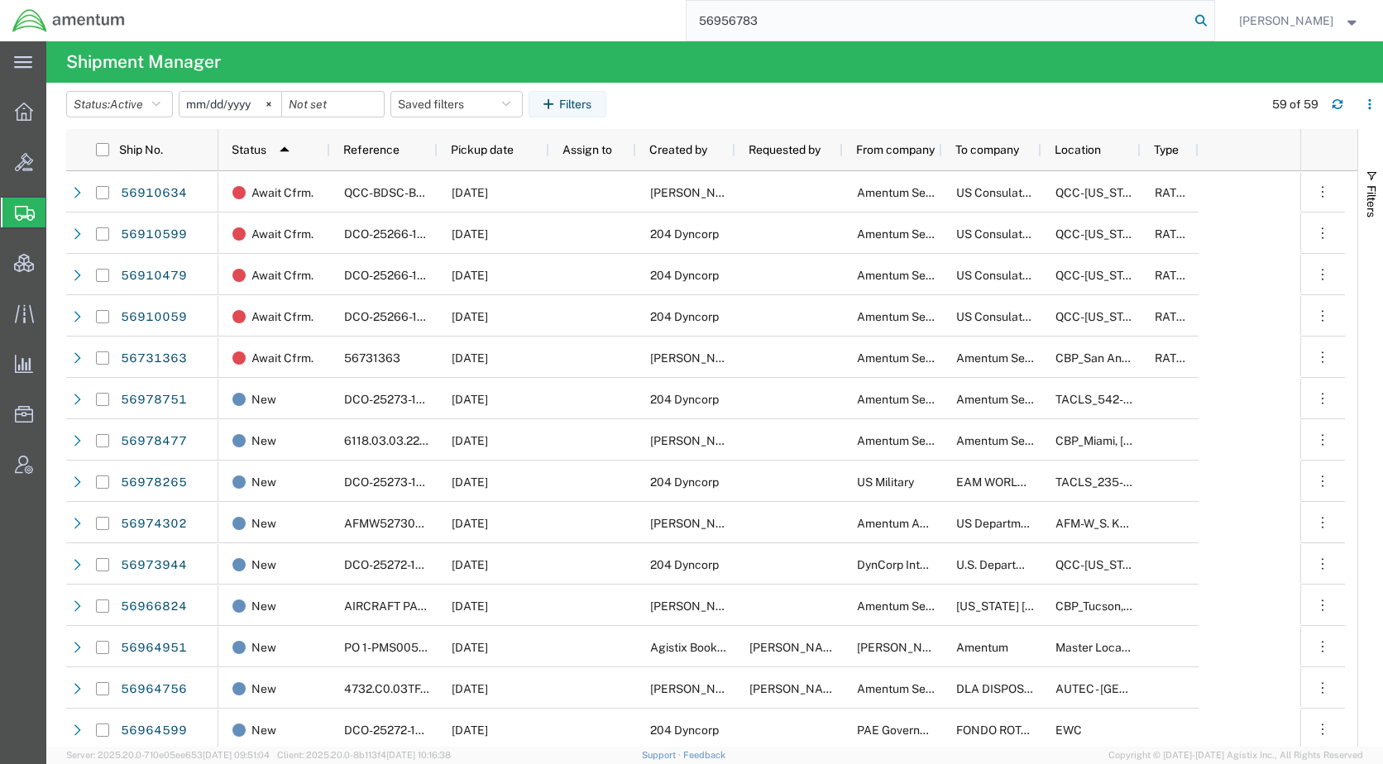
type input "56956783"
click at [1213, 14] on icon at bounding box center [1201, 20] width 23 height 23
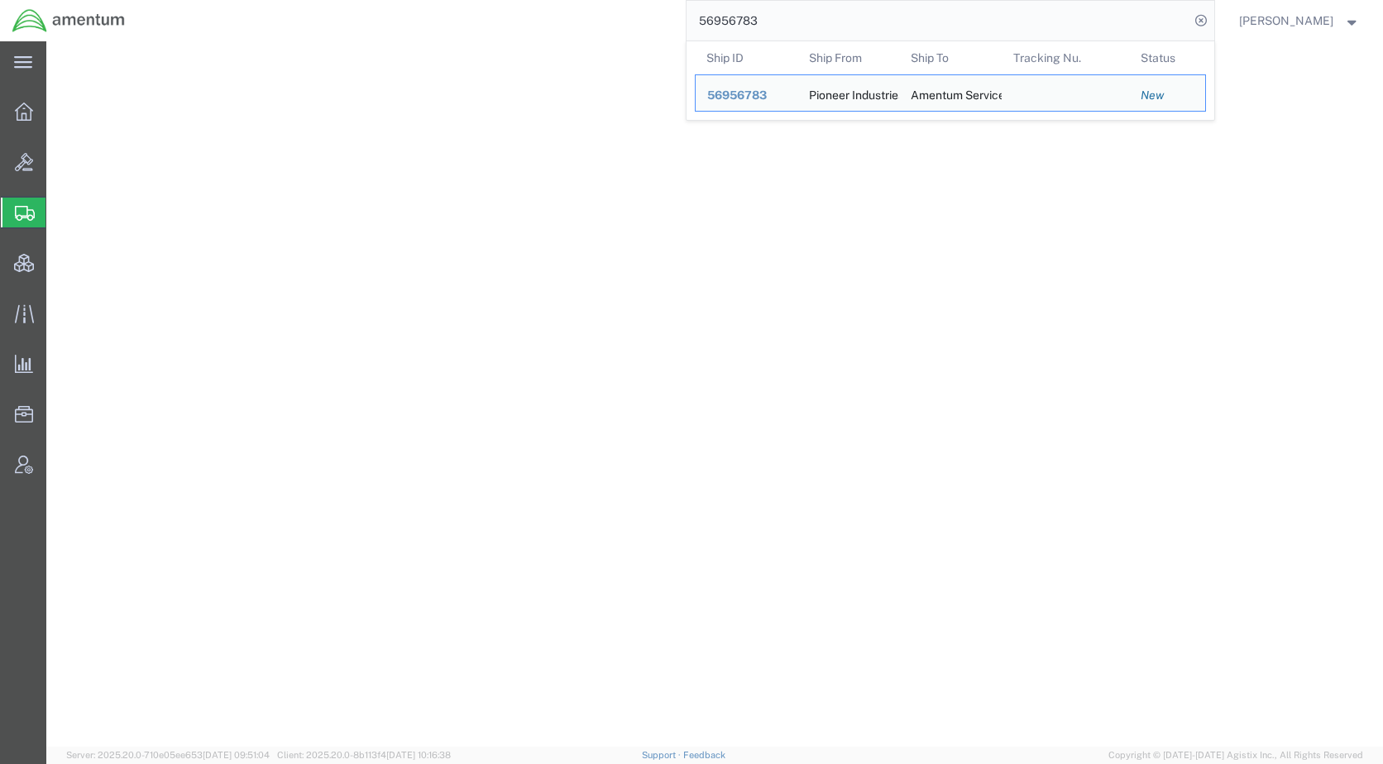
select select
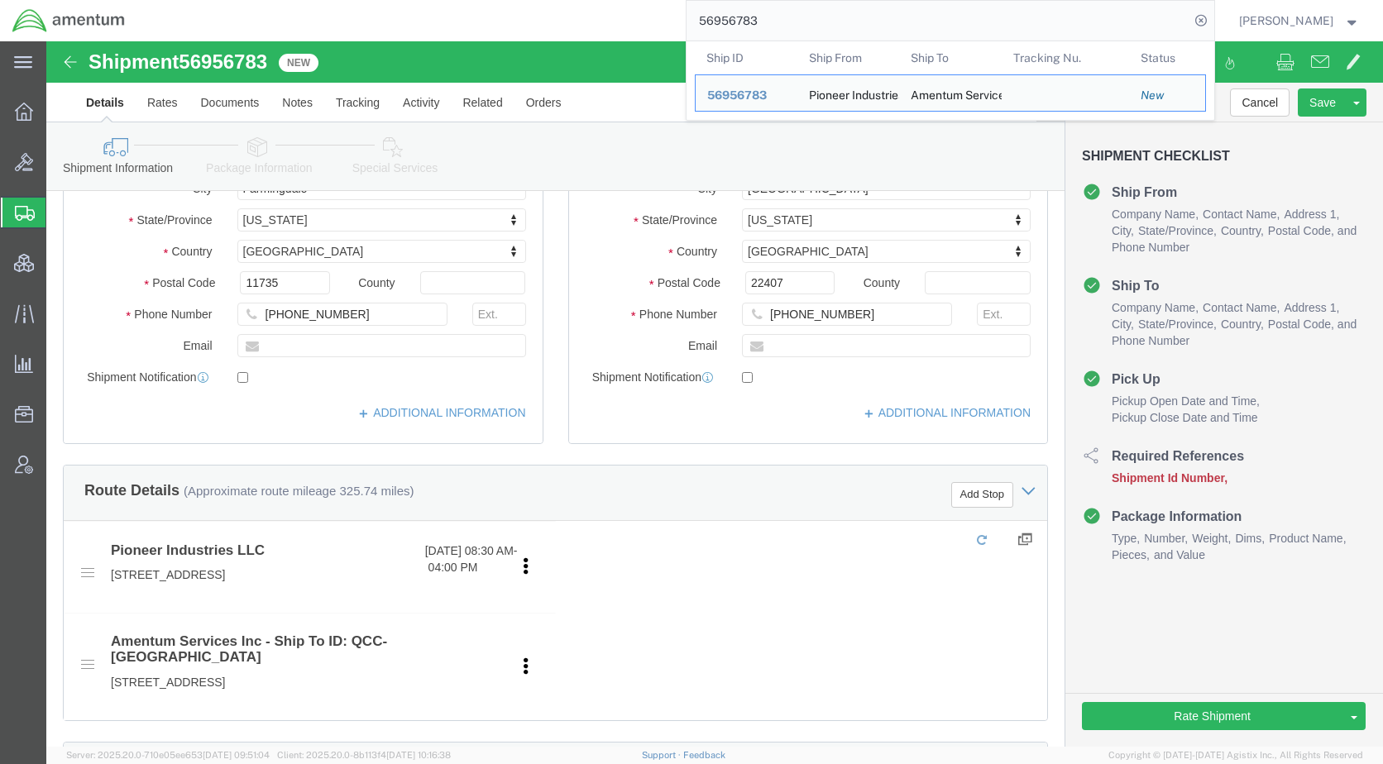
scroll to position [662, 0]
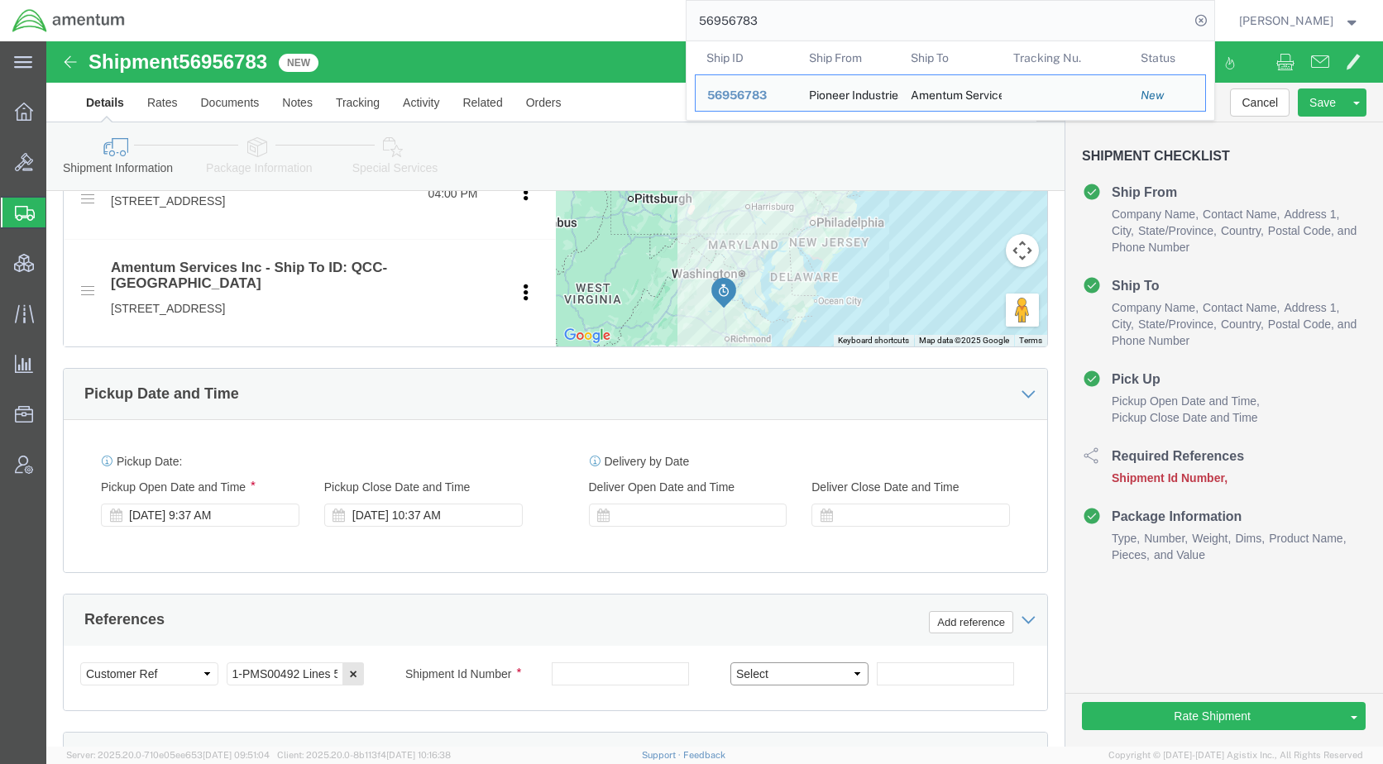
click select "Select Account Type Activity ID Airline Appointment Number ASN Batch Request # …"
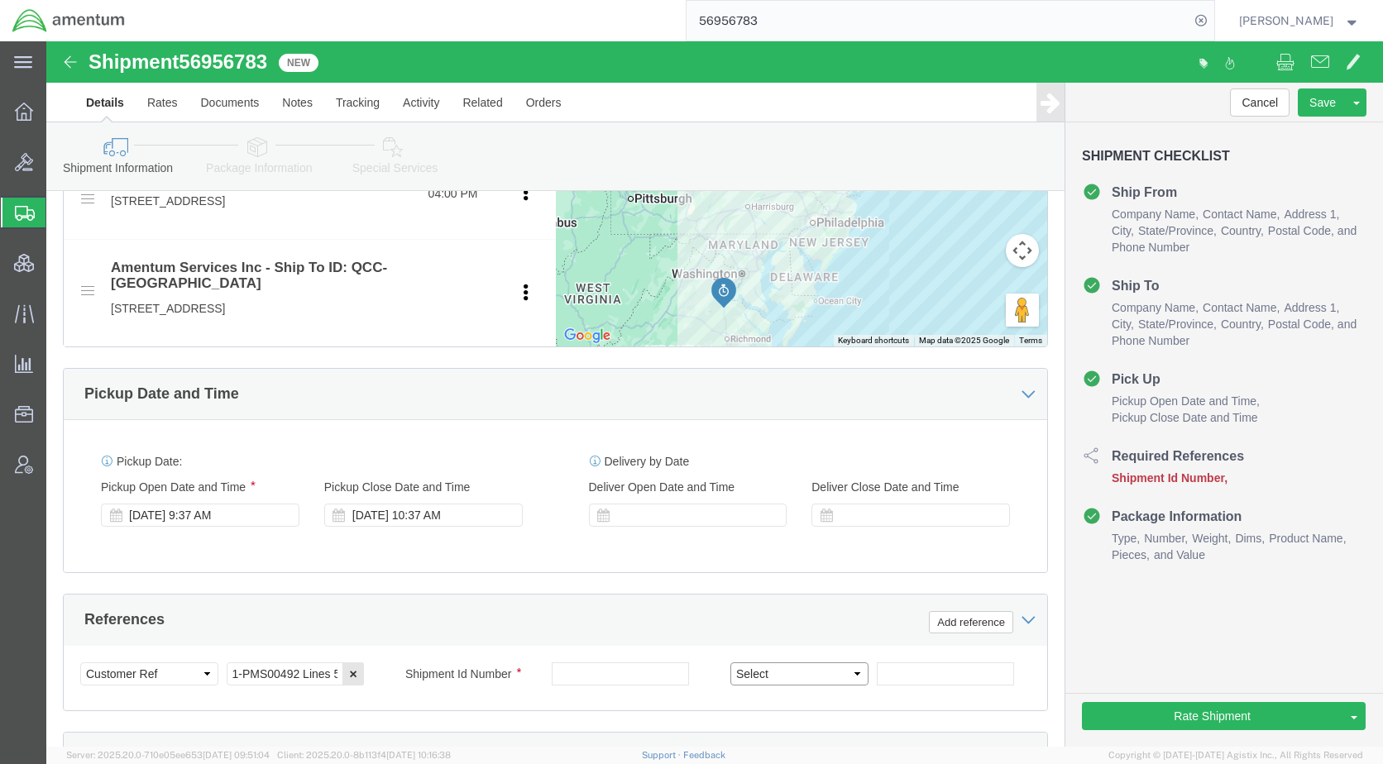
select select "PROJNUM"
click select "Select Account Type Activity ID Airline Appointment Number ASN Batch Request # …"
click input "text"
paste input "4868.01.016.C.0010AB.EG.MATERL"
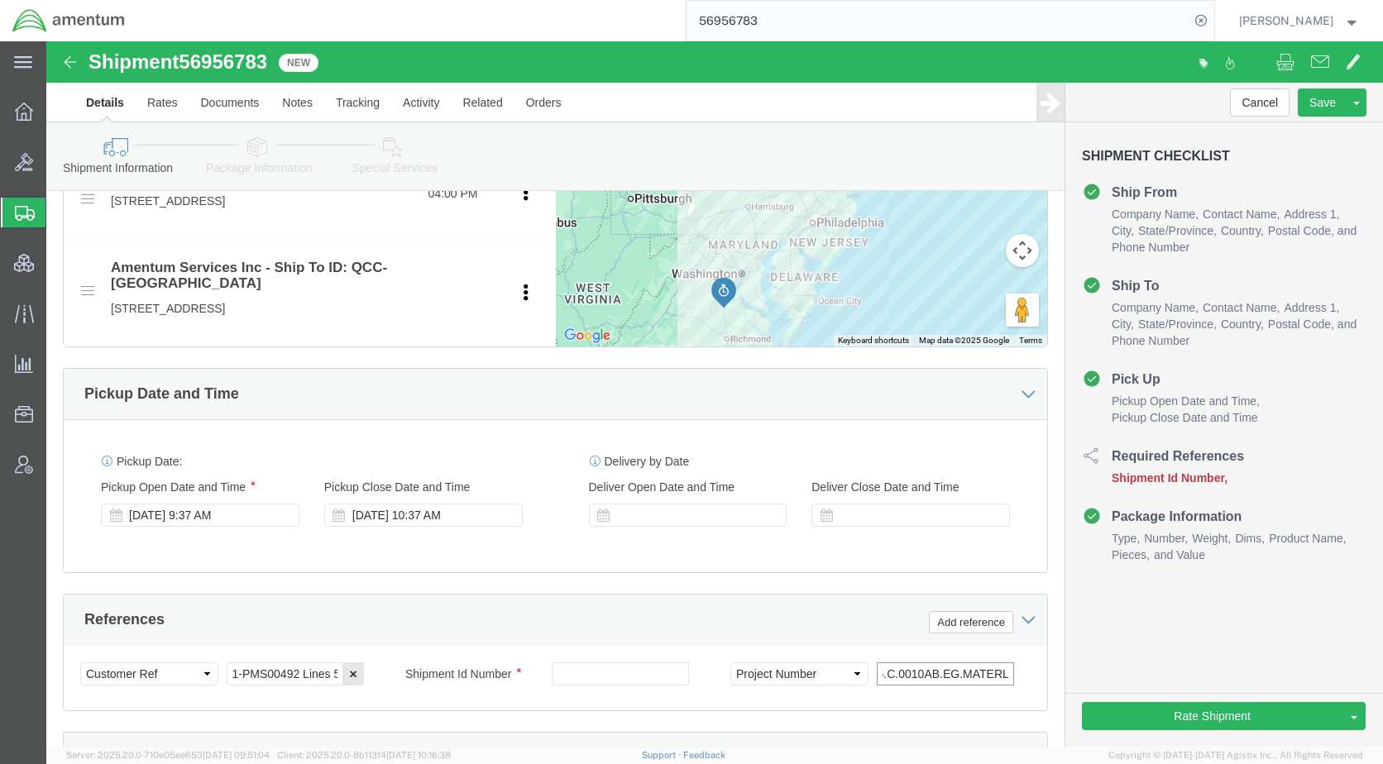
type input "4868.01.016.C.0010AB.EG.MATERL"
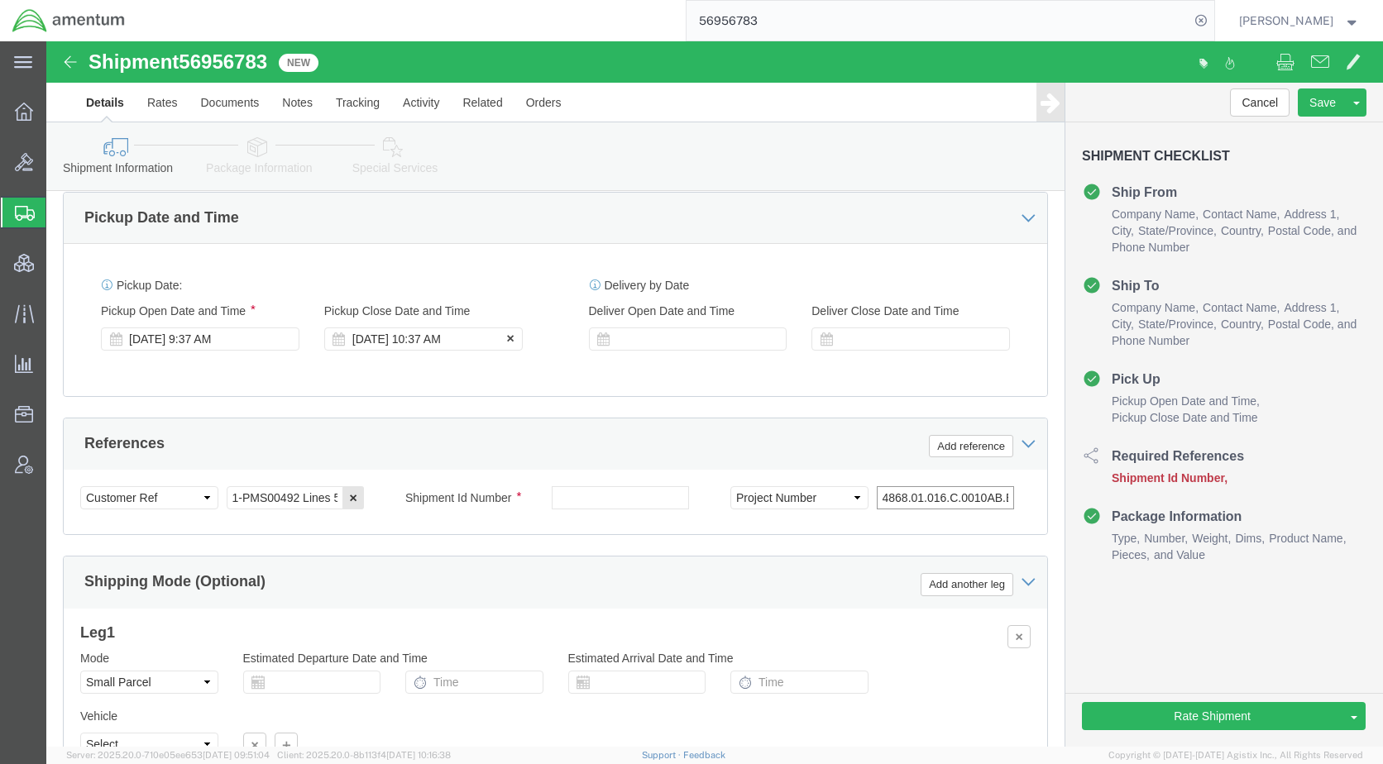
scroll to position [744, 0]
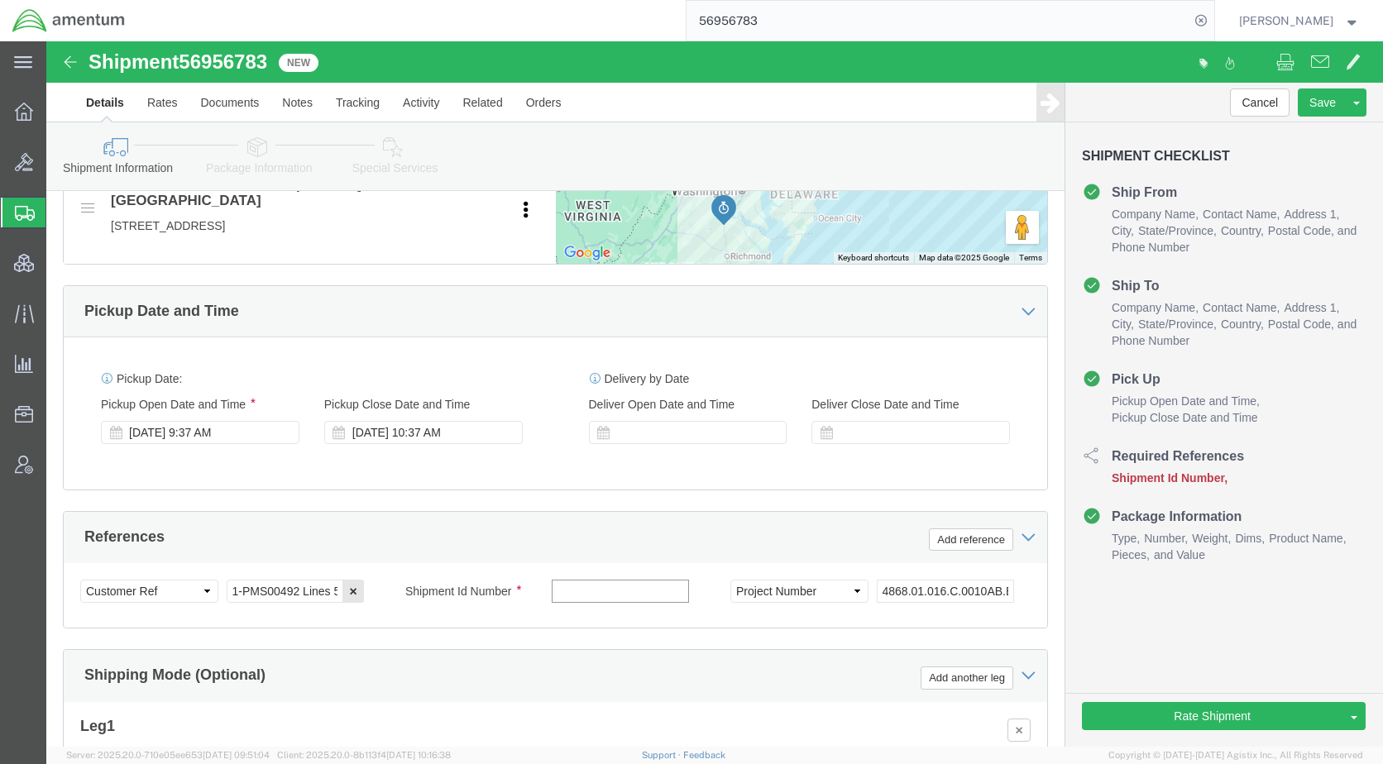
paste input "500-34V-504"
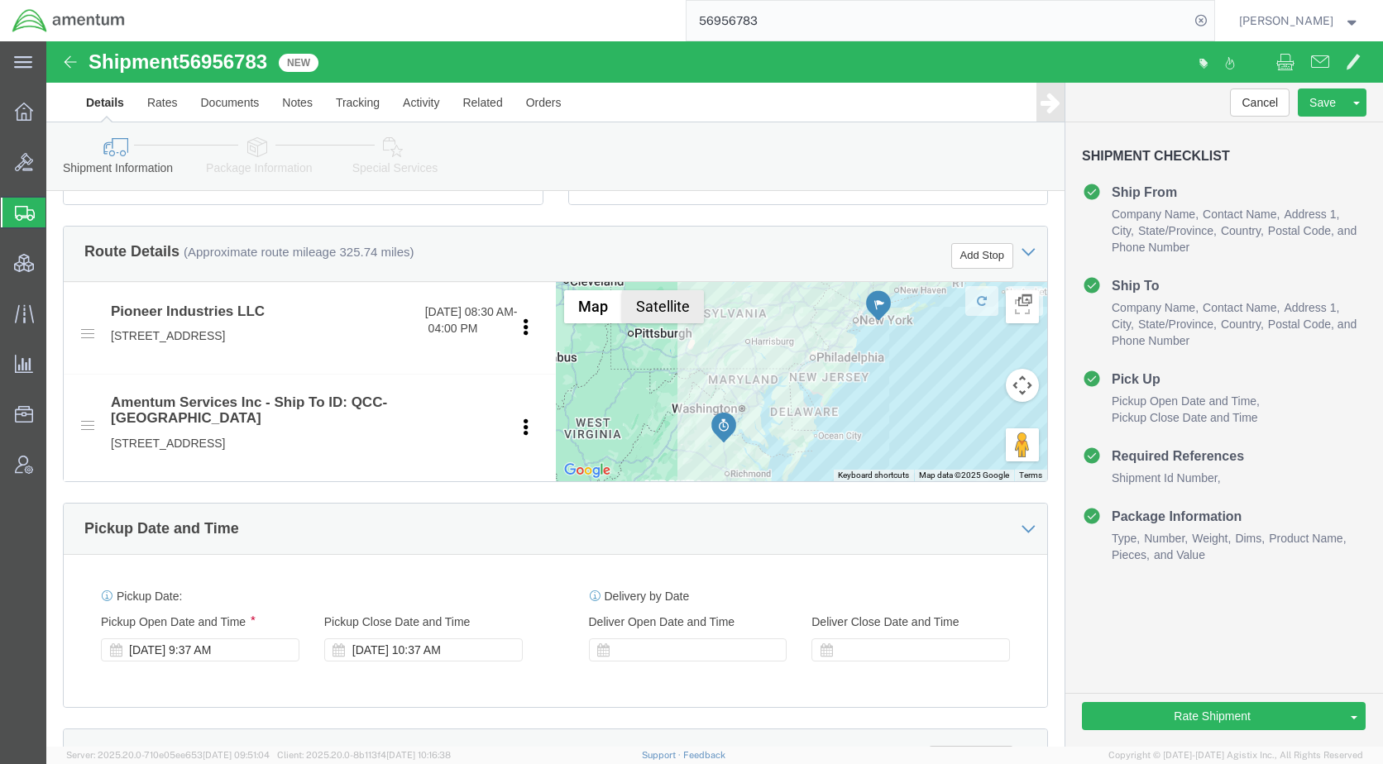
scroll to position [993, 0]
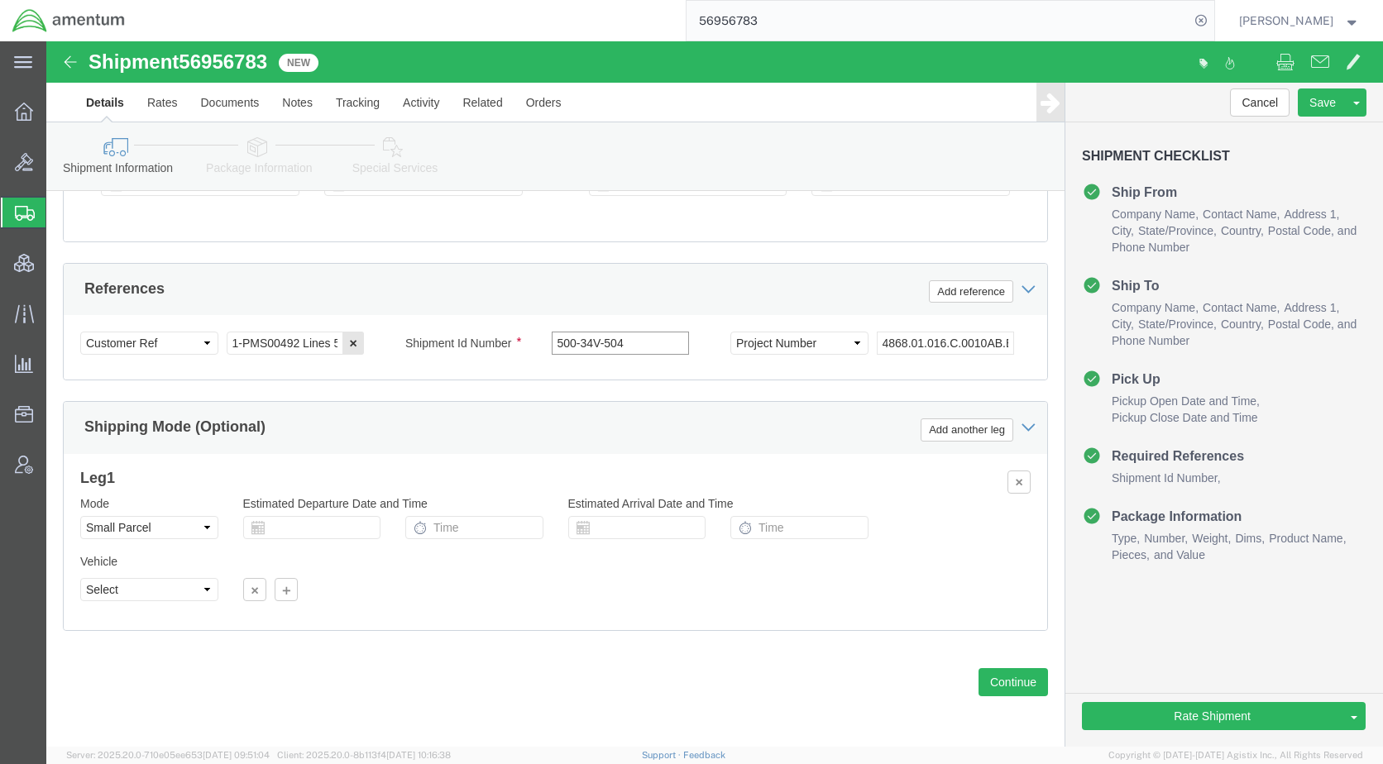
type input "500-34V-504"
drag, startPoint x: 127, startPoint y: 487, endPoint x: 125, endPoint y: 473, distance: 14.3
click select "Select Air Less than Truckload Multi-Leg Ocean Freight Rail Small Parcel Truckl…"
select select
click select "Select Air Less than Truckload Multi-Leg Ocean Freight Rail Small Parcel Truckl…"
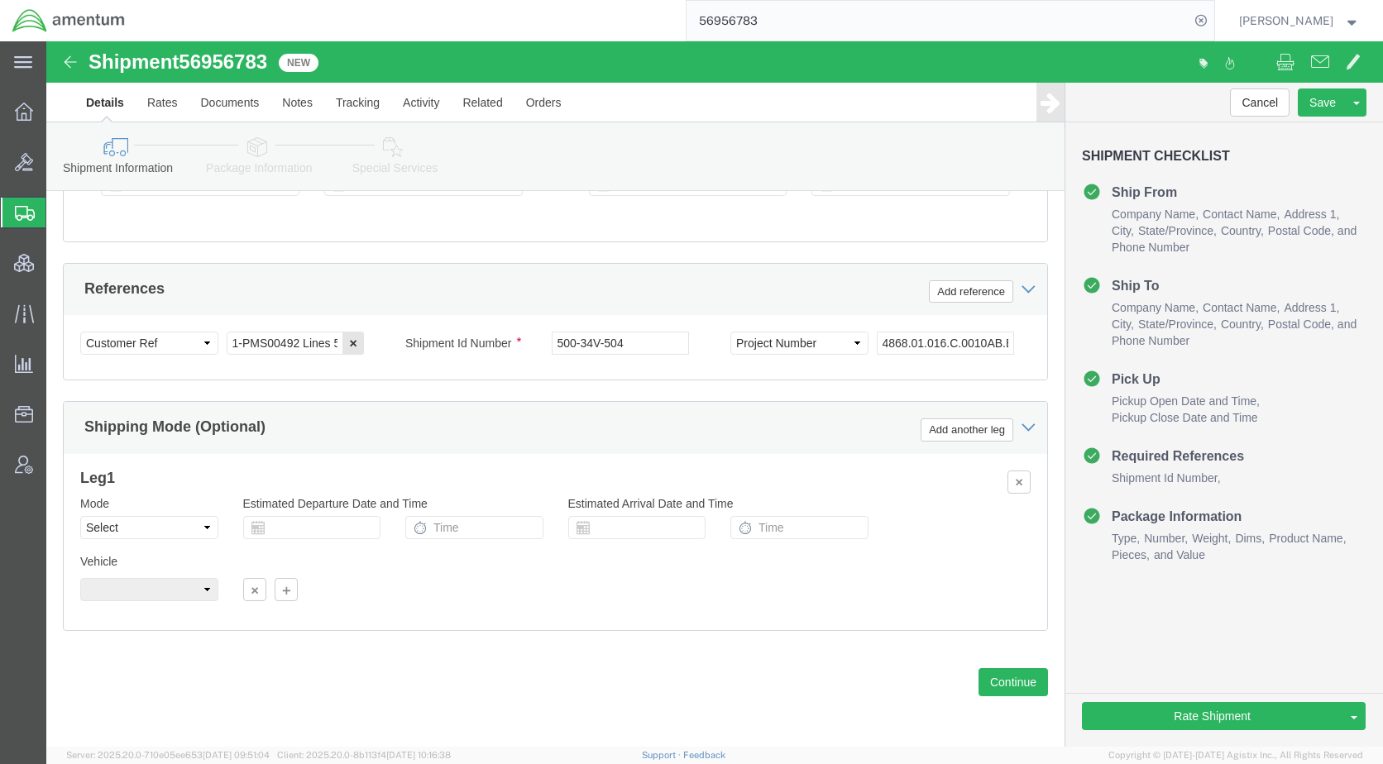
click icon
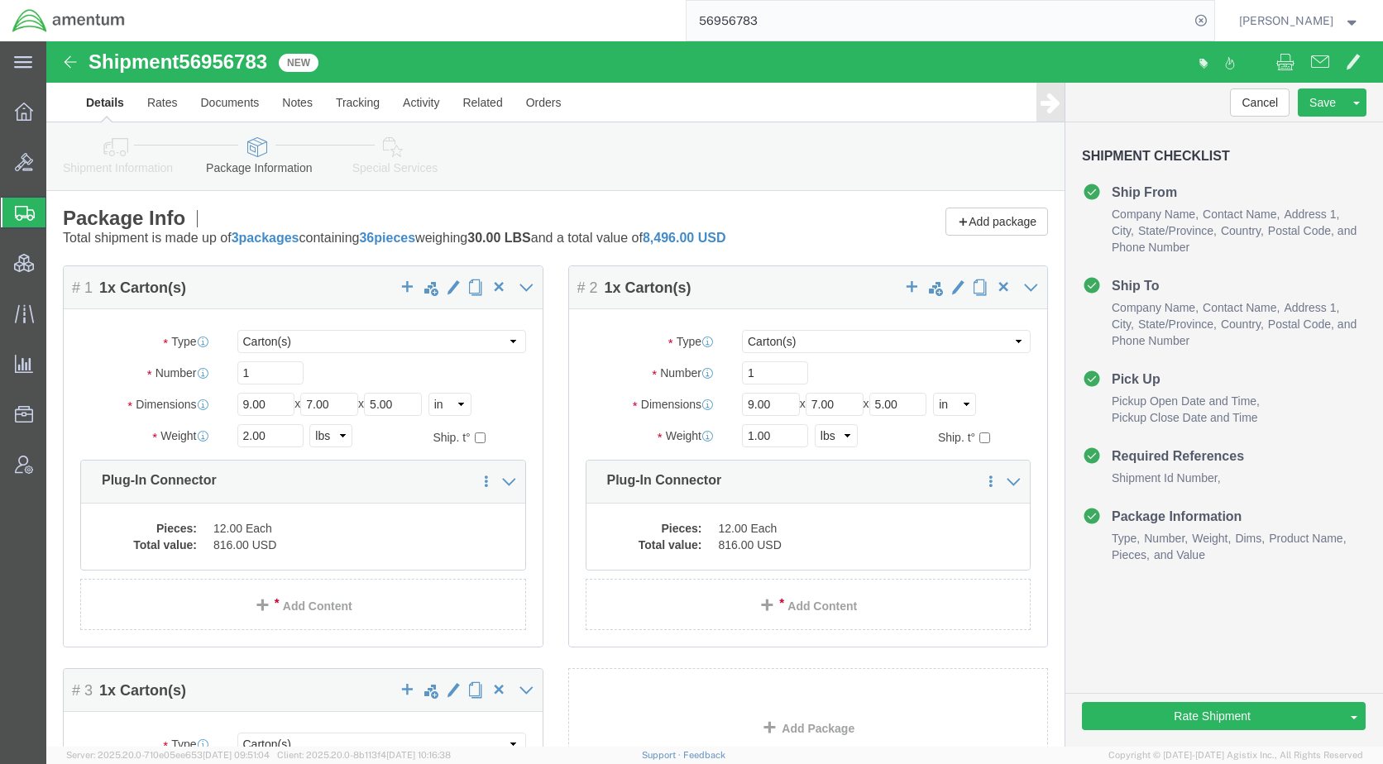
click icon
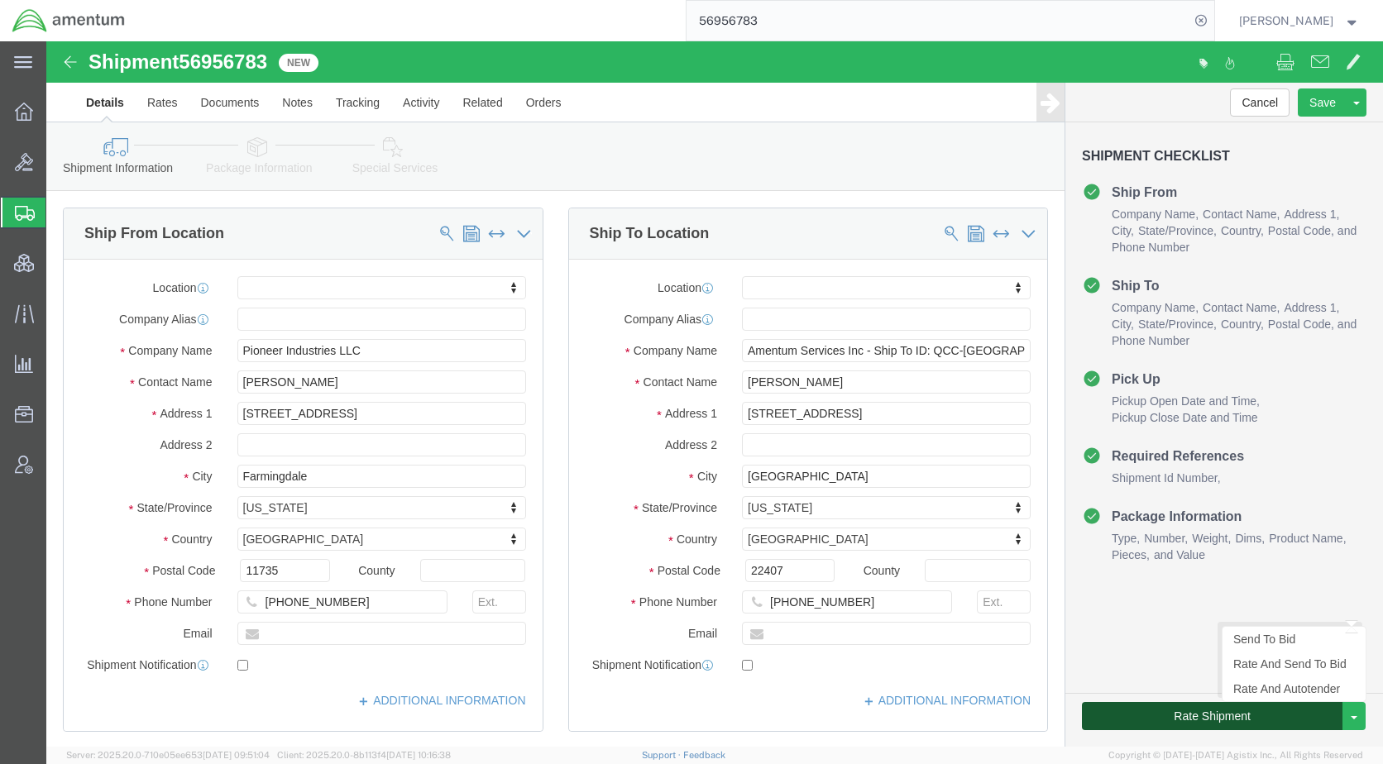
click button "Rate Shipment"
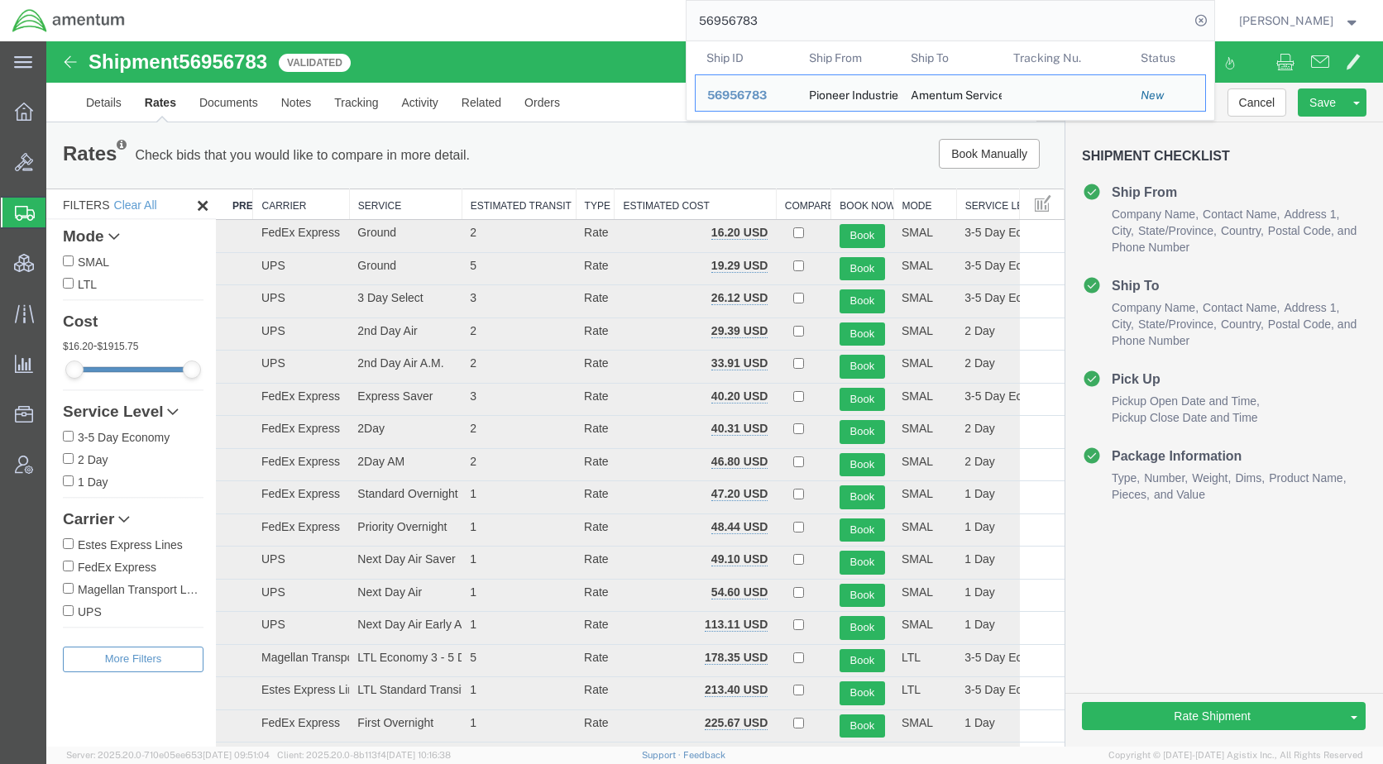
drag, startPoint x: 810, startPoint y: 36, endPoint x: 681, endPoint y: 40, distance: 129.1
click at [681, 40] on div "56956783 Ship ID Ship From Ship To Tracking Nu. Status Ship ID 56956783 Ship Fr…" at bounding box center [675, 20] width 1077 height 41
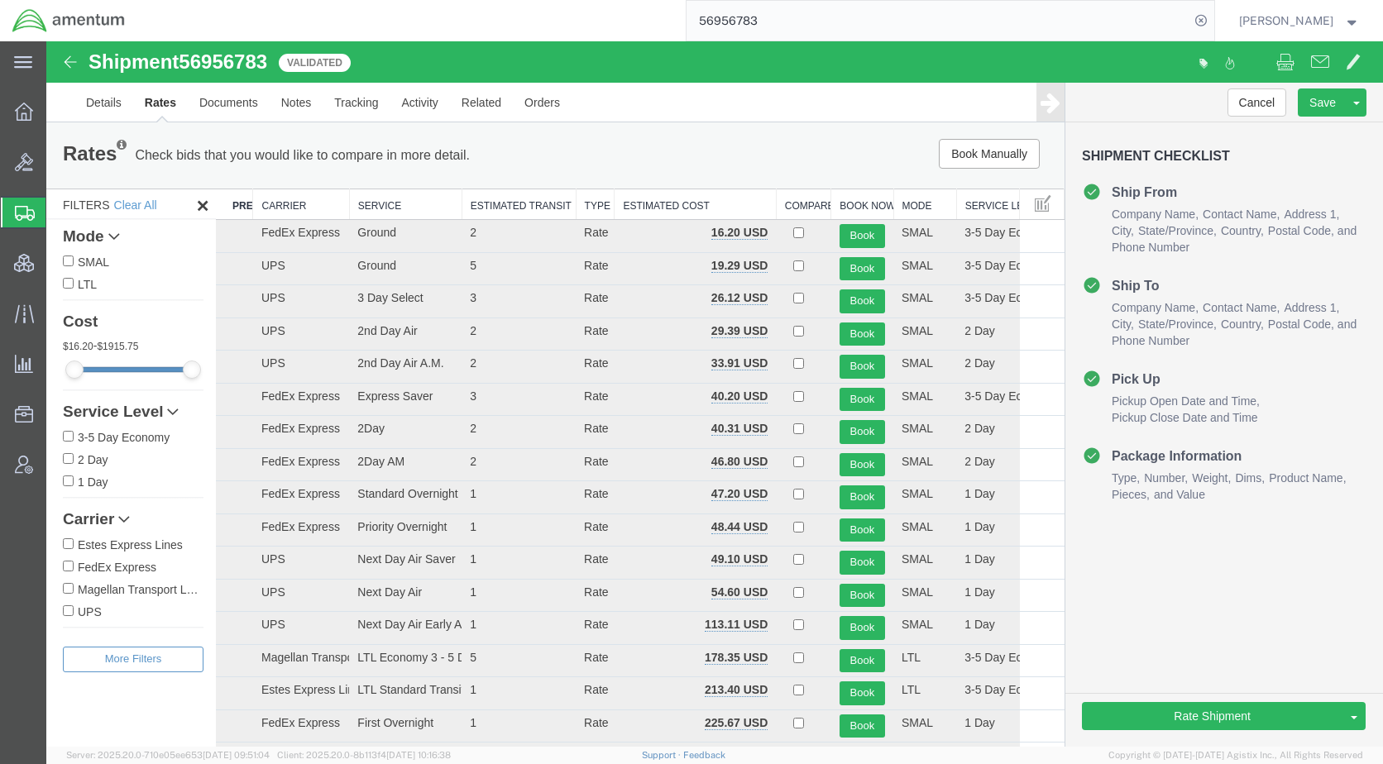
paste input "74302"
type input "56974302"
click at [1213, 17] on icon at bounding box center [1201, 20] width 23 height 23
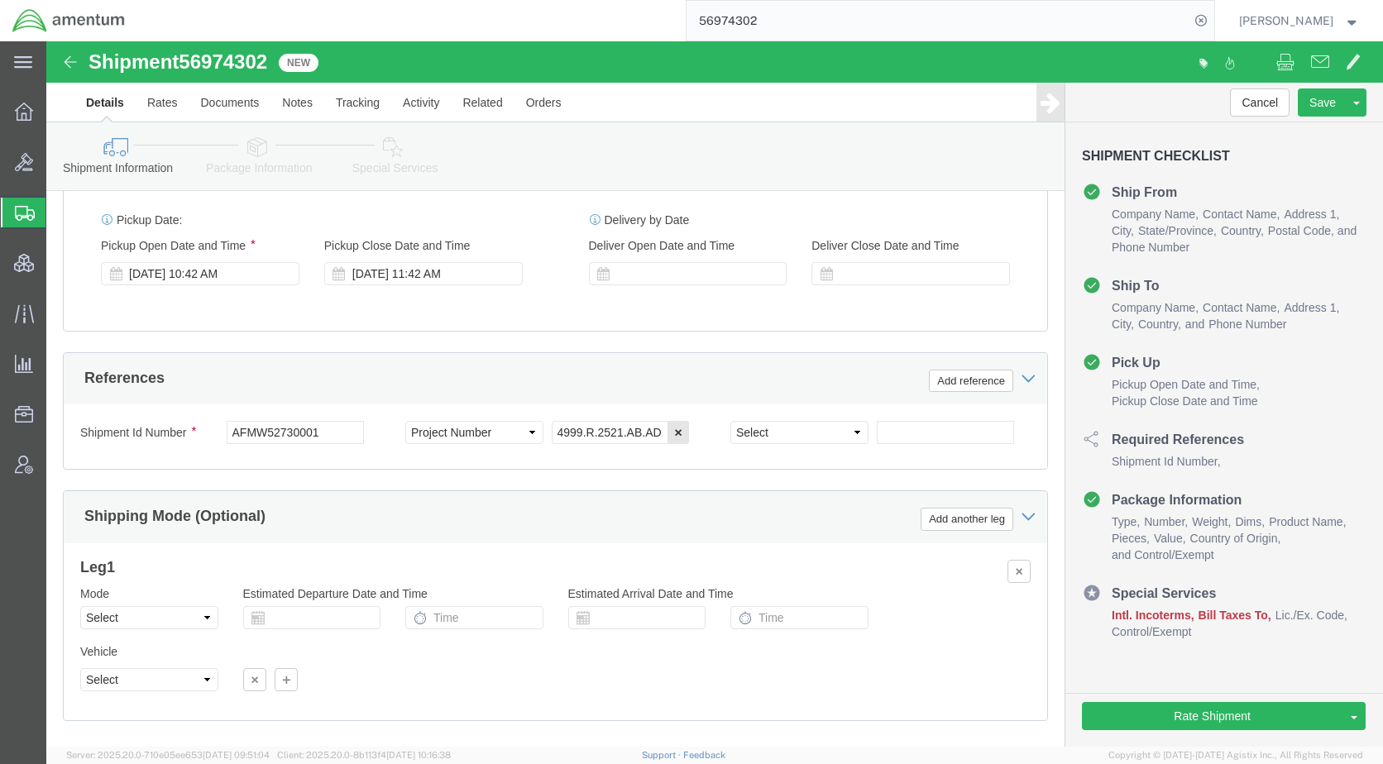
scroll to position [1012, 0]
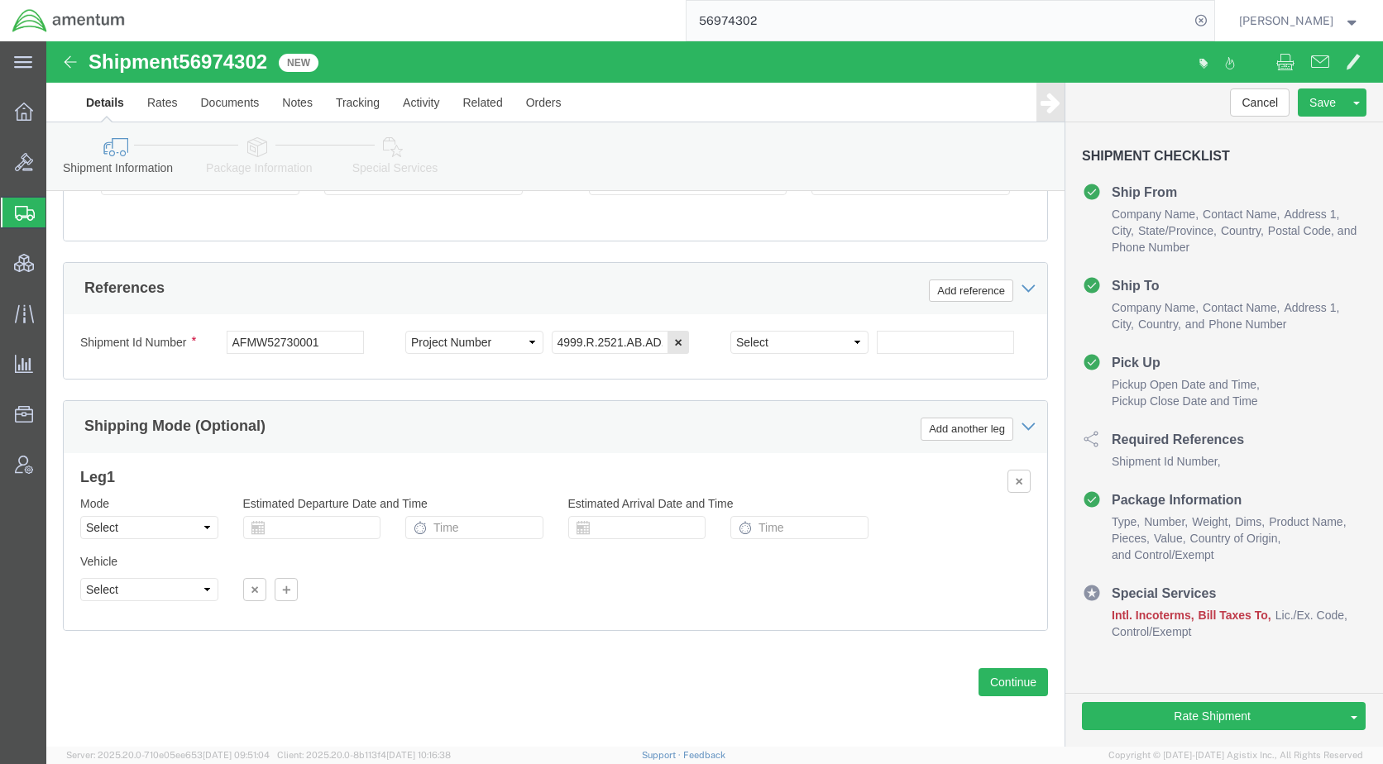
click link "Package Information"
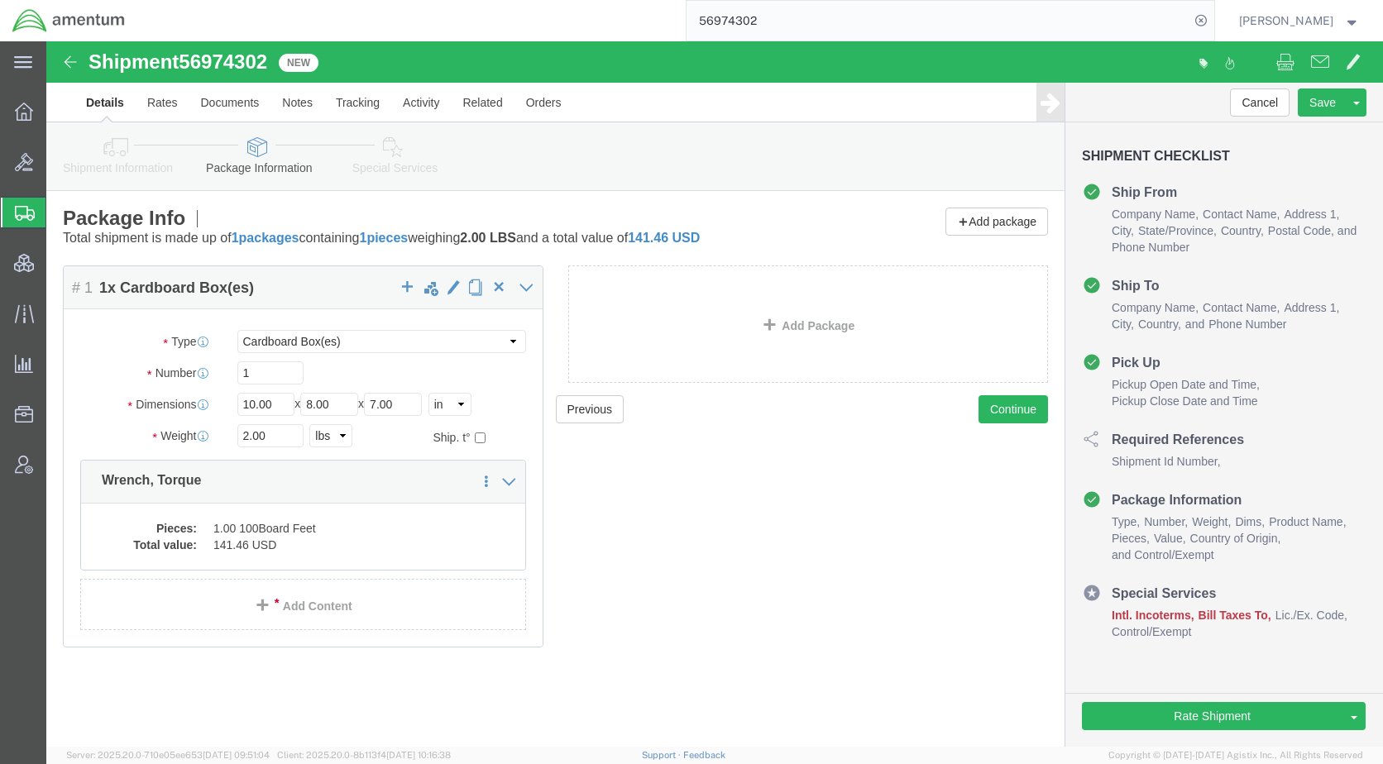
click link "Special Services"
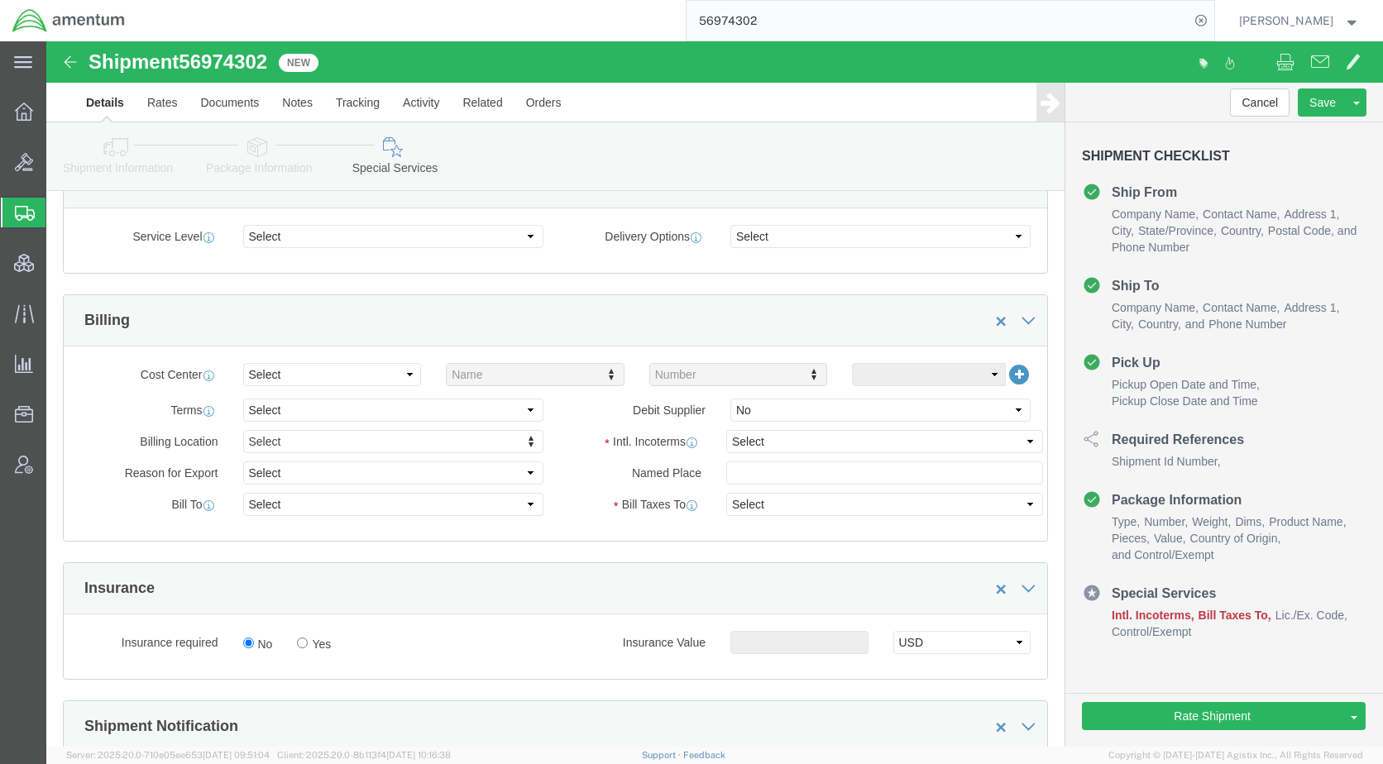
scroll to position [827, 0]
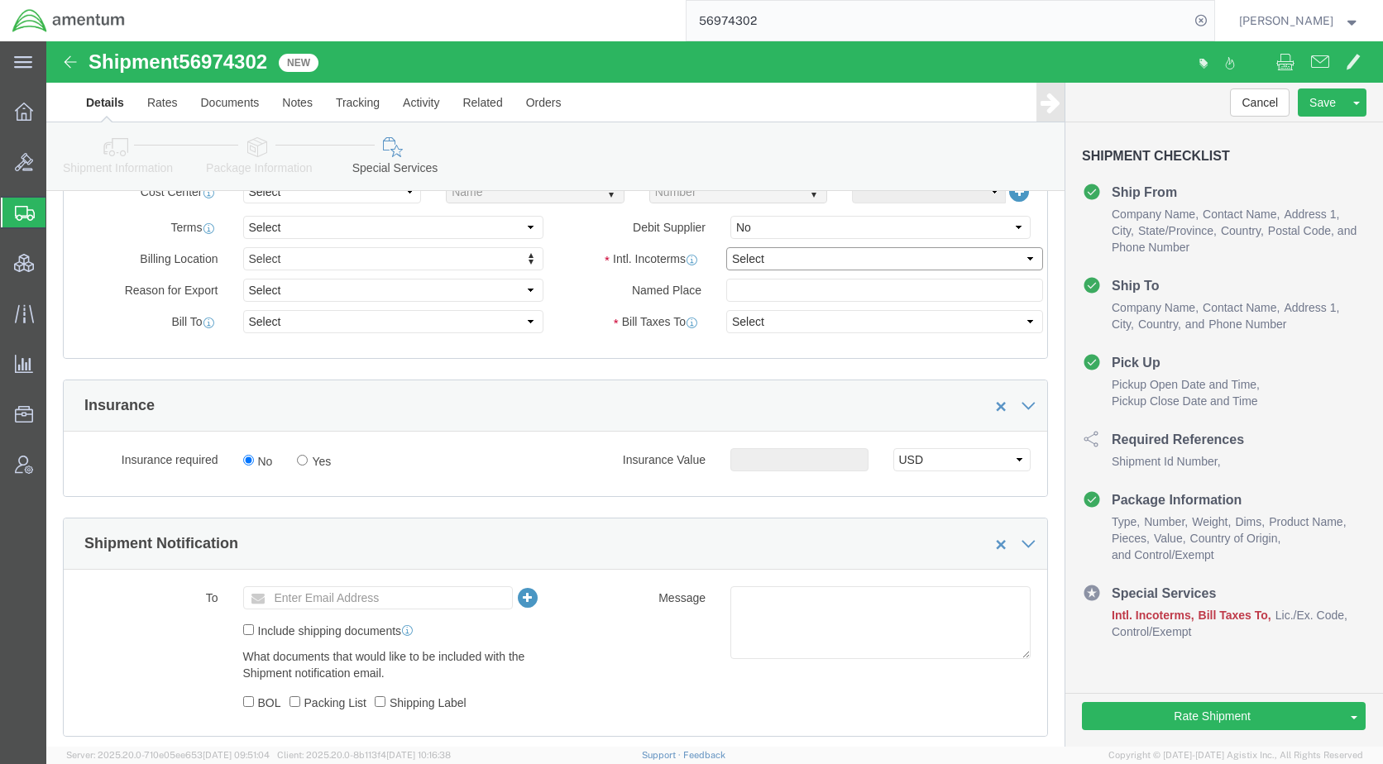
drag, startPoint x: 745, startPoint y: 220, endPoint x: 757, endPoint y: 219, distance: 11.6
click select "Select Carriage Insurance Paid Carriage Paid To Cost and Freight Cost Insurance…"
select select "DDP"
click select "Select Carriage Insurance Paid Carriage Paid To Cost and Freight Cost Insurance…"
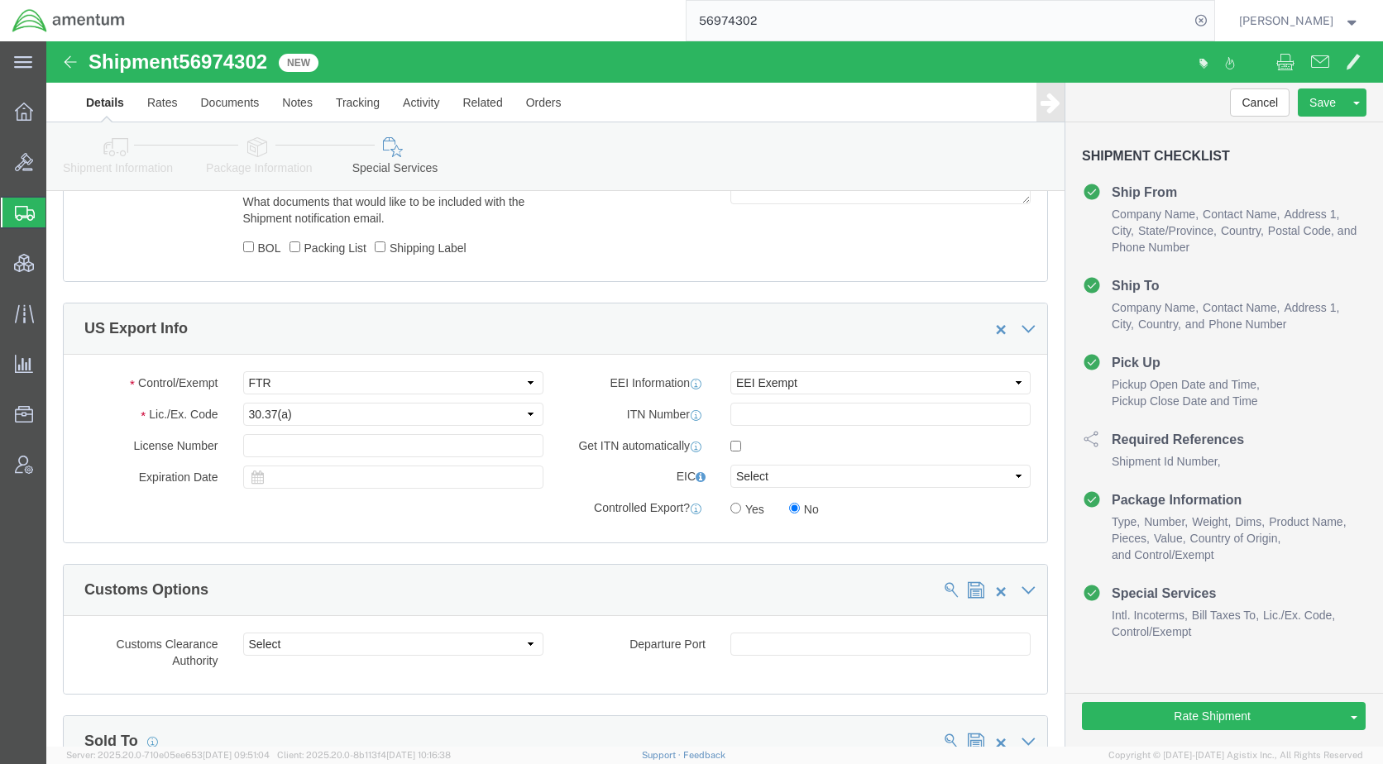
scroll to position [1324, 0]
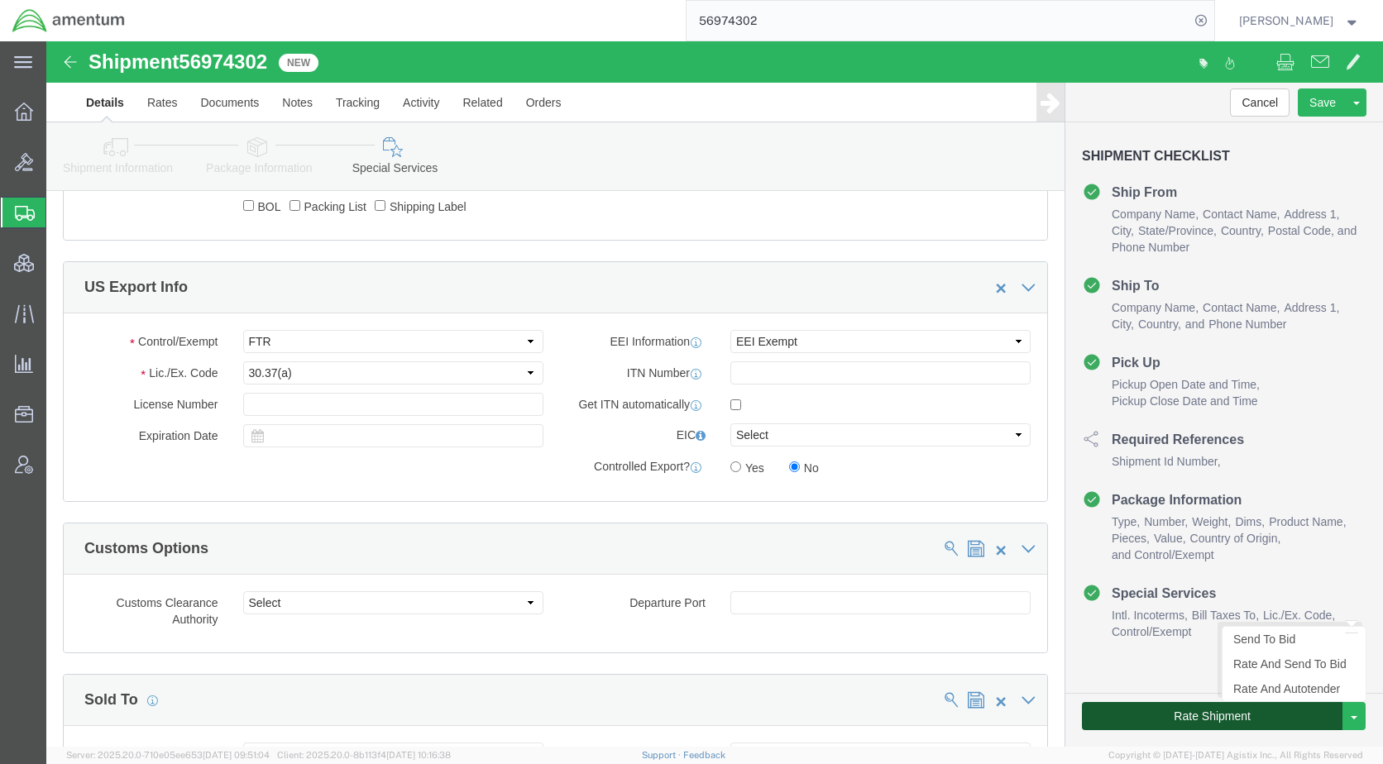
click button "Rate Shipment"
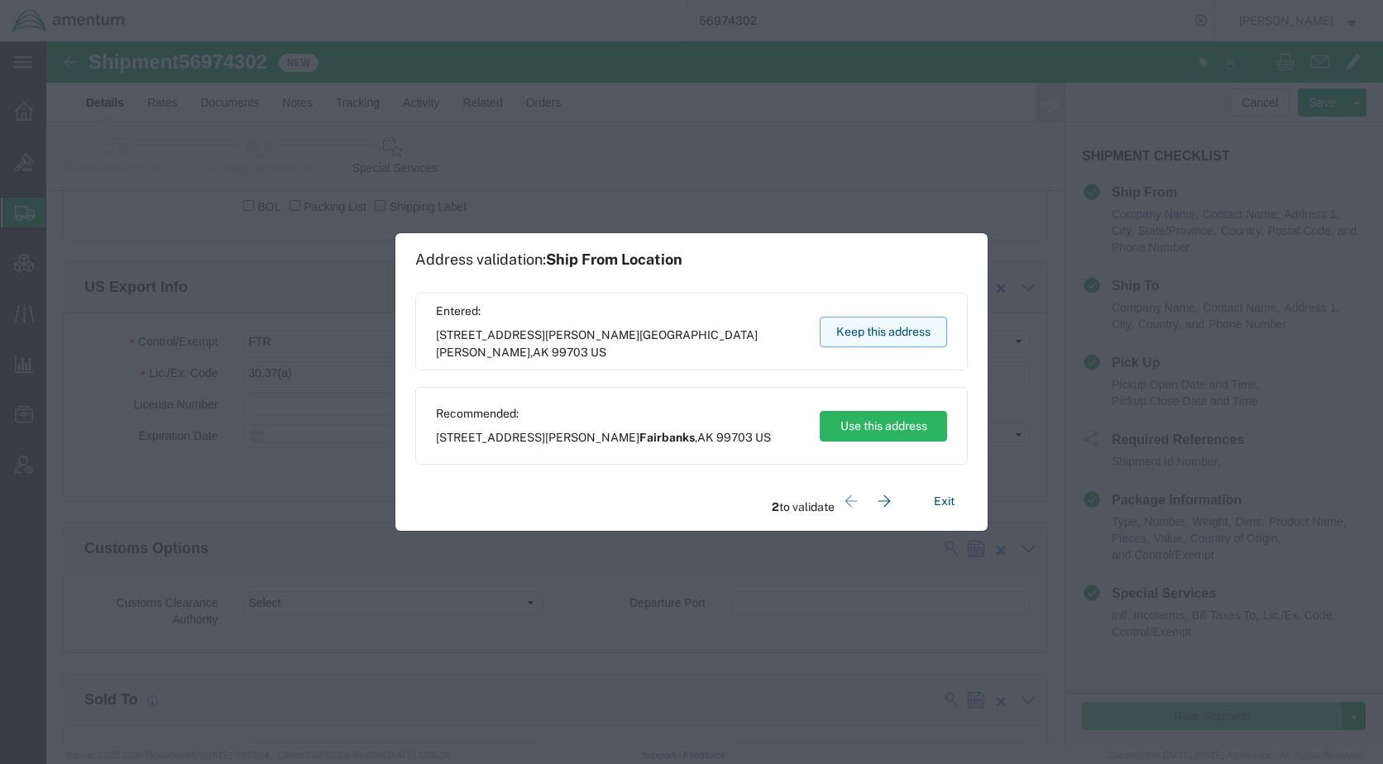
click at [883, 334] on button "Keep this address" at bounding box center [883, 332] width 127 height 31
click at [868, 336] on button "Keep this address" at bounding box center [883, 332] width 127 height 31
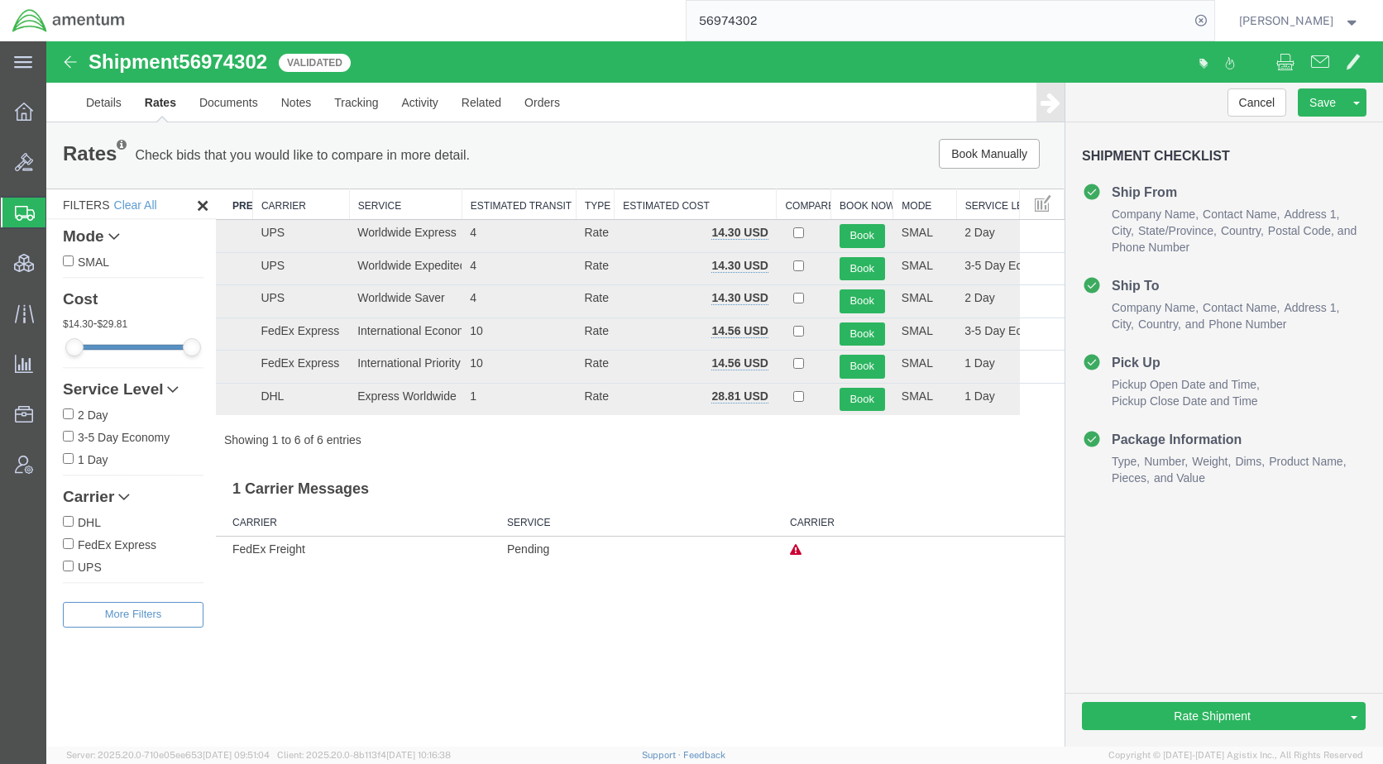
click at [698, 156] on div "Book Manually Pause Continue" at bounding box center [849, 154] width 421 height 30
click at [873, 371] on button "Book" at bounding box center [862, 367] width 45 height 24
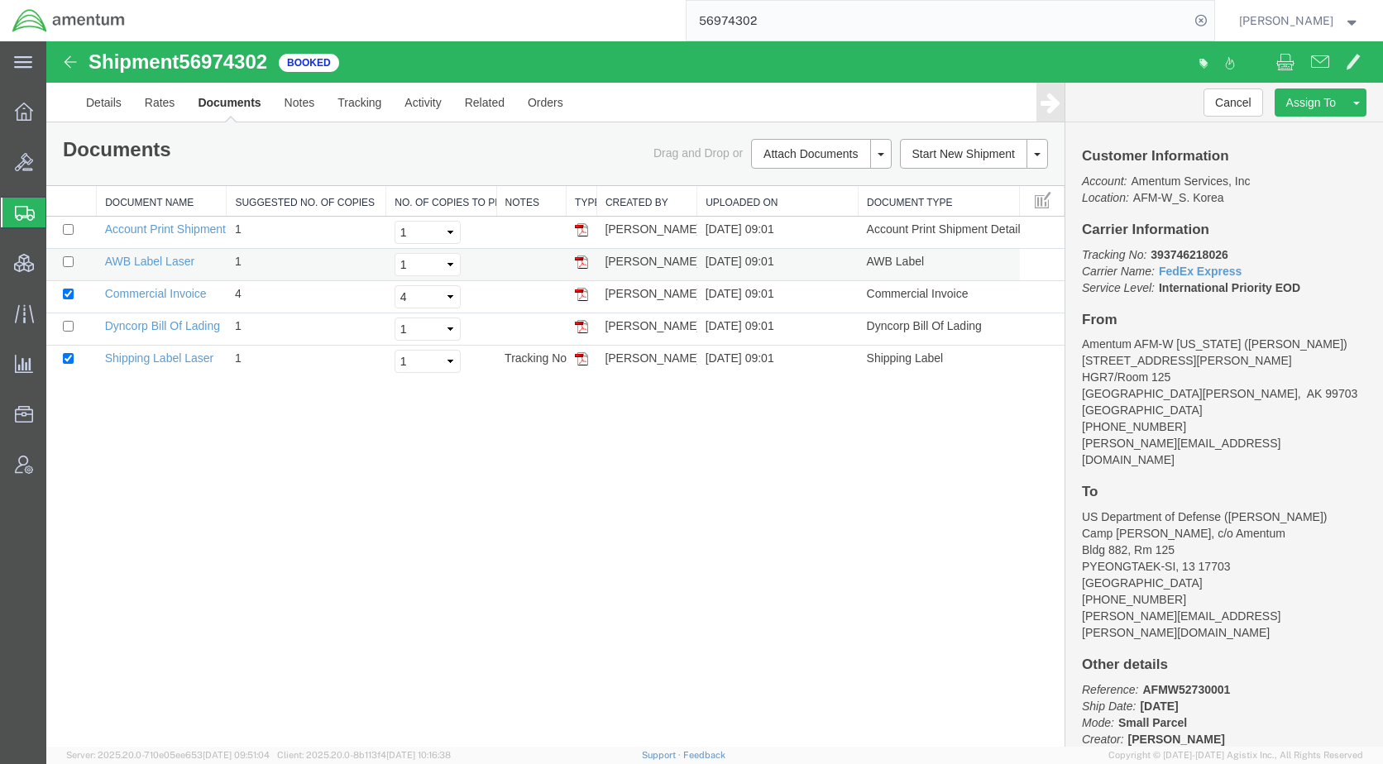
drag, startPoint x: 70, startPoint y: 267, endPoint x: 87, endPoint y: 262, distance: 17.3
click at [72, 266] on td at bounding box center [71, 265] width 50 height 32
click at [69, 263] on input "checkbox" at bounding box center [68, 261] width 11 height 11
checkbox input "true"
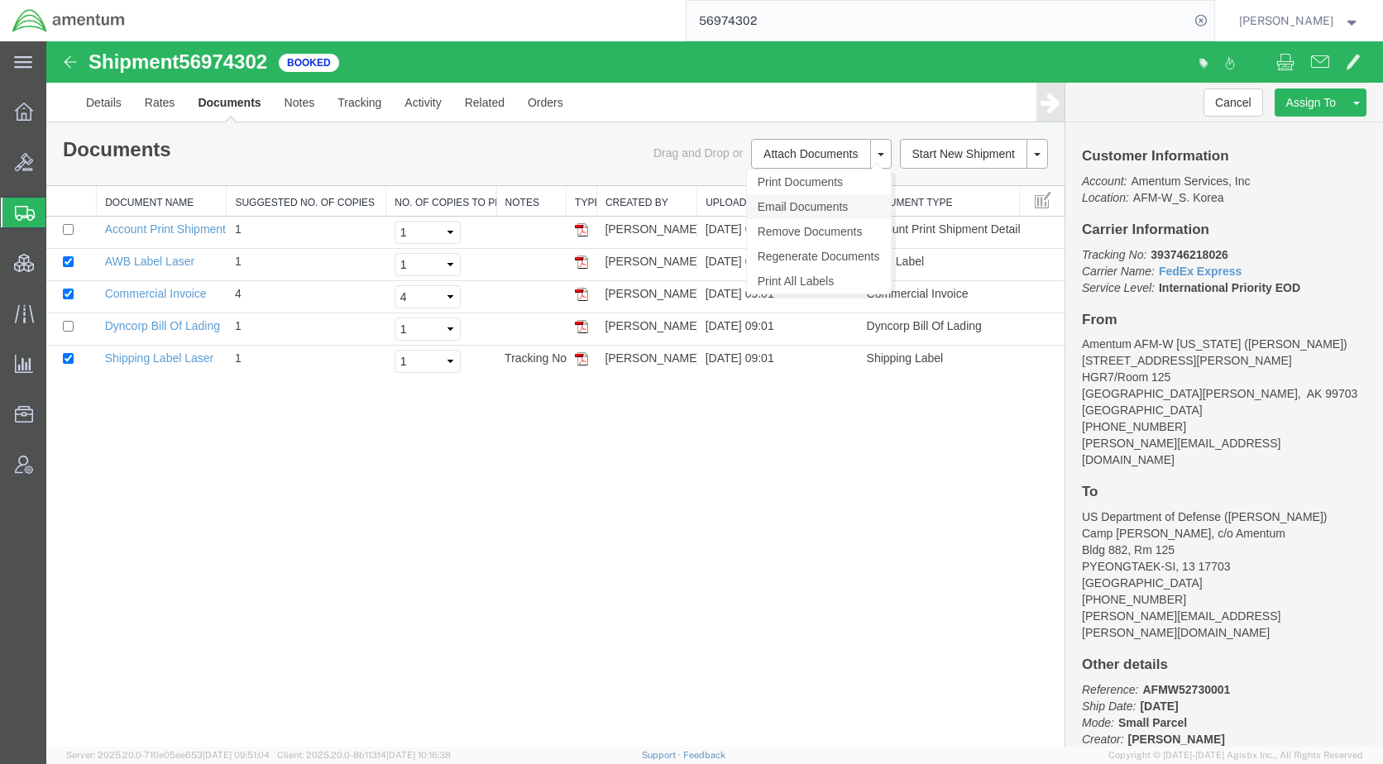
click at [794, 200] on link "Email Documents" at bounding box center [819, 206] width 144 height 25
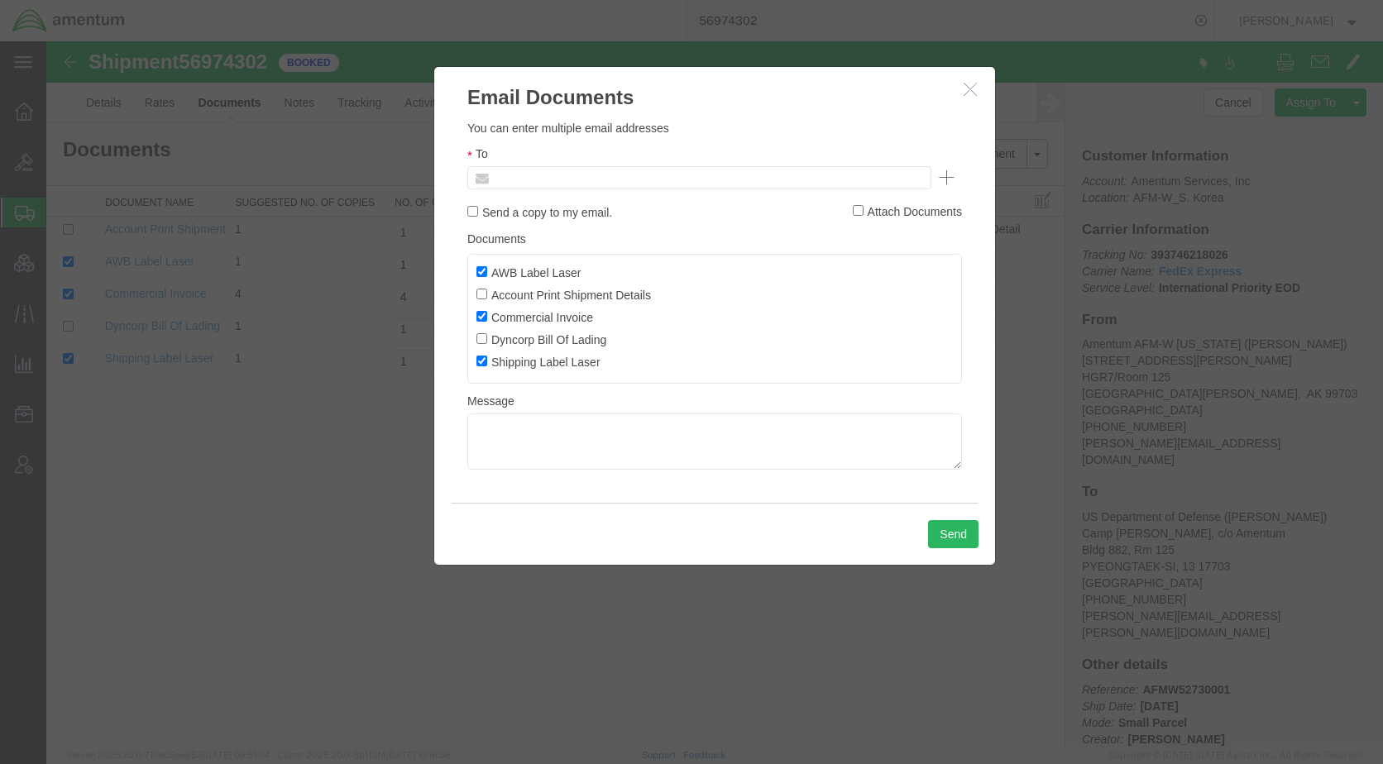
click at [606, 176] on input "text" at bounding box center [588, 178] width 194 height 22
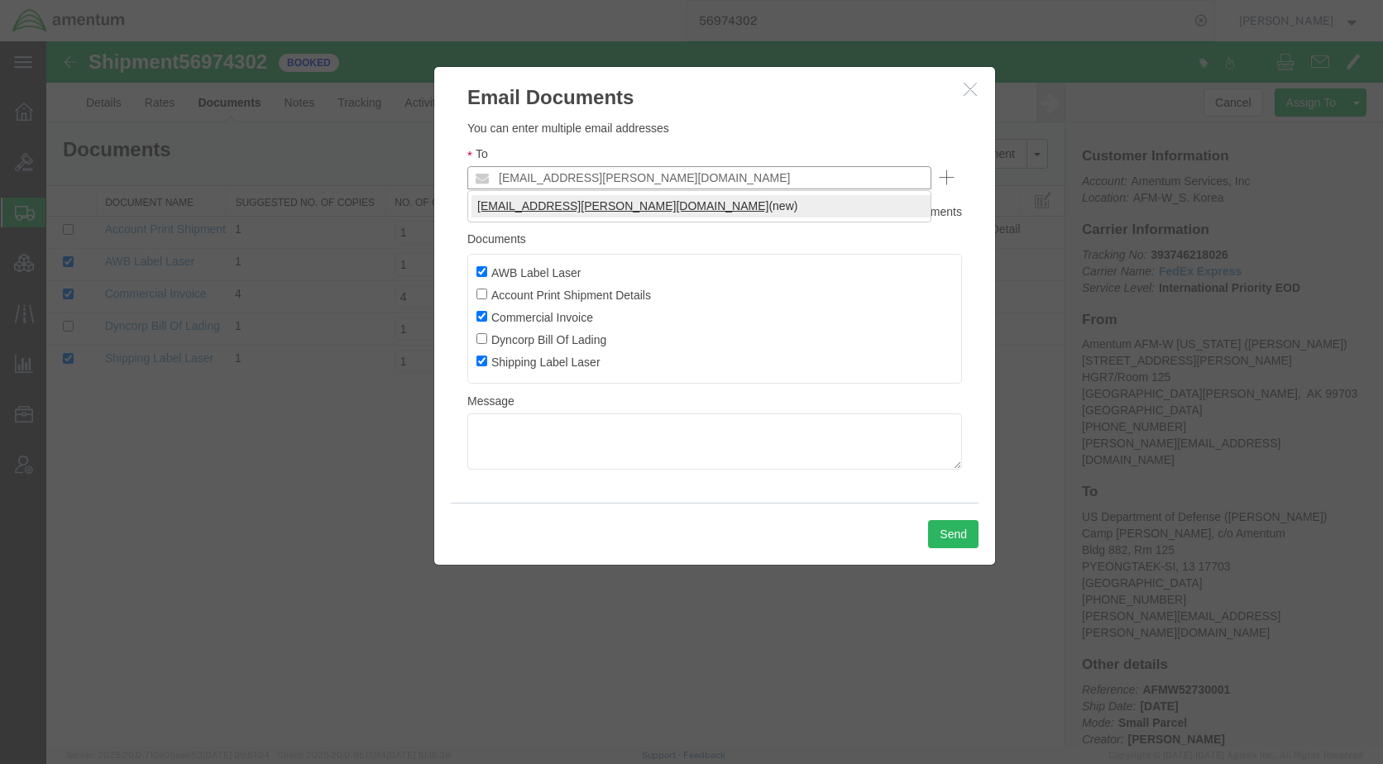
type input "[EMAIL_ADDRESS][PERSON_NAME][DOMAIN_NAME]"
click at [965, 524] on button "Send" at bounding box center [953, 534] width 50 height 28
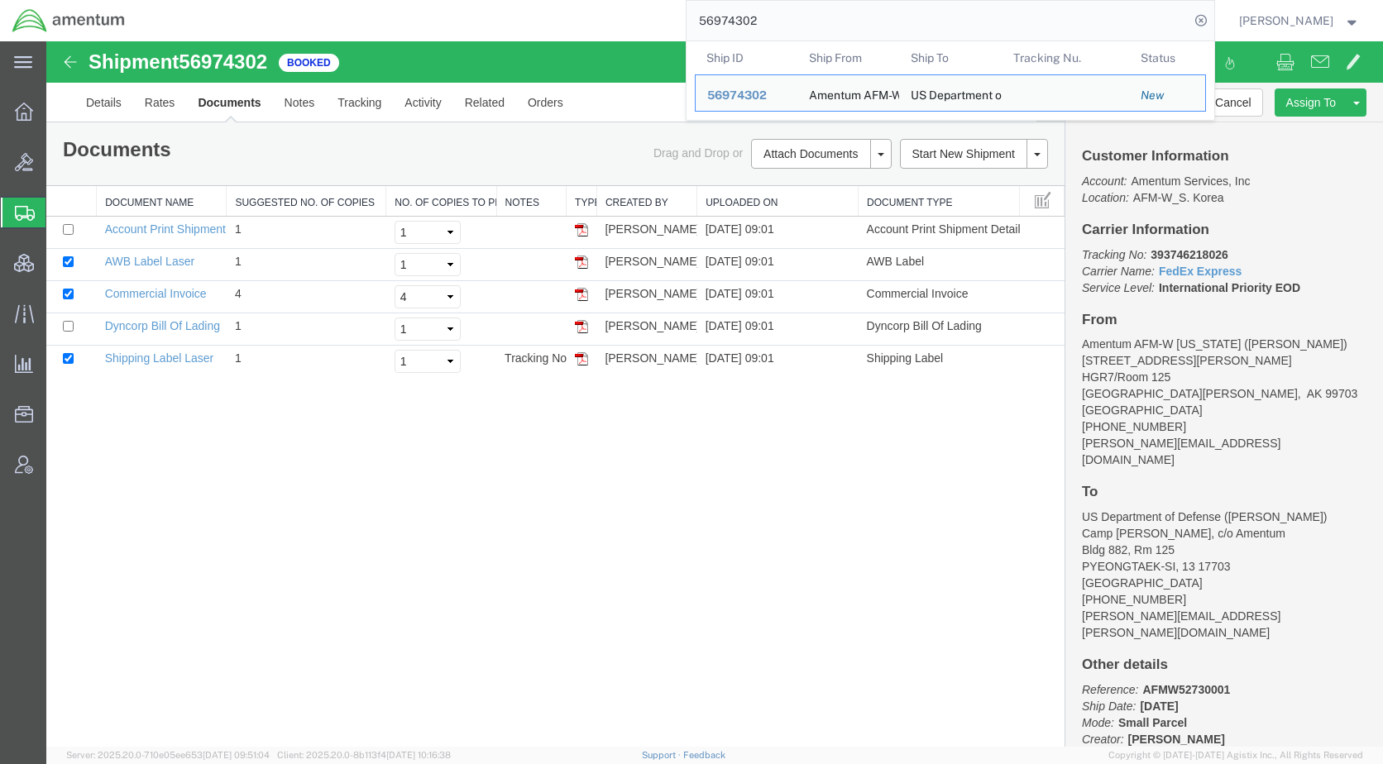
drag, startPoint x: 885, startPoint y: 20, endPoint x: 679, endPoint y: 31, distance: 206.3
click at [679, 31] on div "56974302 Ship ID Ship From Ship To Tracking Nu. Status Ship ID 56974302 Ship Fr…" at bounding box center [675, 20] width 1077 height 41
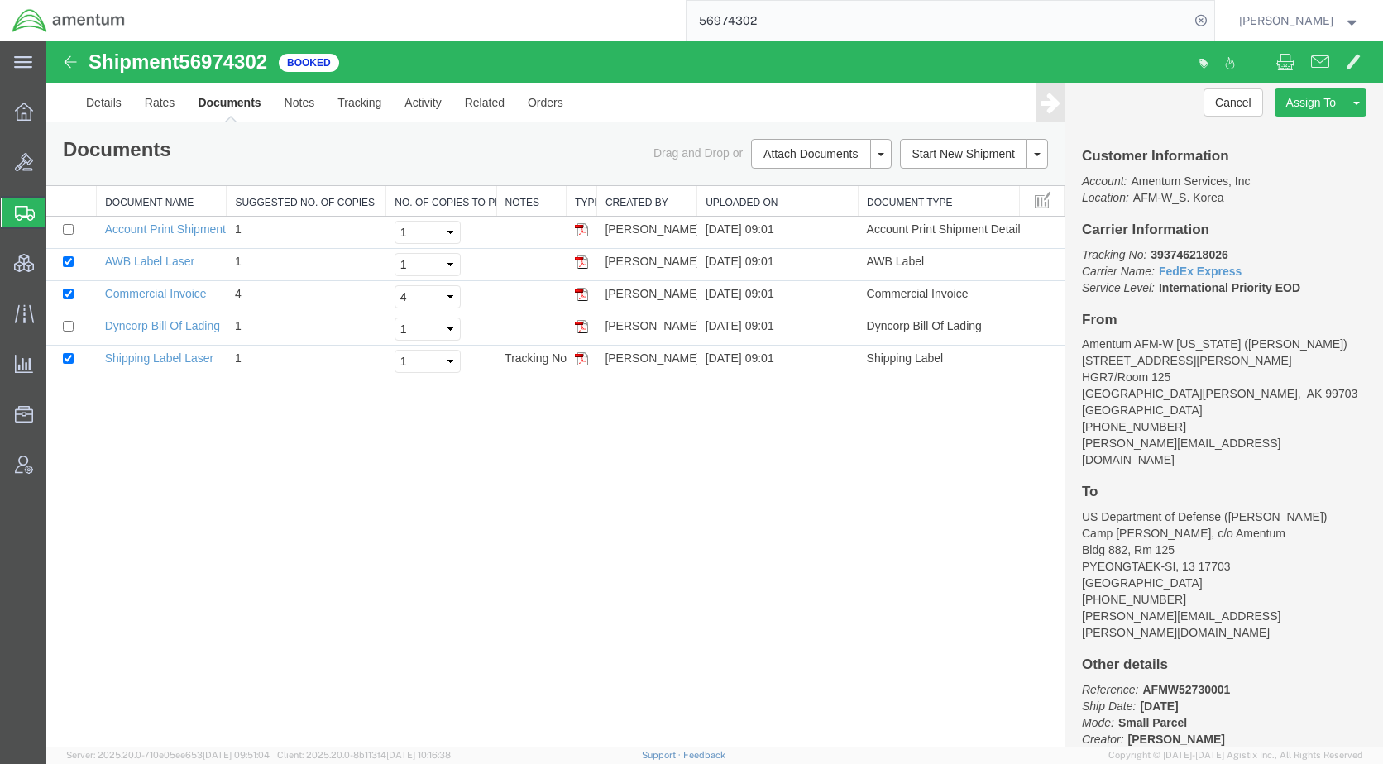
paste input "56783"
type input "56956783"
click at [1213, 17] on icon at bounding box center [1201, 20] width 23 height 23
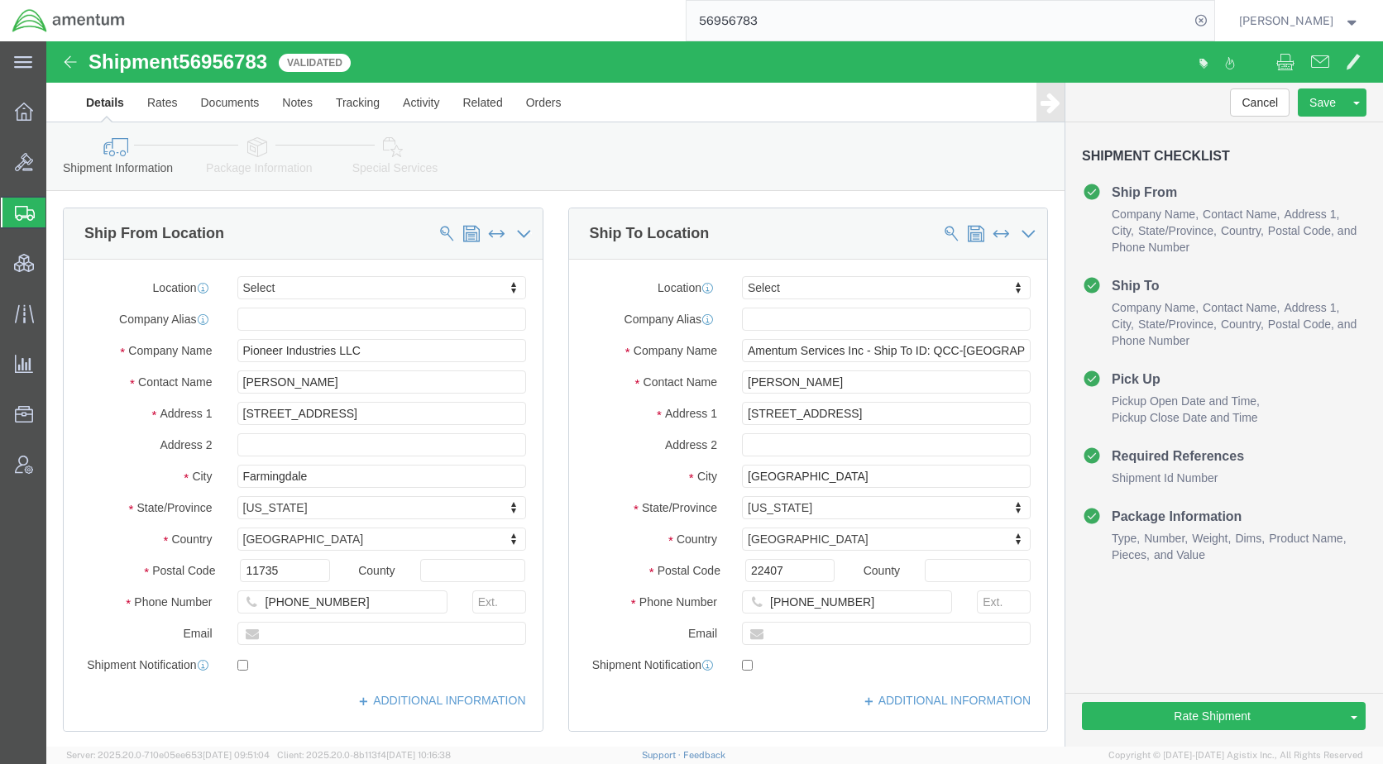
click icon
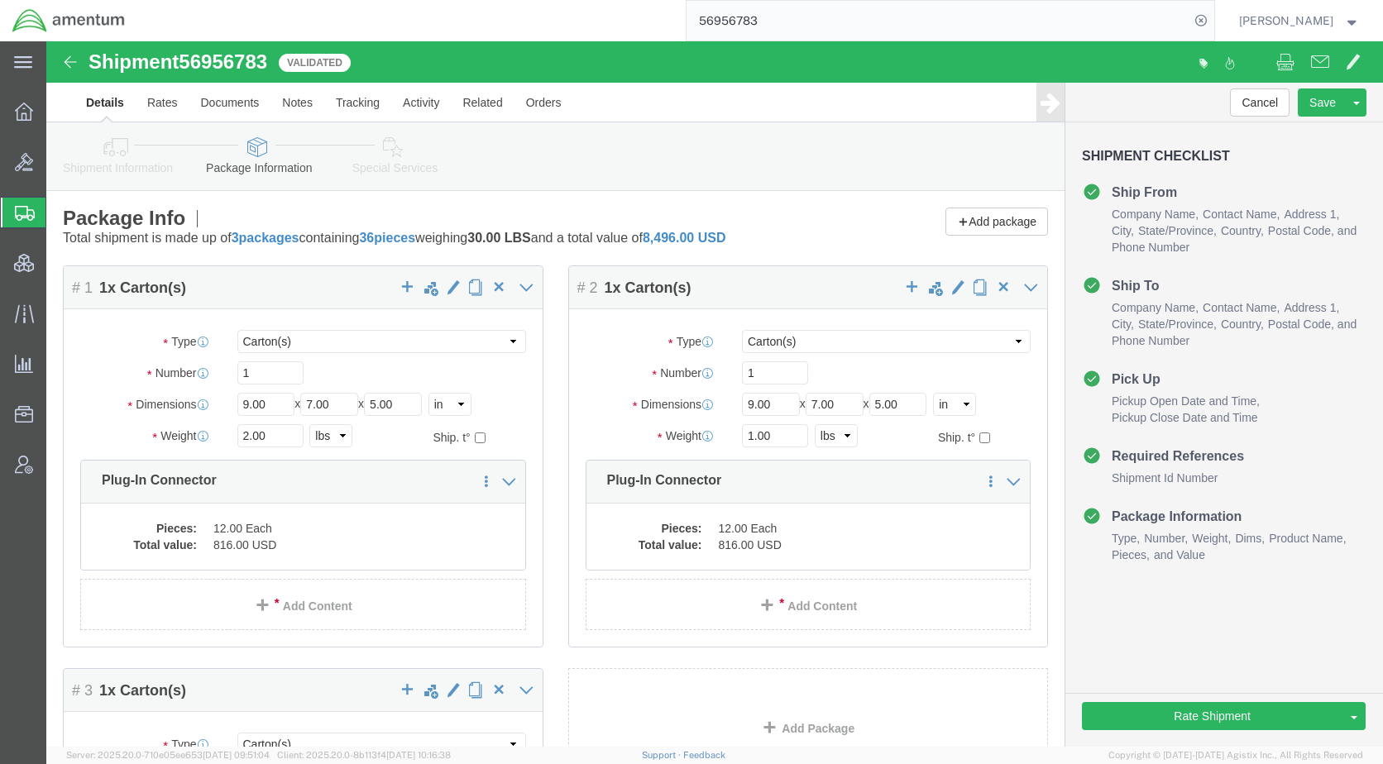
click icon
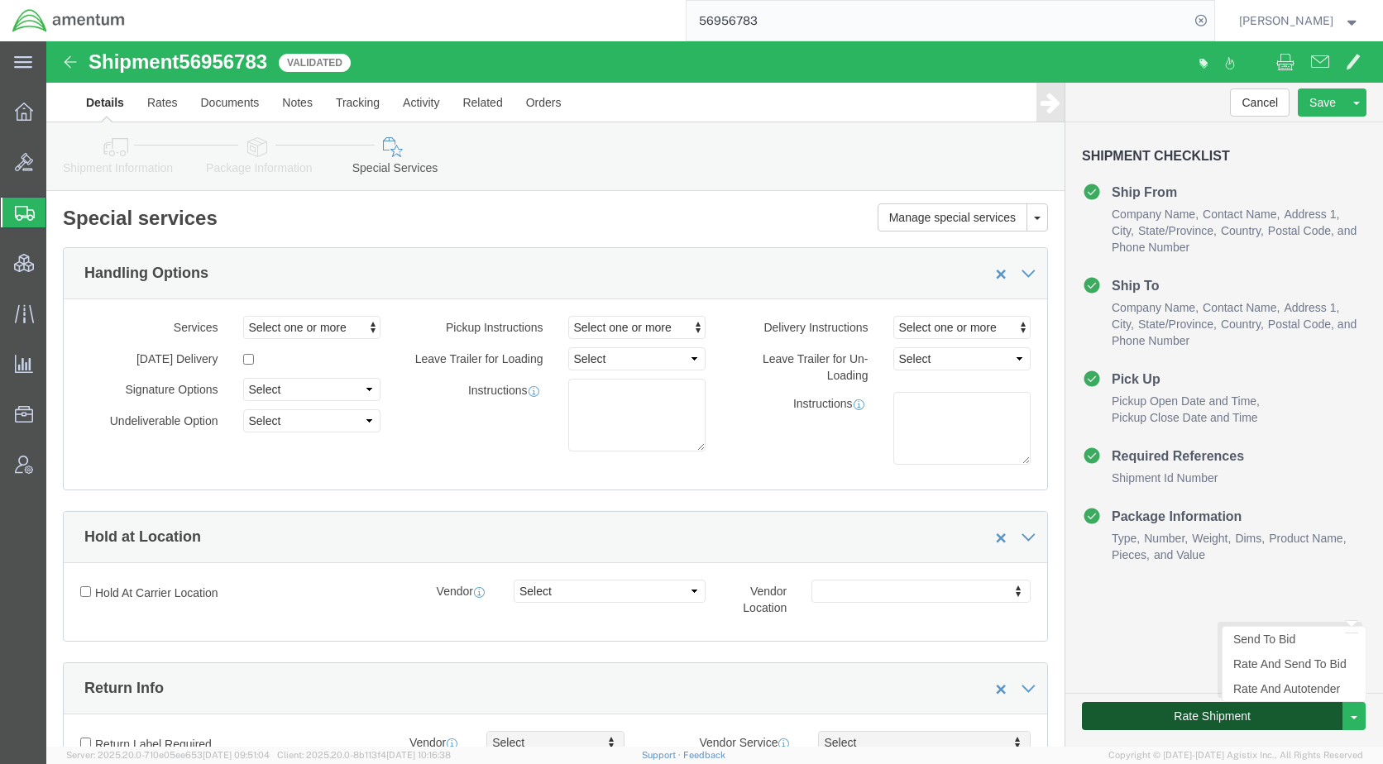
click button "Rate Shipment"
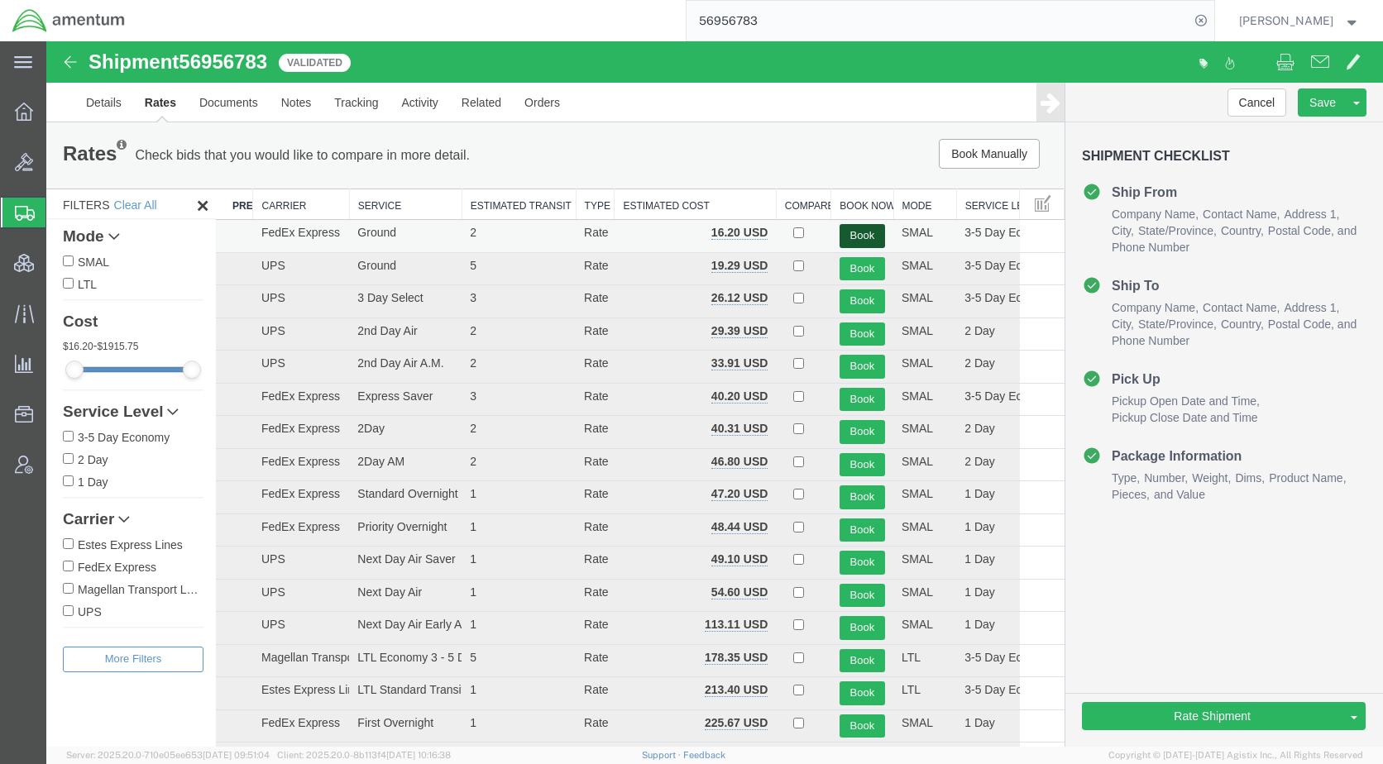
click at [858, 233] on button "Book" at bounding box center [862, 236] width 45 height 24
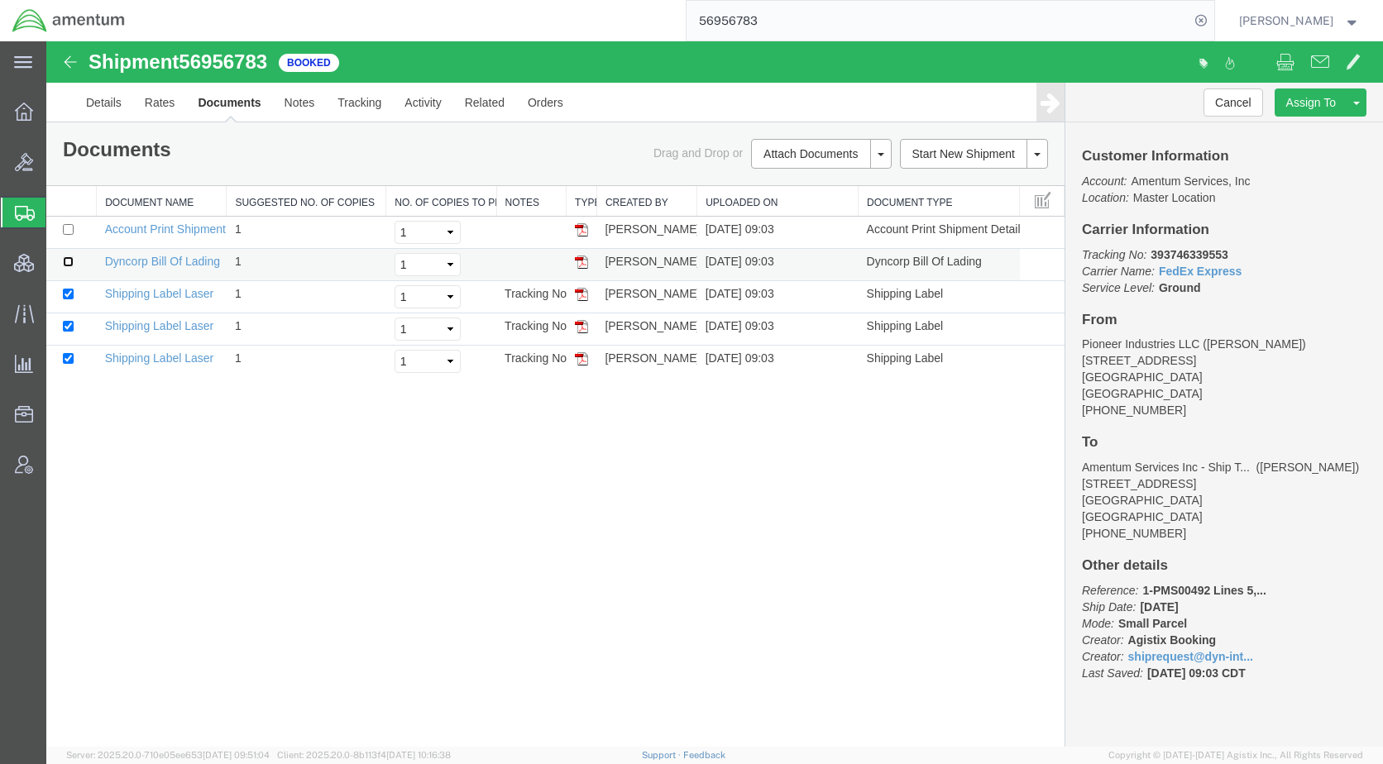
click at [68, 262] on input "checkbox" at bounding box center [68, 261] width 11 height 11
checkbox input "true"
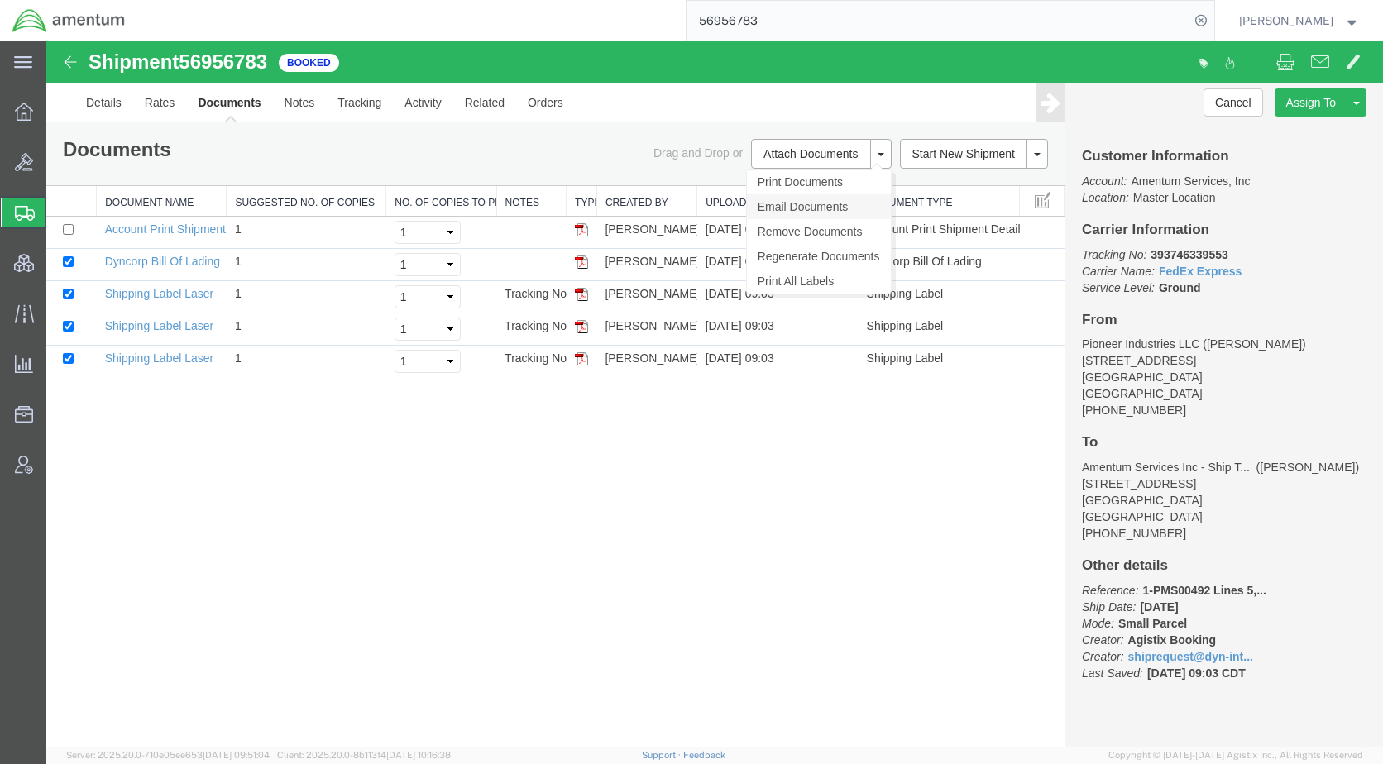
click at [814, 206] on link "Email Documents" at bounding box center [819, 206] width 144 height 25
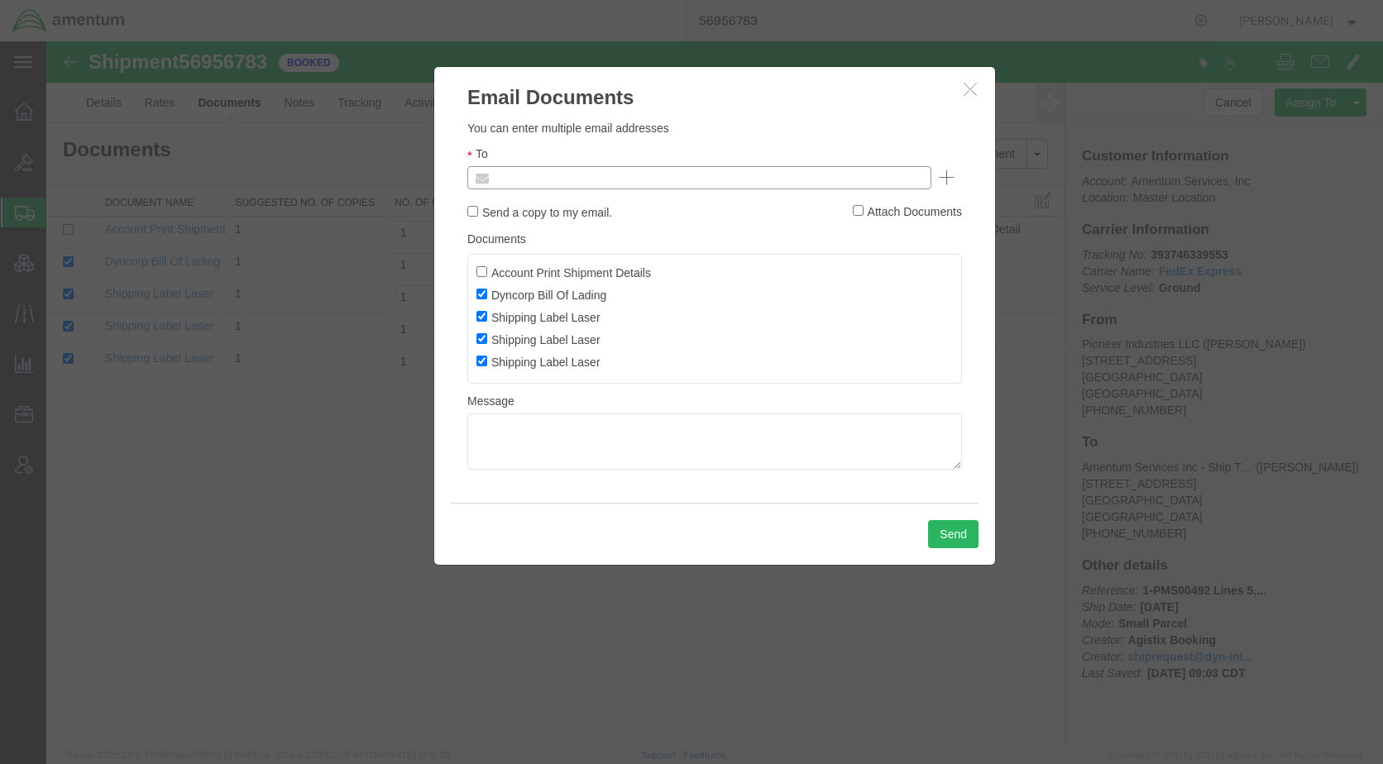
click at [628, 180] on input "text" at bounding box center [588, 178] width 194 height 22
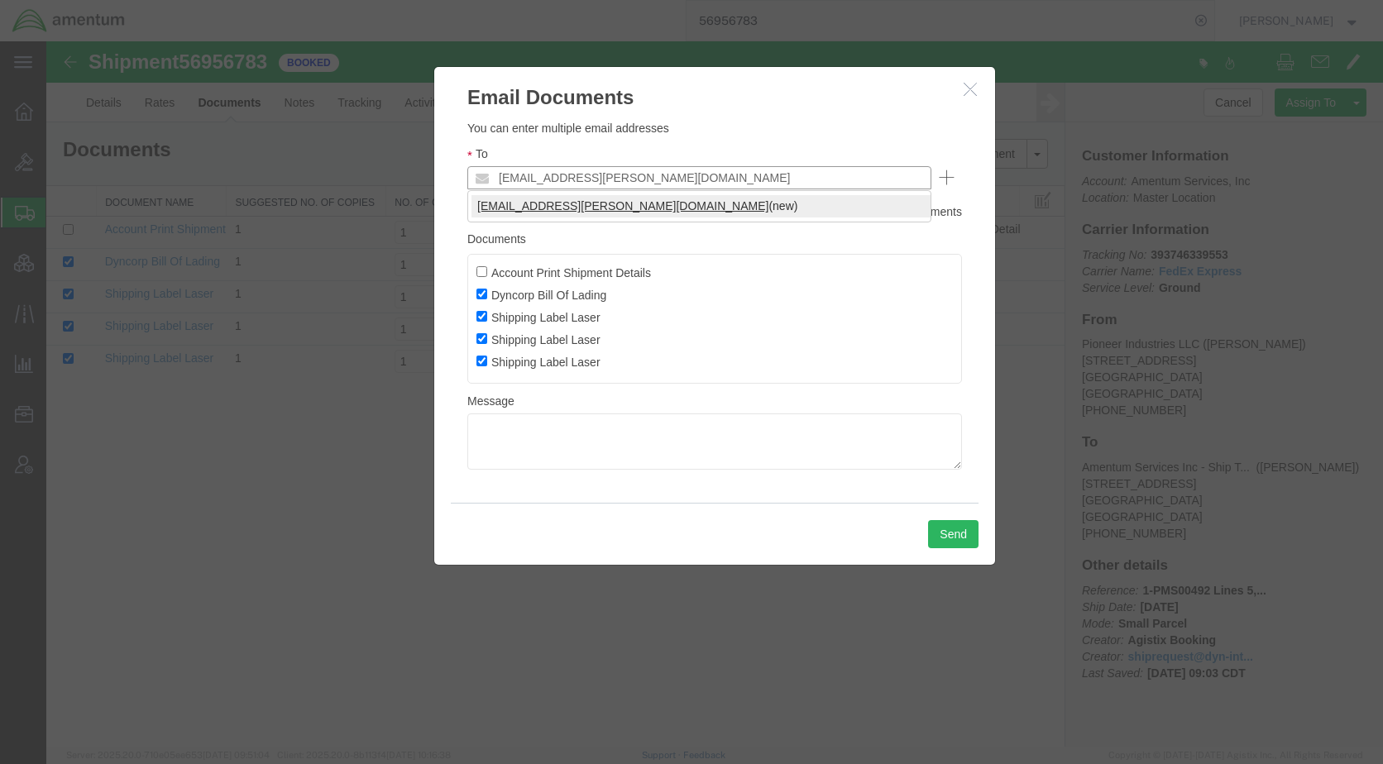
type input "[EMAIL_ADDRESS][PERSON_NAME][DOMAIN_NAME]"
click at [936, 533] on button "Send" at bounding box center [953, 534] width 50 height 28
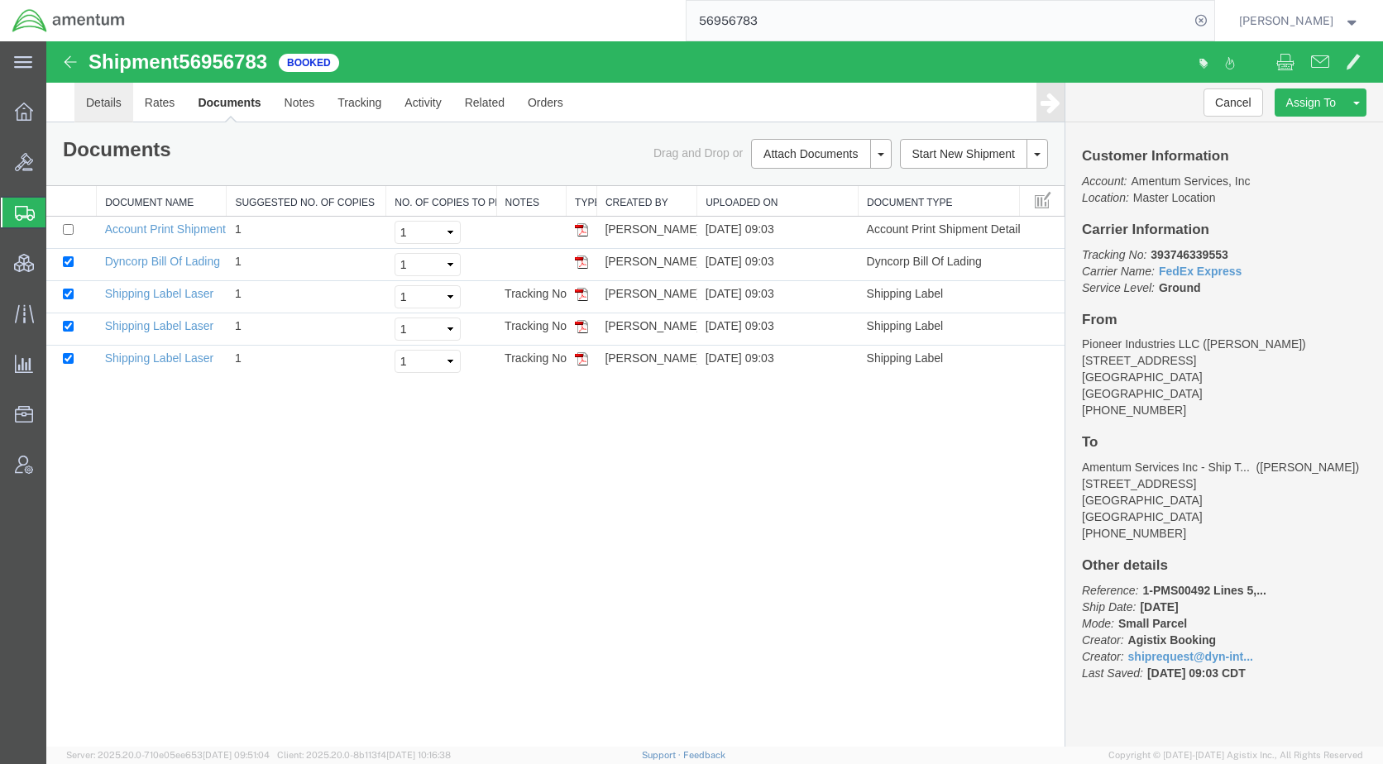
click at [97, 102] on link "Details" at bounding box center [103, 103] width 59 height 40
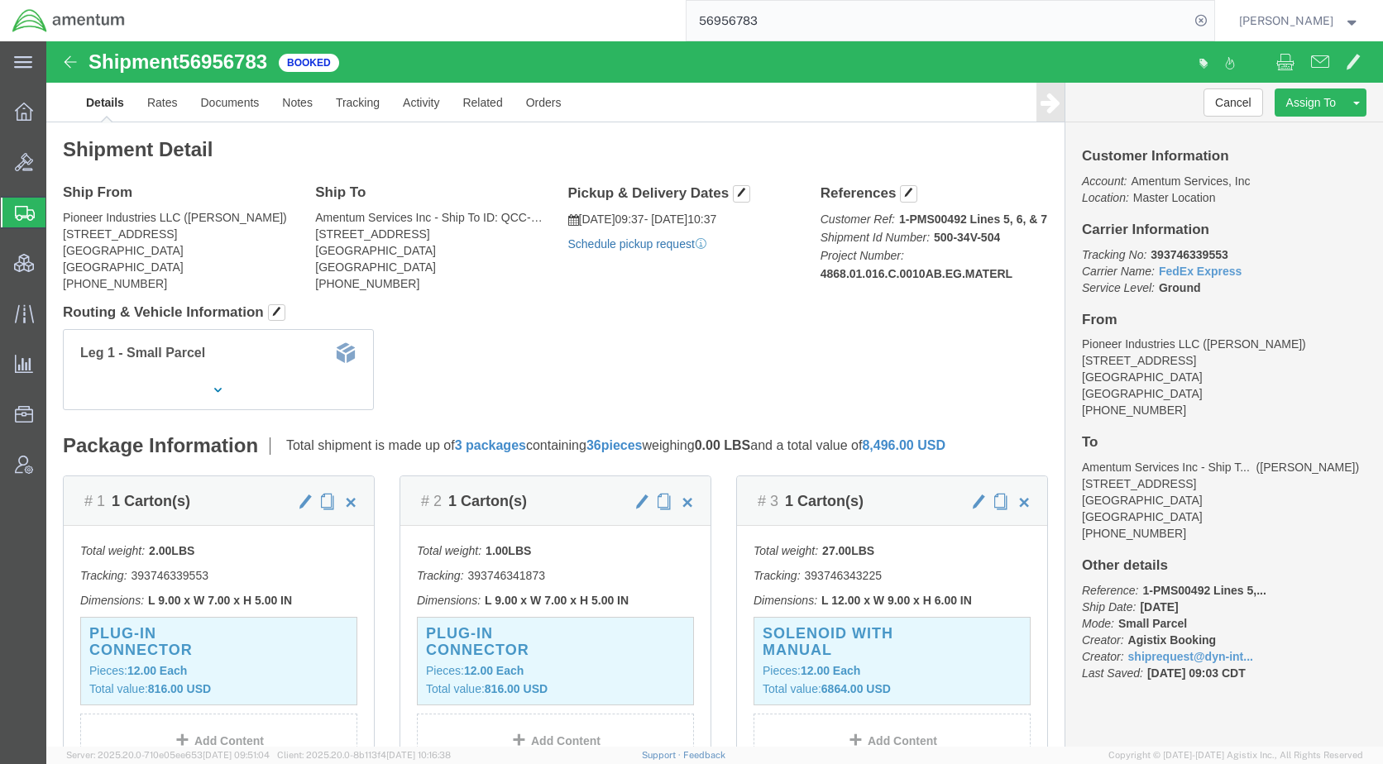
click link "Schedule pickup request"
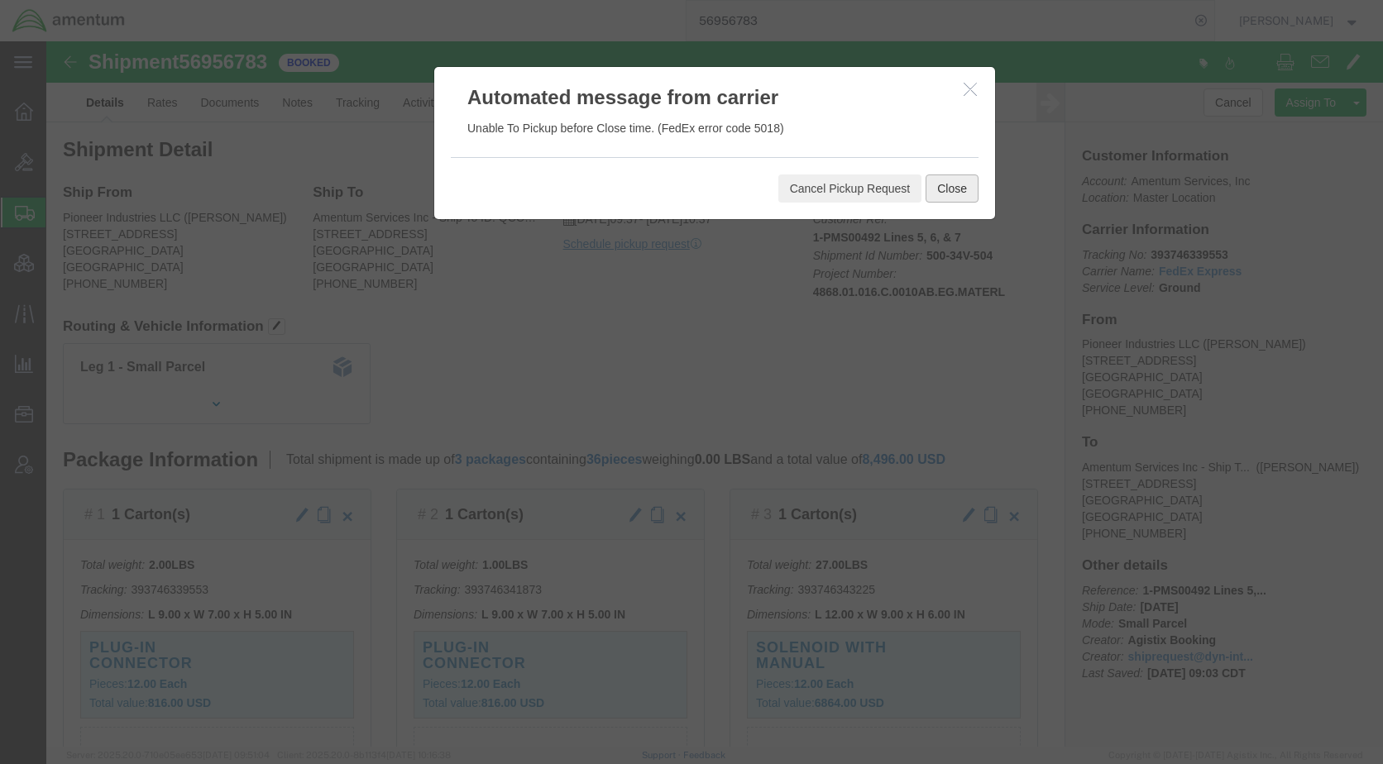
click button "Close"
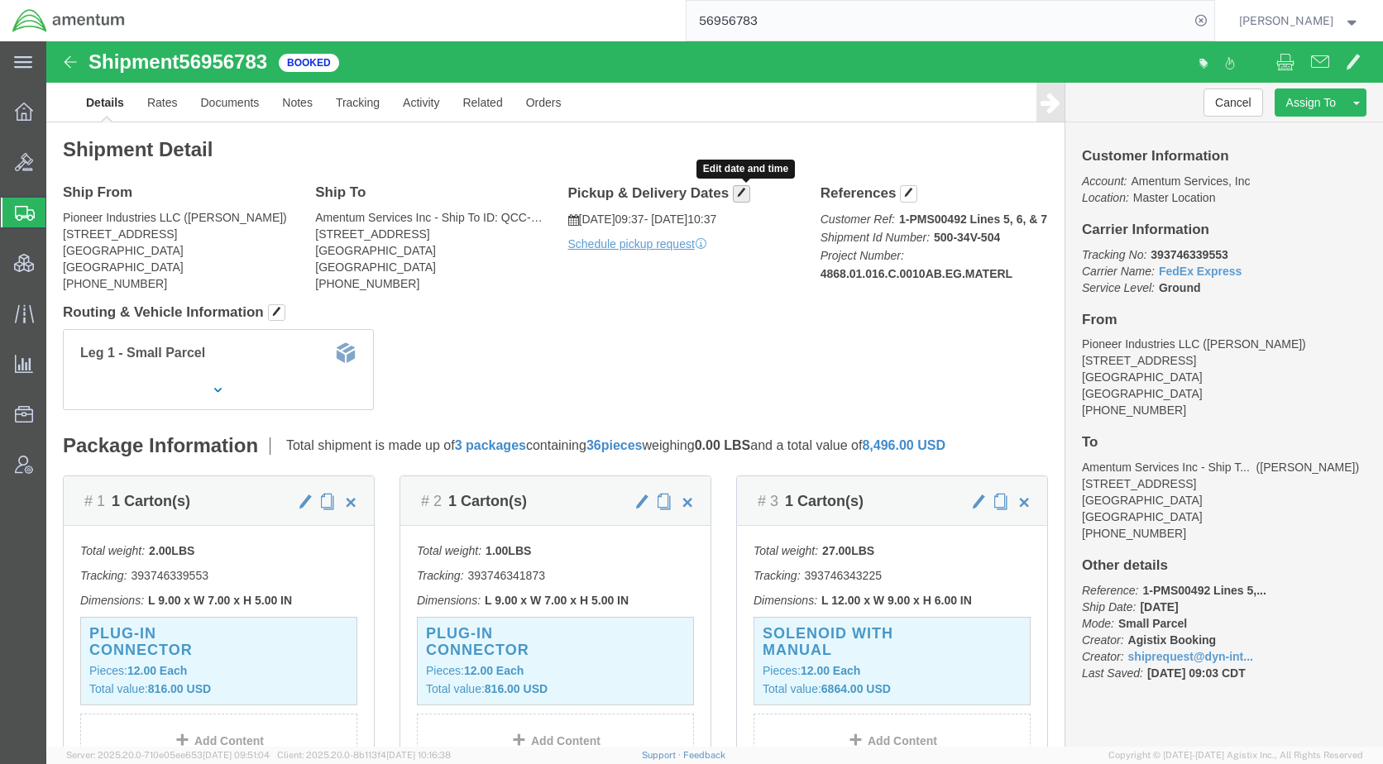
click span "button"
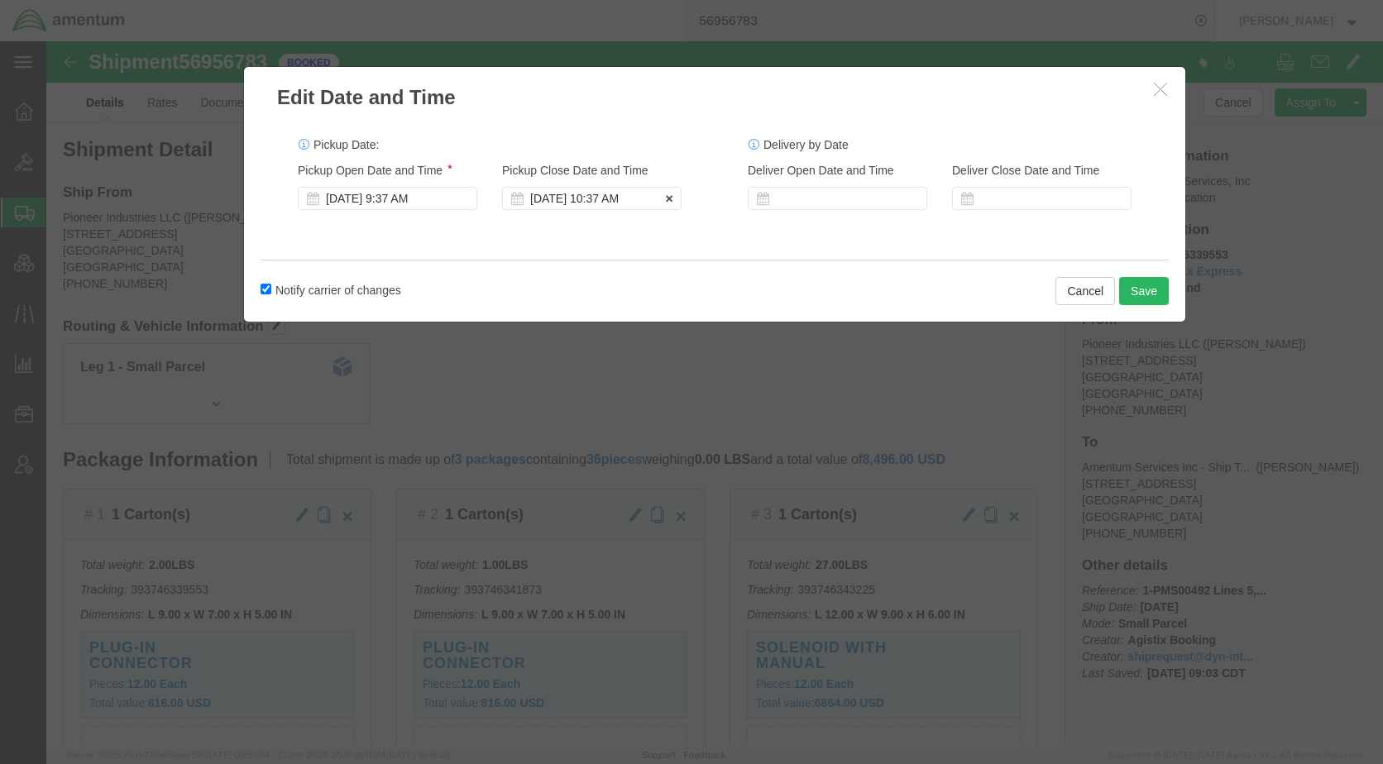
click div "[DATE] 10:37 AM"
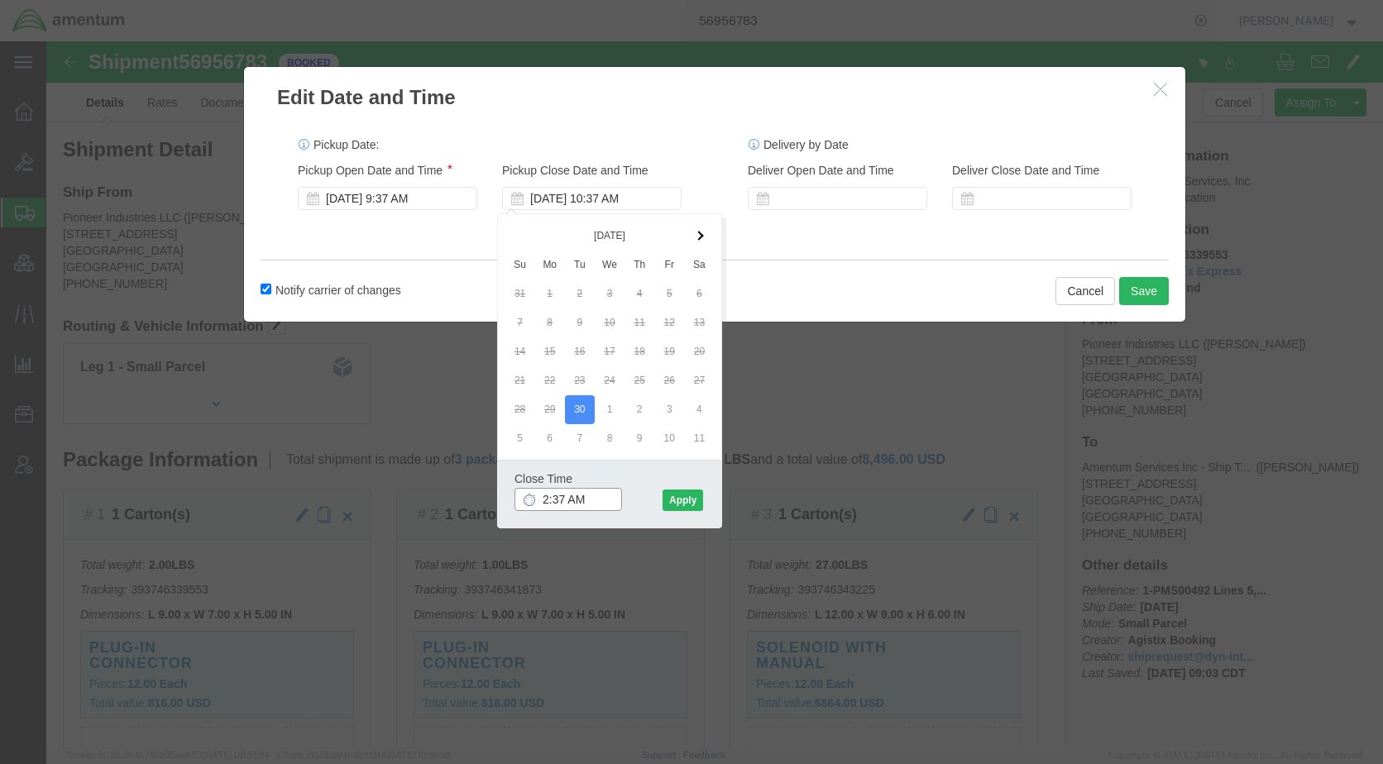
click input "2:37 AM"
type input "2:37 pm"
click button "Apply"
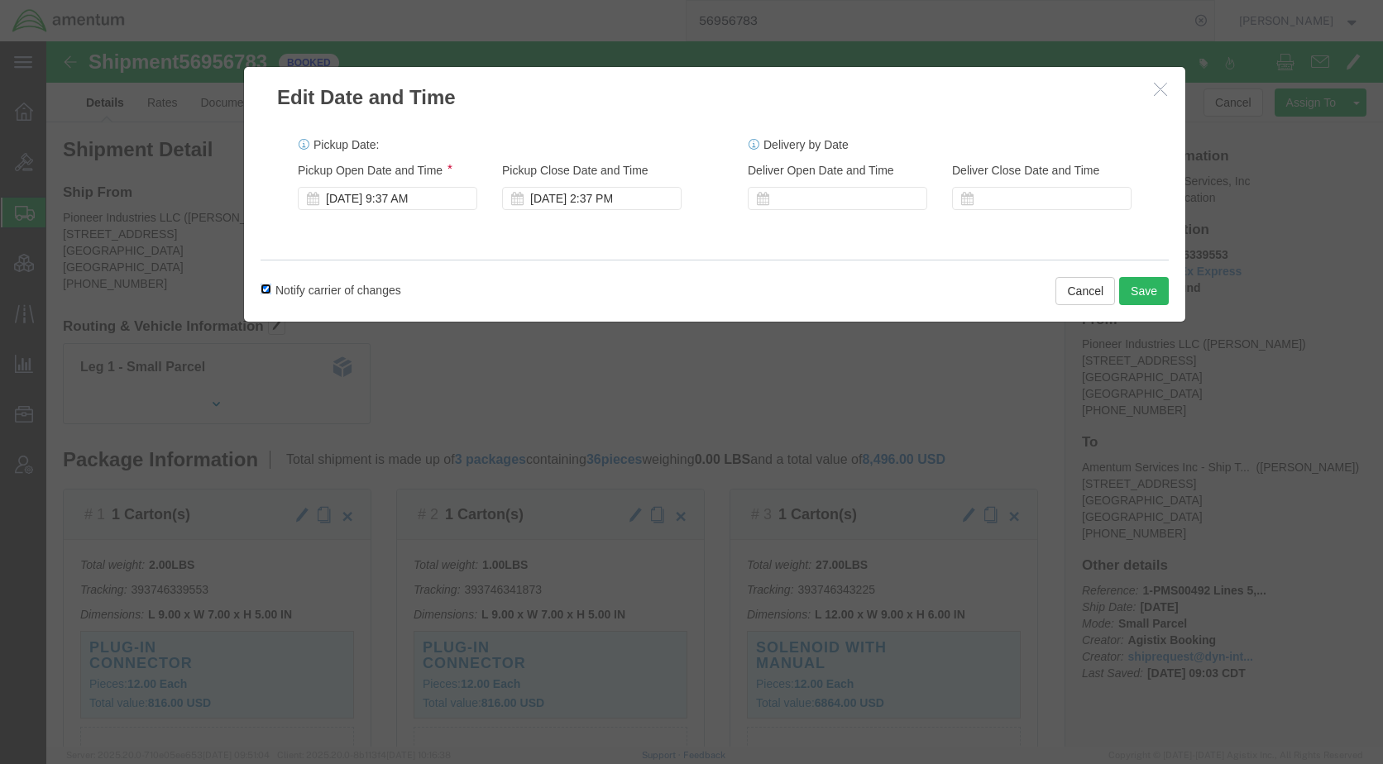
click input "Notify carrier of changes"
checkbox input "false"
click button "Save"
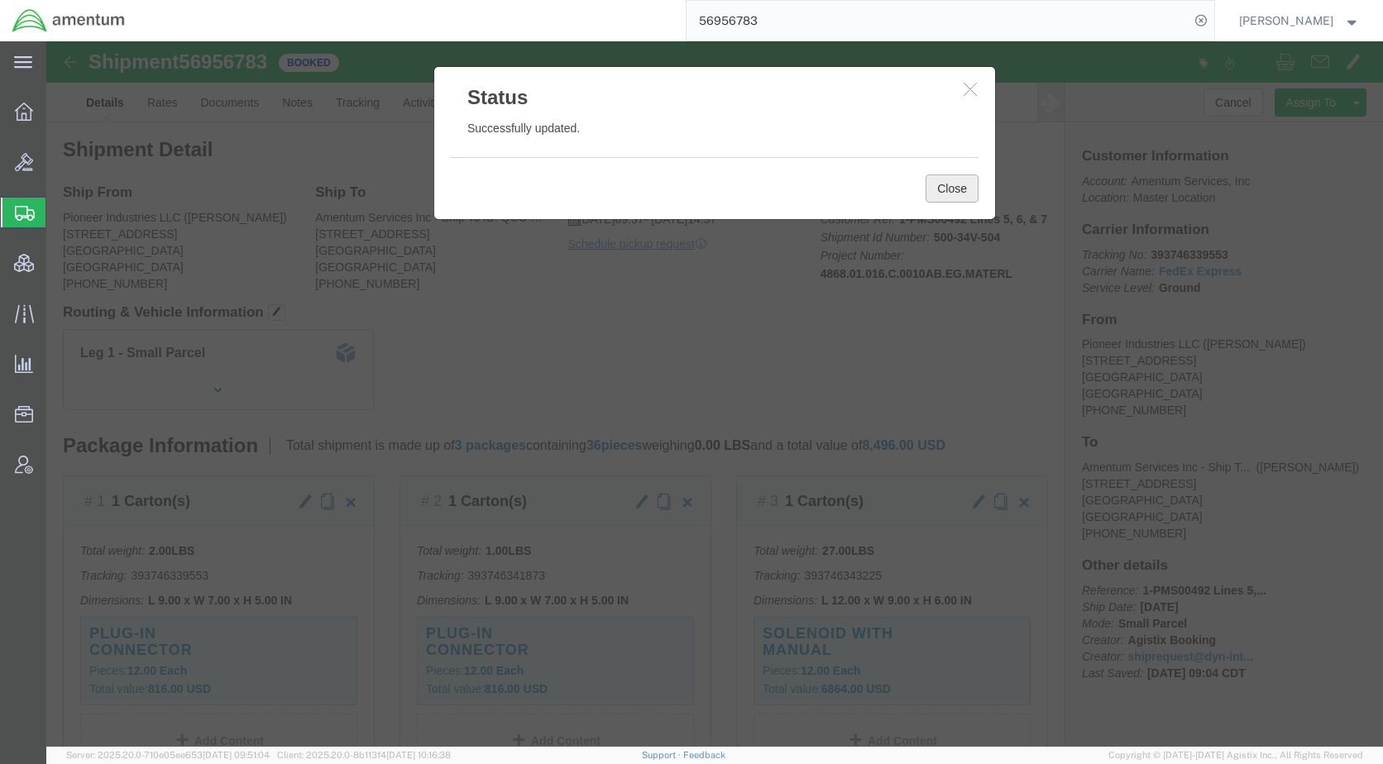
click button "Close"
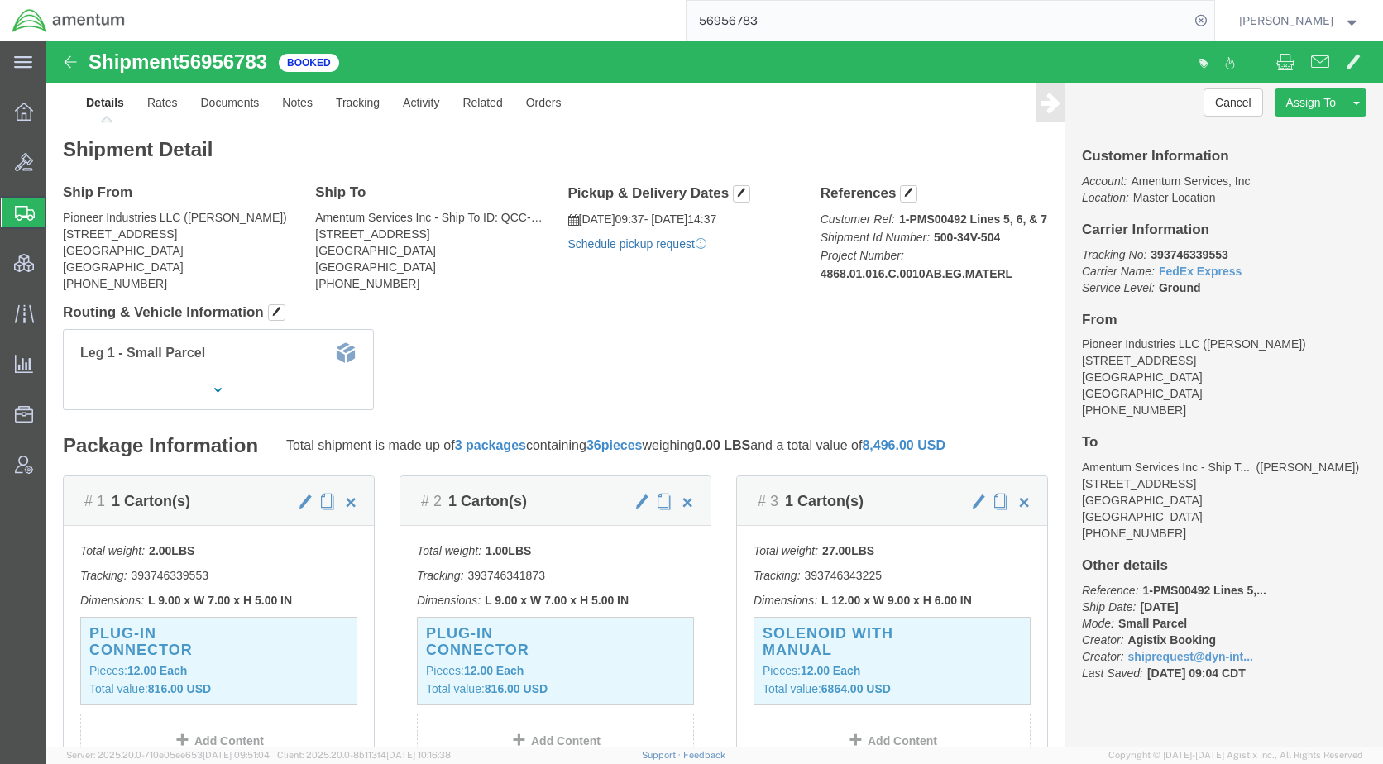
click link "Schedule pickup request"
click ul "Details Rates Documents Notes Tracking Activity Related Orders"
click div "Leg 1 - Small Parcel"
